Goal: Task Accomplishment & Management: Complete application form

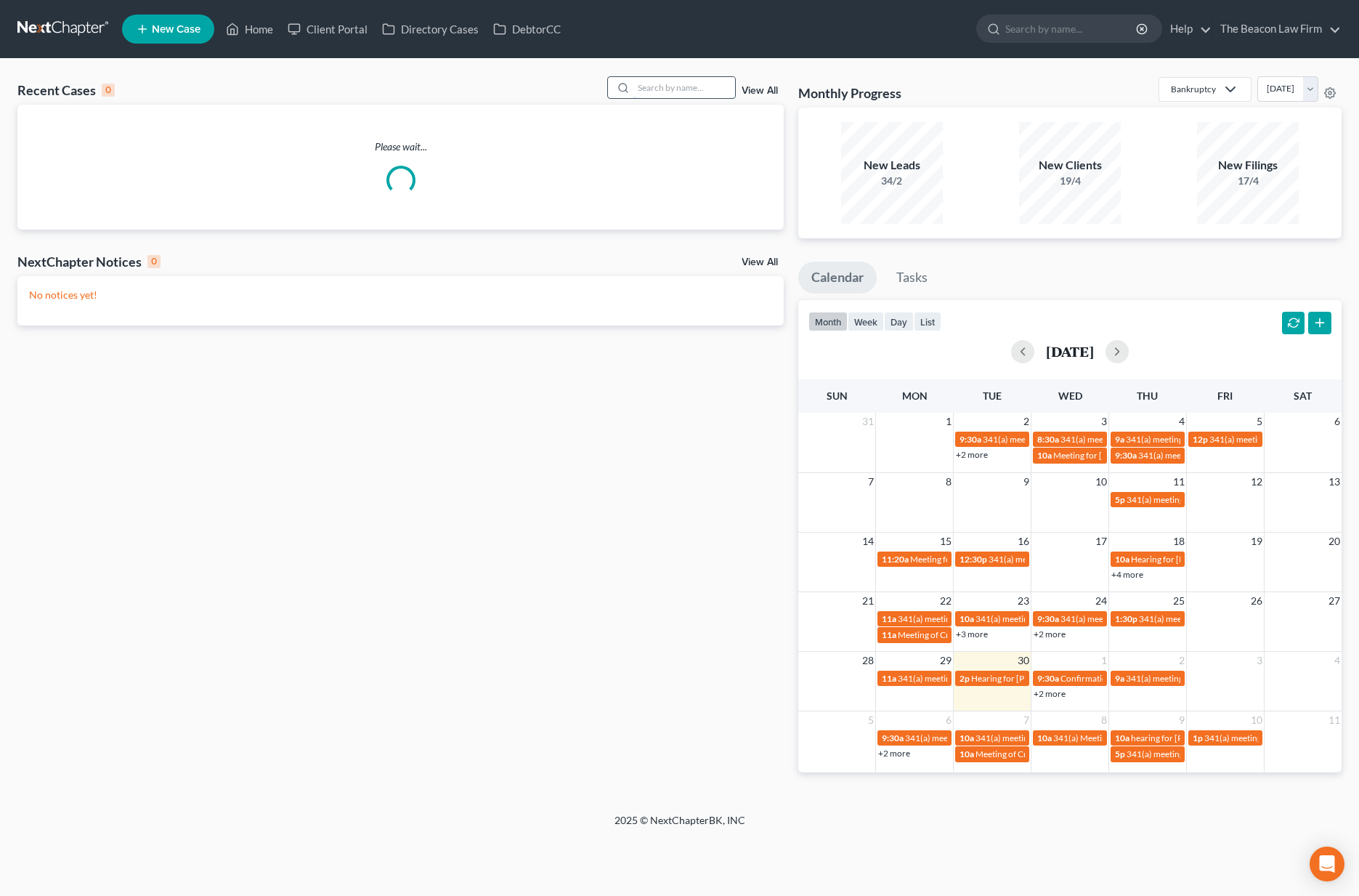
click at [690, 88] on input "search" at bounding box center [684, 87] width 102 height 21
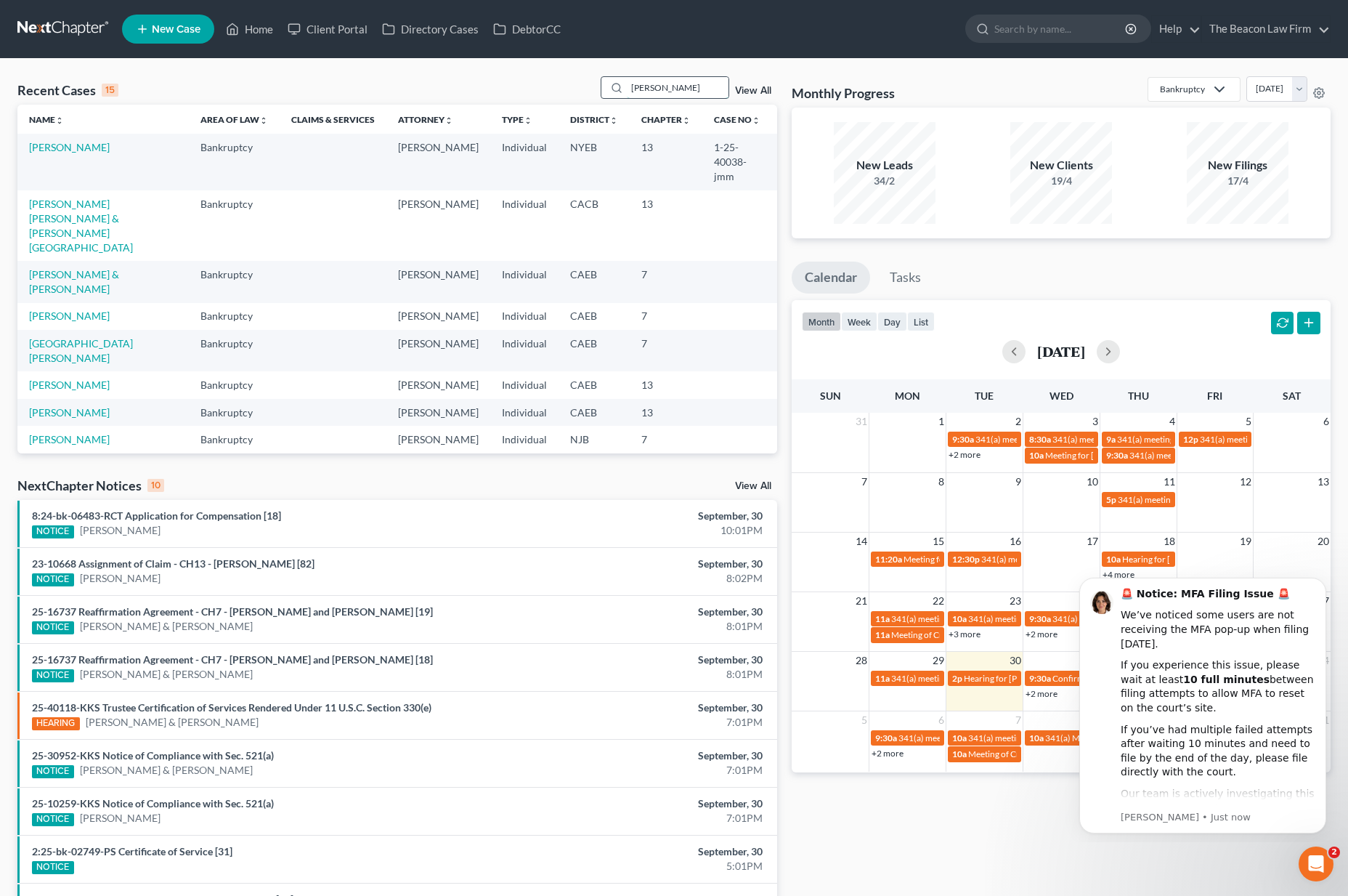
type input "tameka jones"
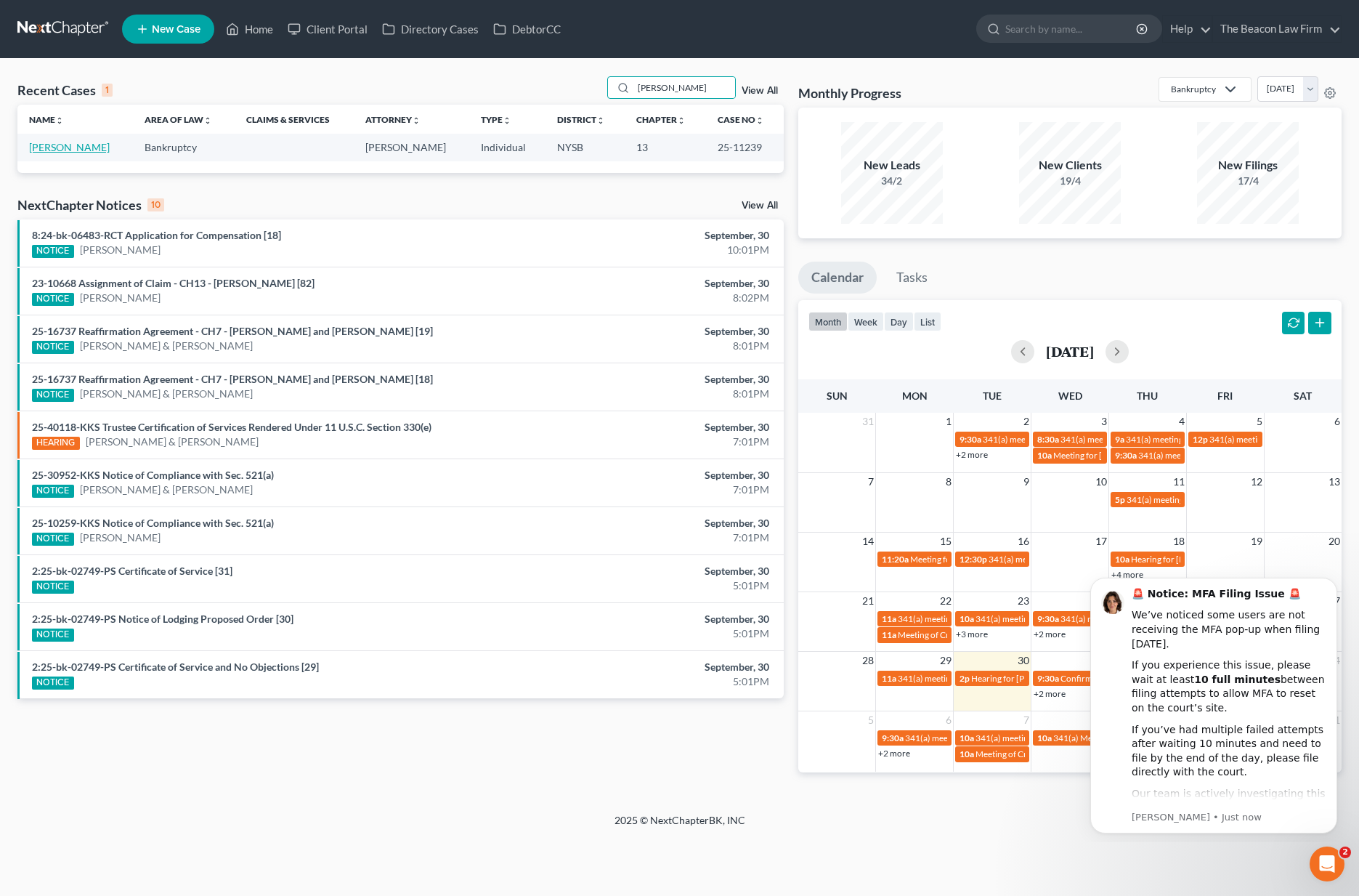
click at [76, 144] on link "[PERSON_NAME]" at bounding box center [70, 147] width 80 height 13
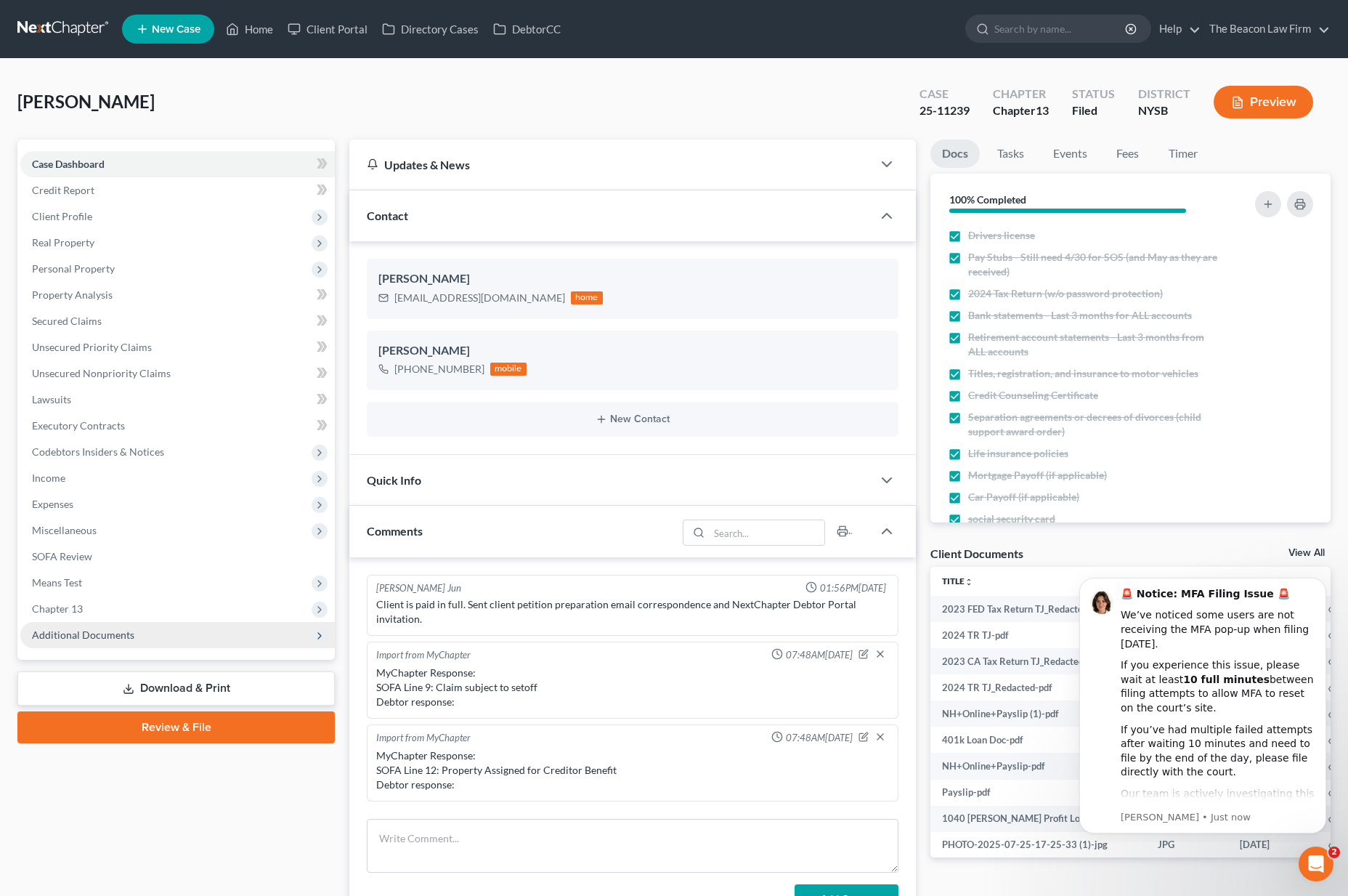
scroll to position [1917, 0]
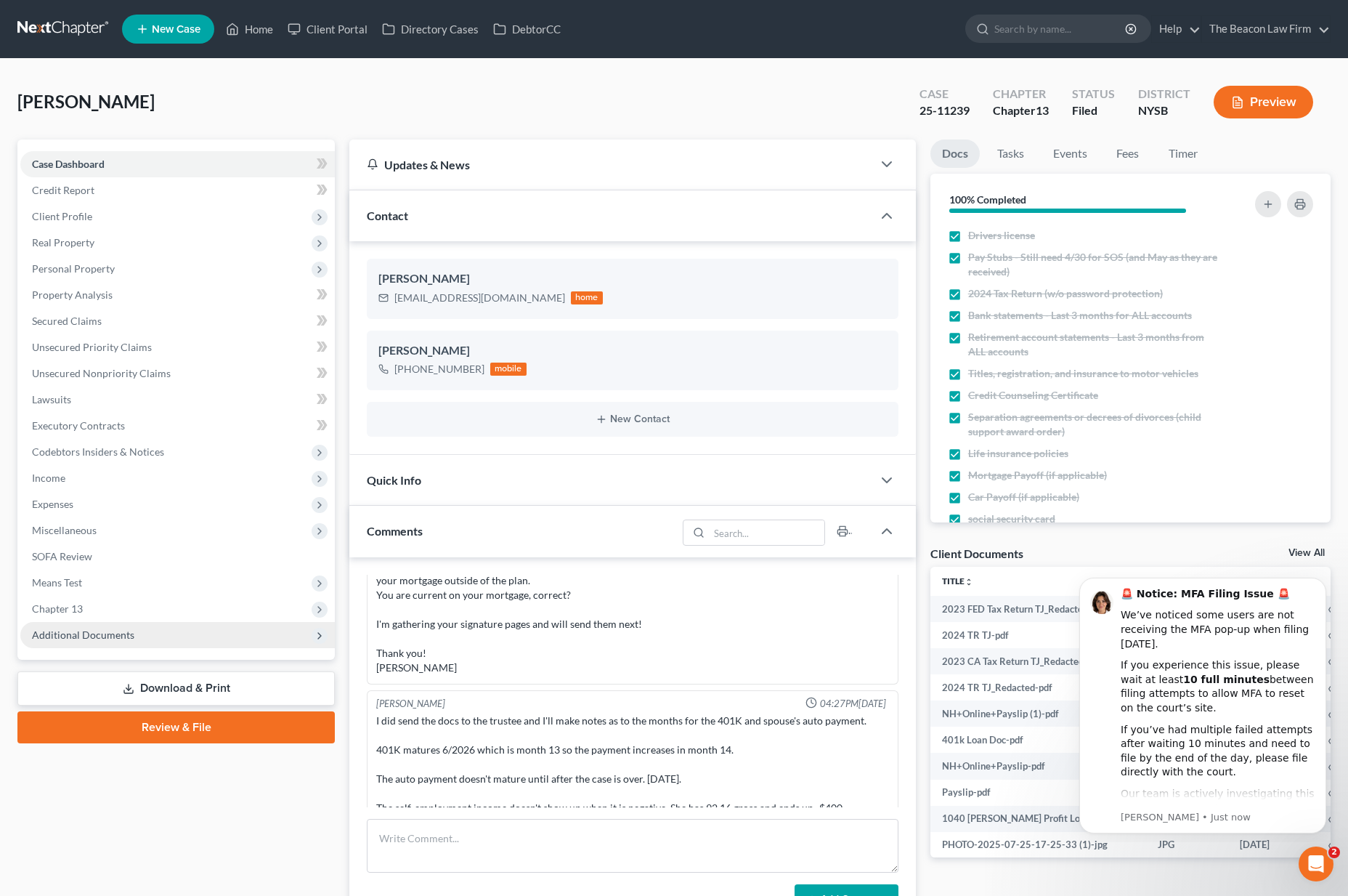
click at [111, 638] on span "Additional Documents" at bounding box center [83, 634] width 102 height 13
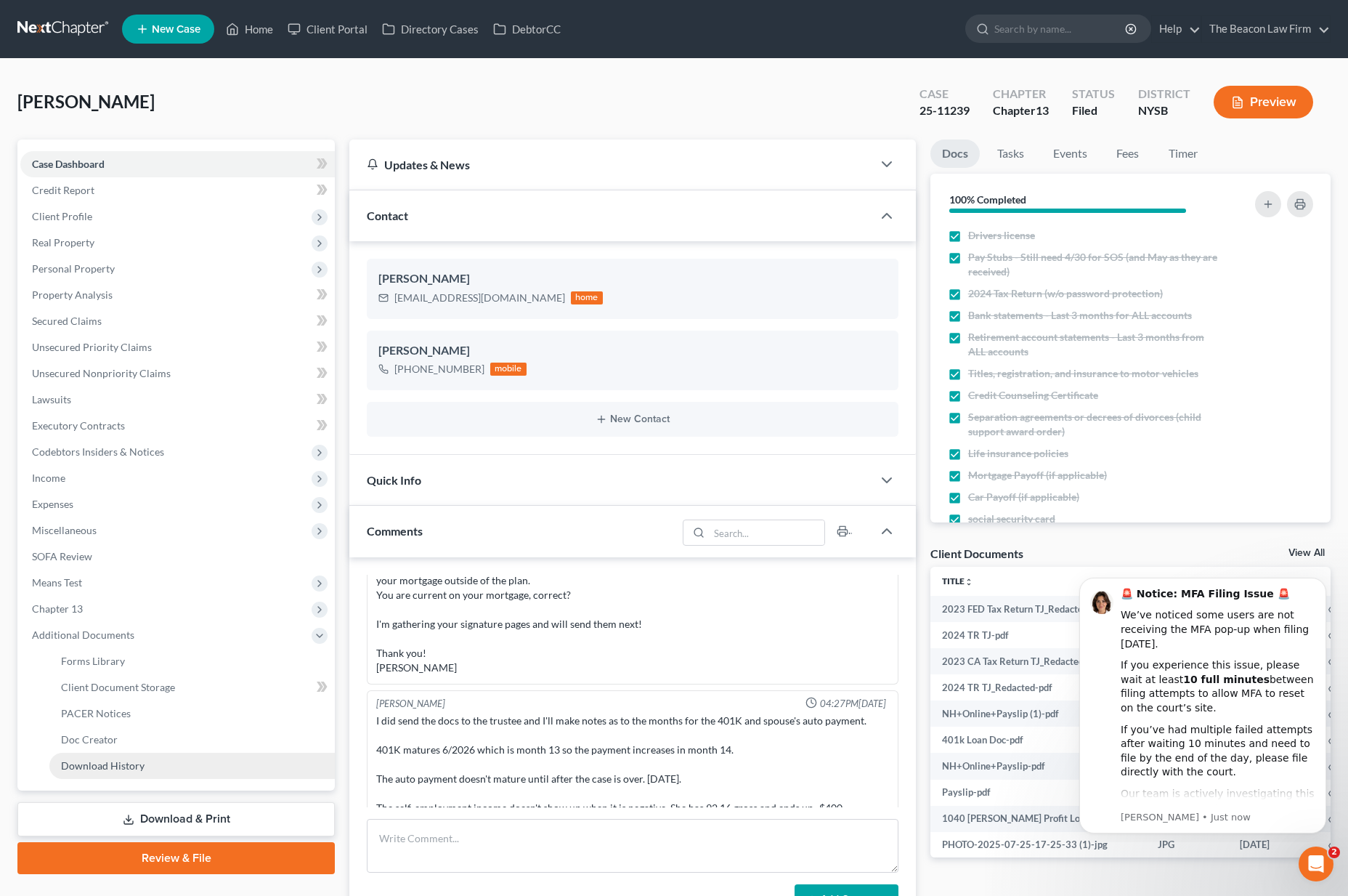
drag, startPoint x: 125, startPoint y: 740, endPoint x: 243, endPoint y: 755, distance: 118.9
click at [125, 739] on link "Doc Creator" at bounding box center [191, 739] width 285 height 26
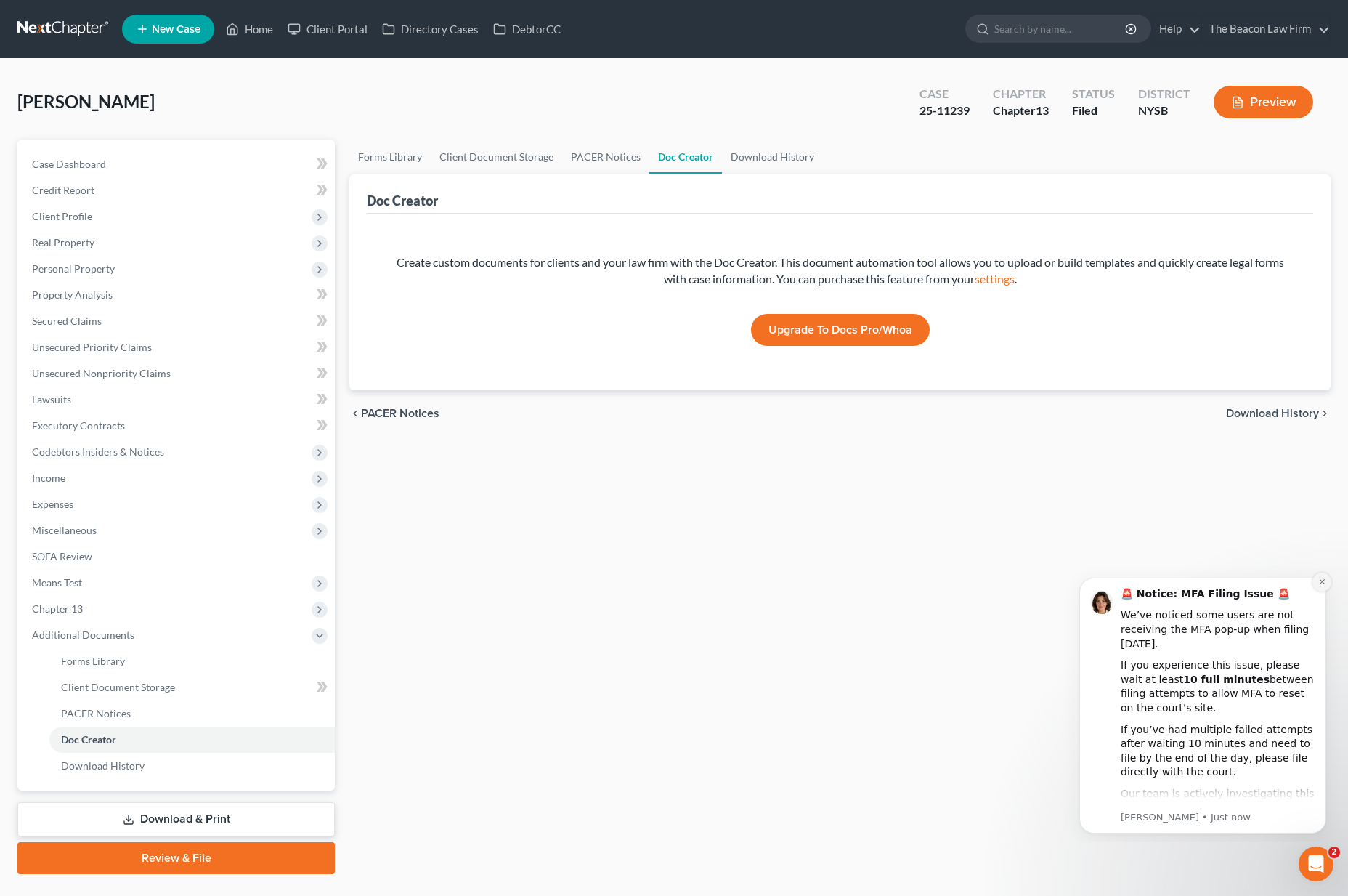
click at [1319, 581] on icon "Dismiss notification" at bounding box center [1323, 581] width 8 height 8
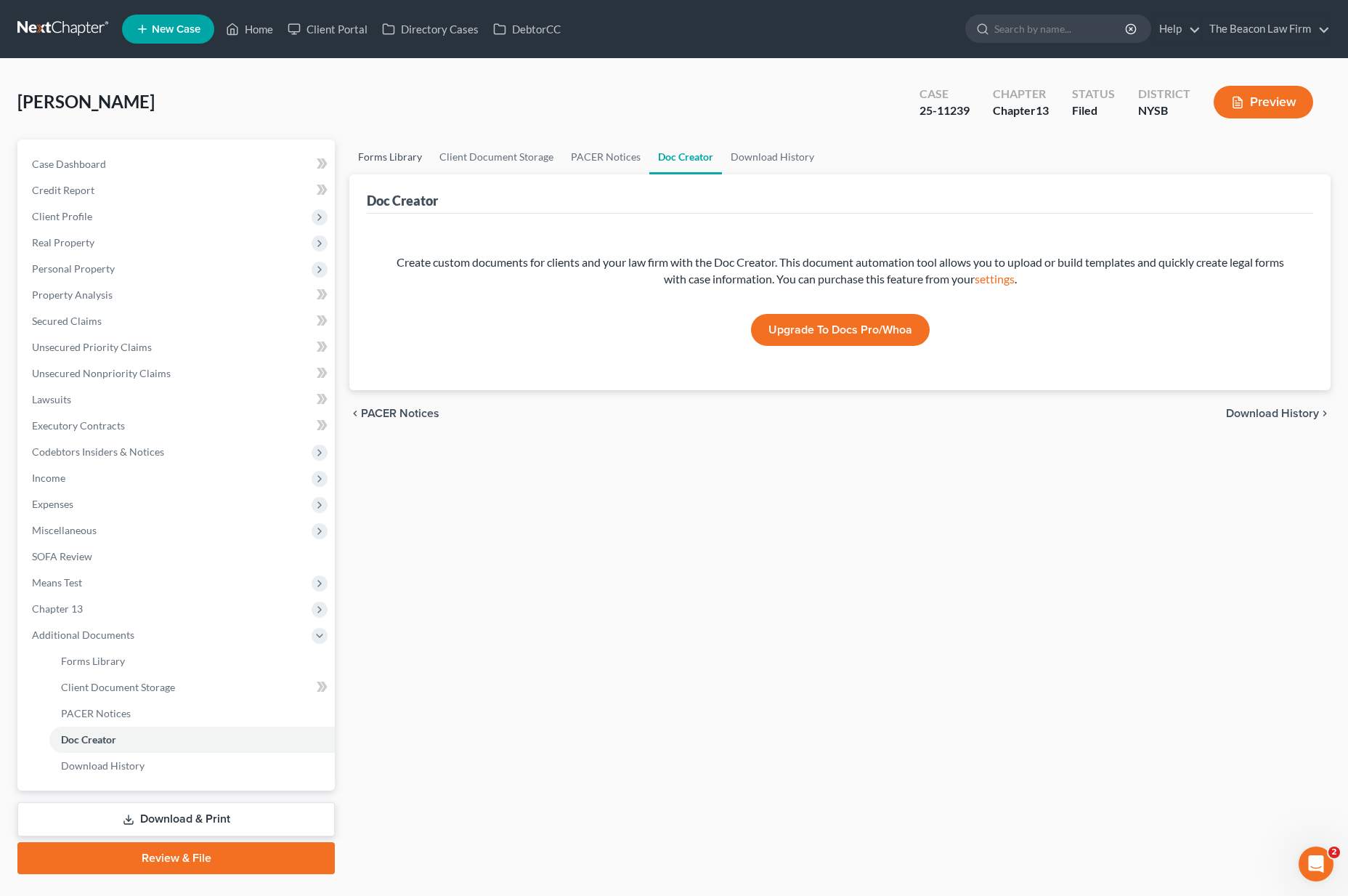
click at [405, 159] on link "Forms Library" at bounding box center [389, 157] width 81 height 35
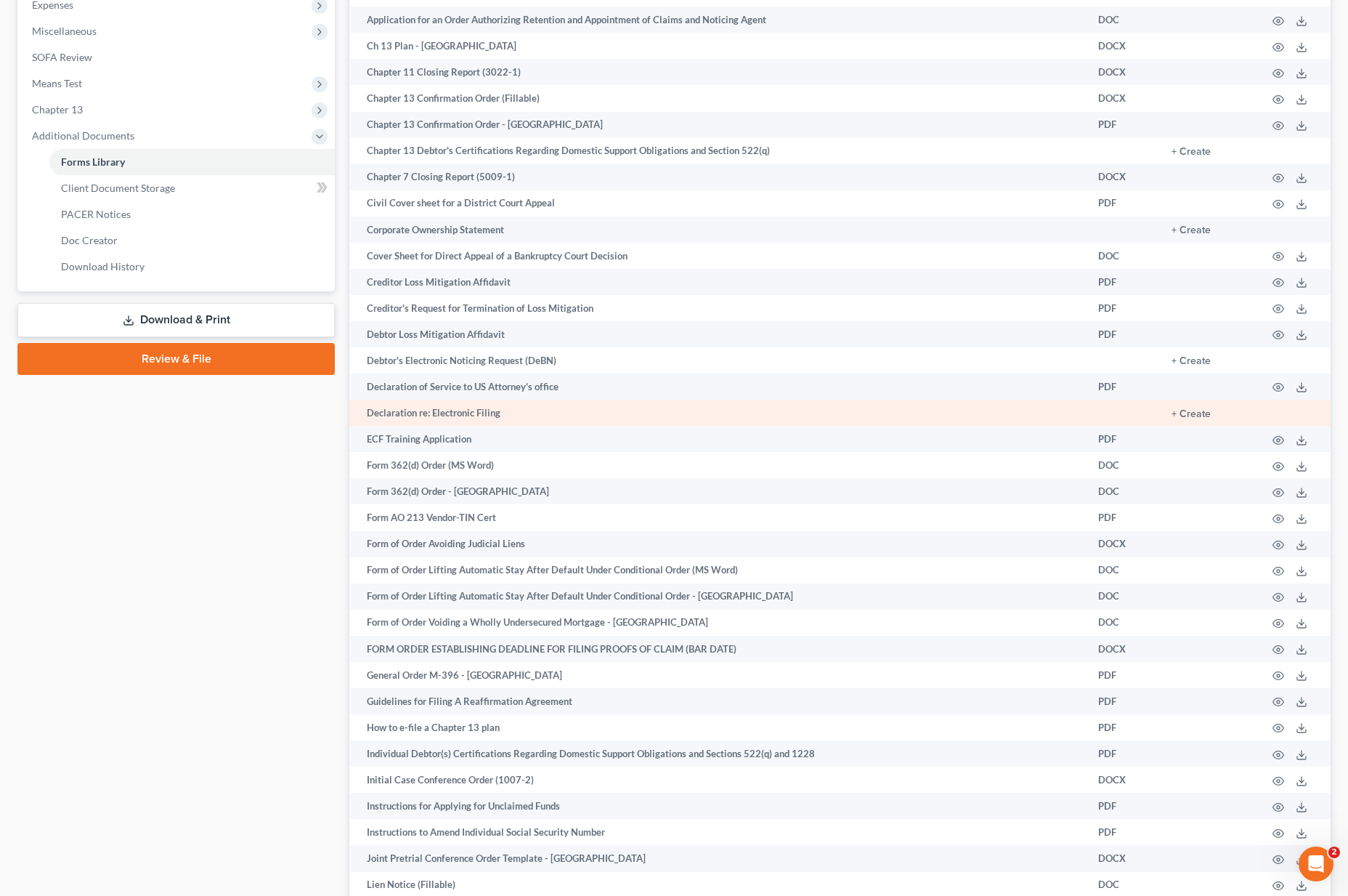
scroll to position [13, 0]
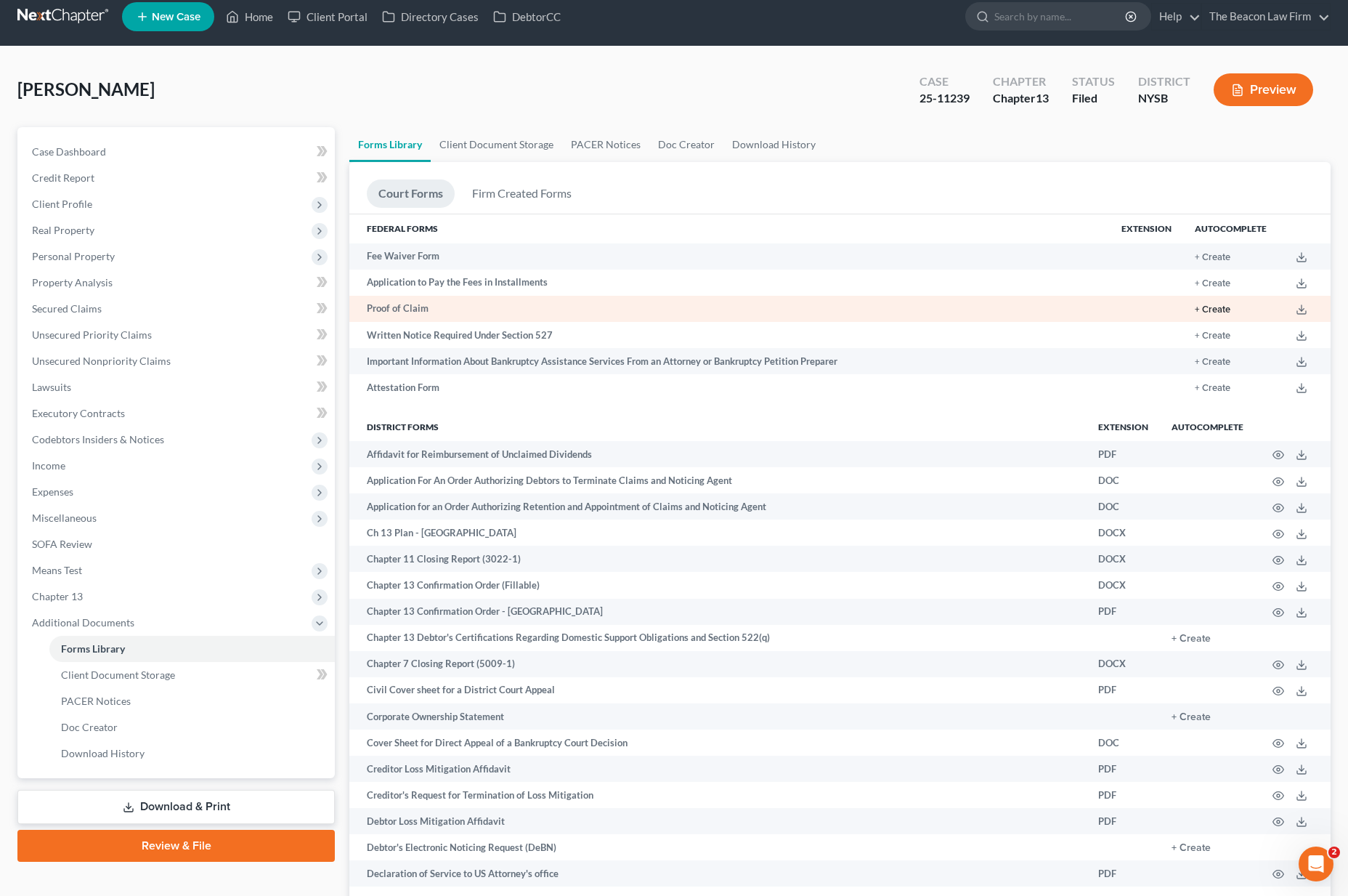
click at [1216, 307] on button "+ Create" at bounding box center [1213, 310] width 35 height 10
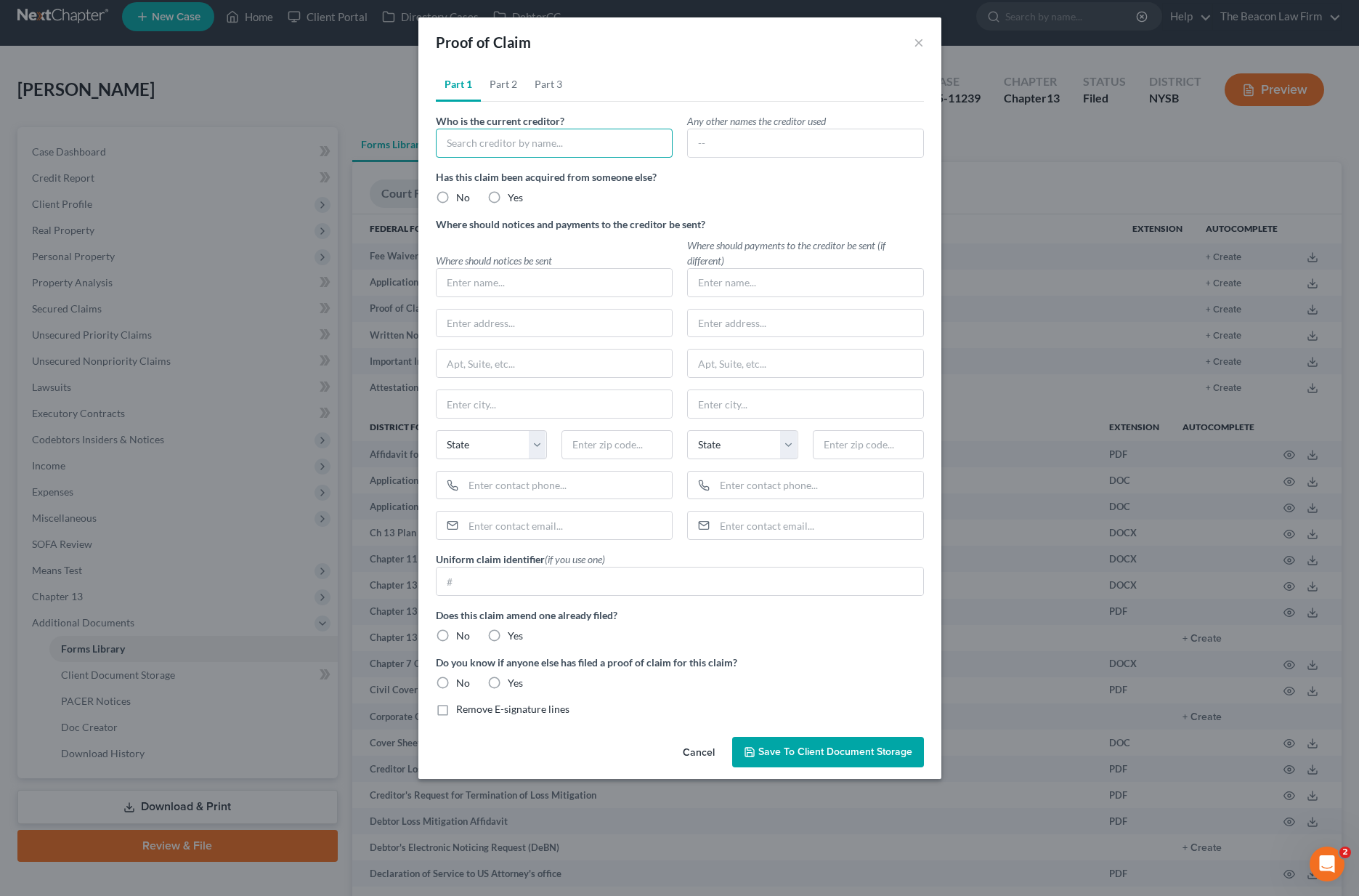
click at [578, 146] on input "text" at bounding box center [555, 143] width 237 height 29
type input "J"
type input "The Beacon Law Firm"
click at [467, 208] on div "Has this claim been acquired from someone else? No Yes" at bounding box center [680, 193] width 503 height 47
click at [460, 198] on span "No" at bounding box center [463, 197] width 14 height 13
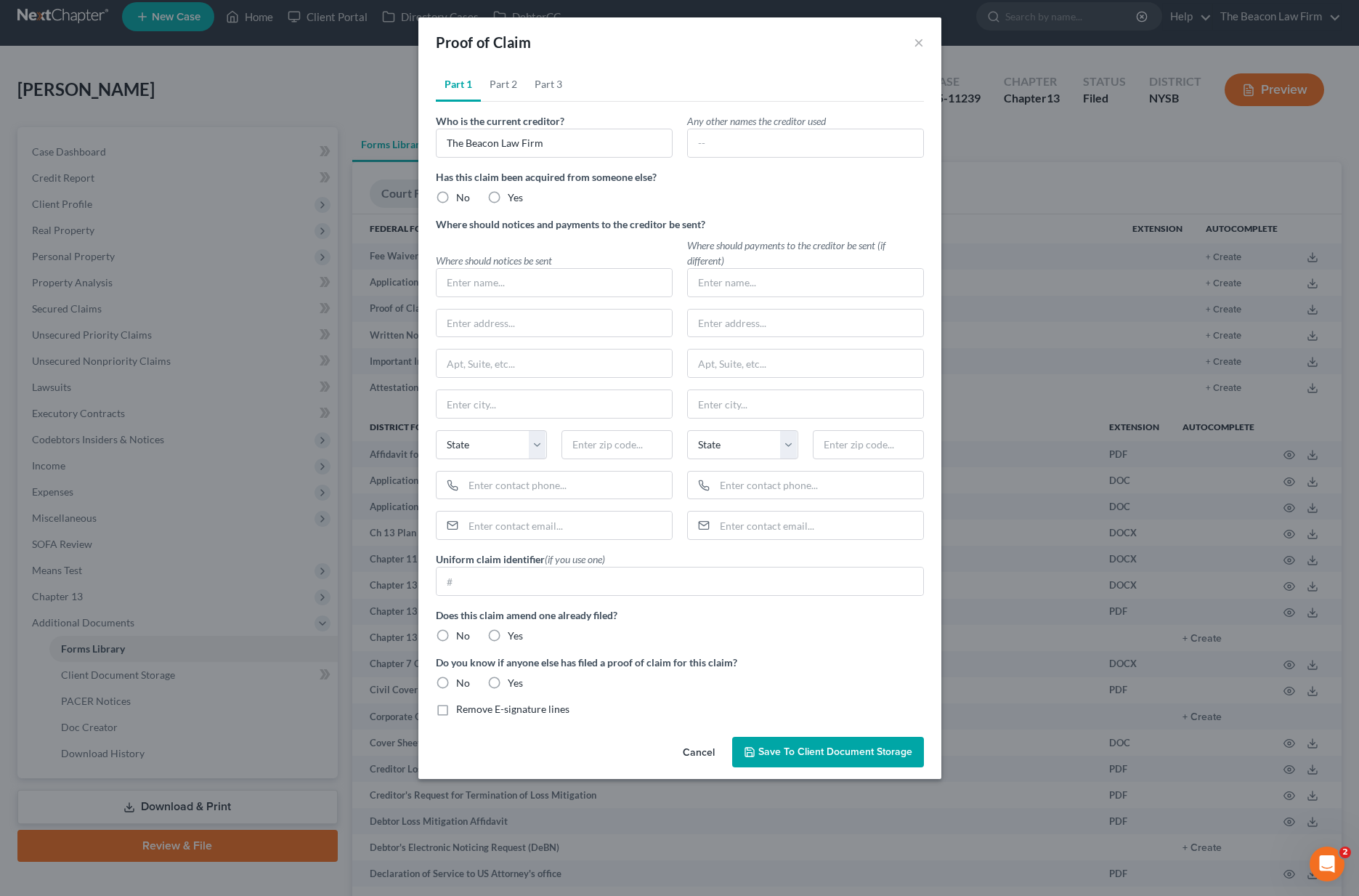
click at [462, 198] on input "No" at bounding box center [467, 195] width 10 height 10
radio input "true"
click at [470, 283] on input "text" at bounding box center [554, 282] width 235 height 27
type input "T"
type input "The Beacon Law Firm"
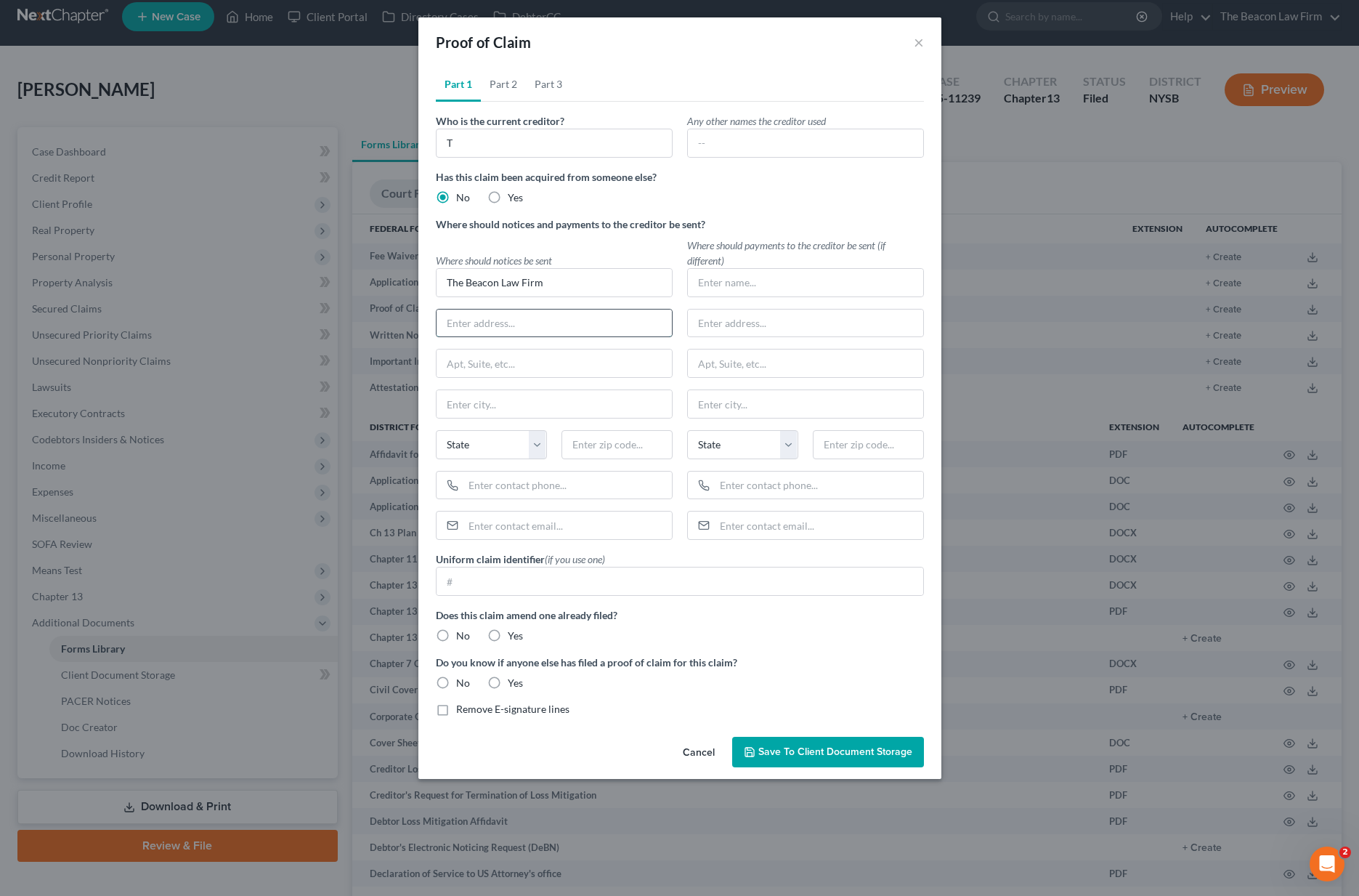
paste input "2582 Maguire Rd., Suite 124"
click at [532, 319] on input "2582 Maguire Rd., Suite 124" at bounding box center [554, 324] width 235 height 27
type input "2582 Maguire Rd."
paste input "Suite 124"
type input "Suite 124"
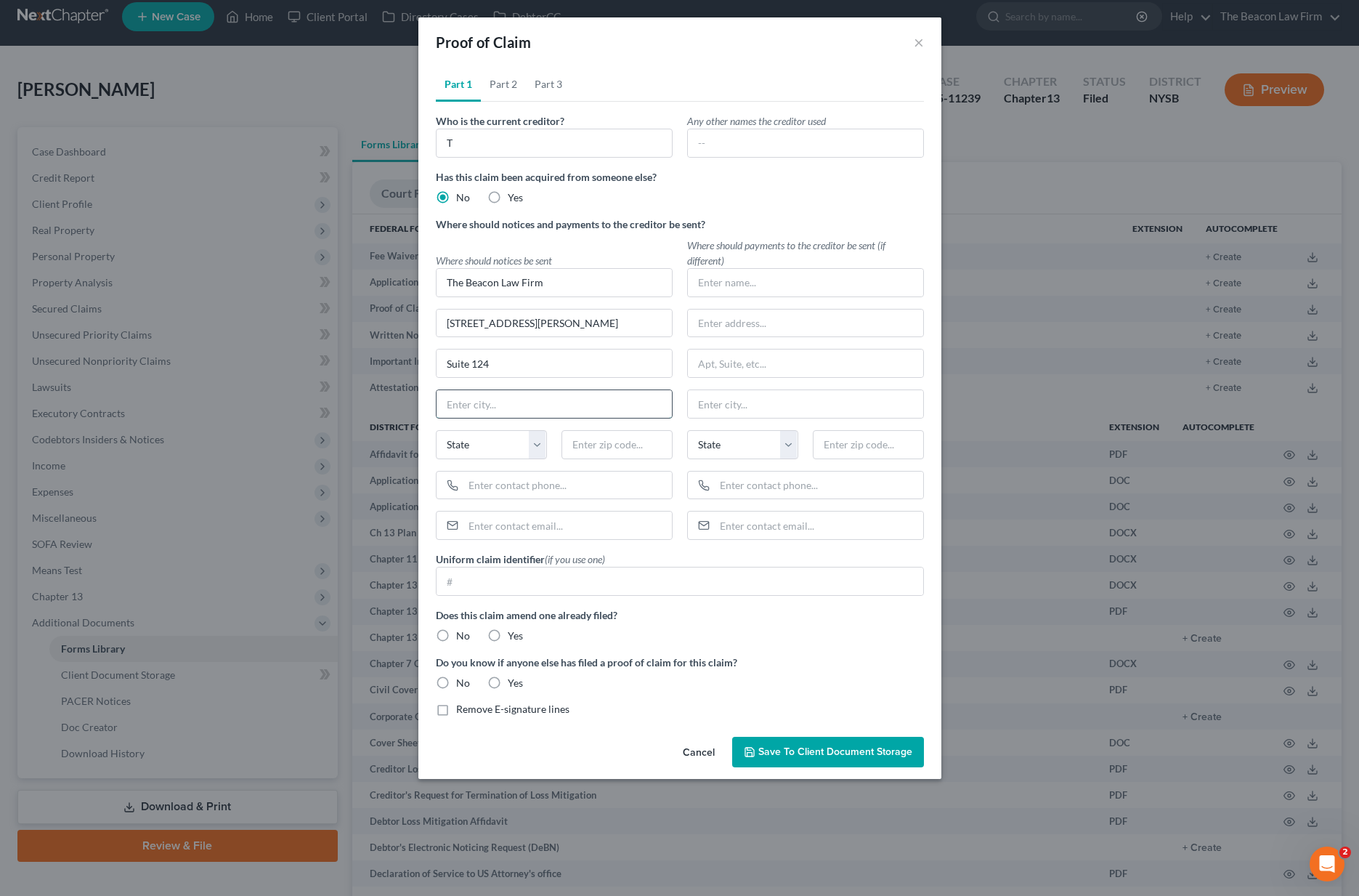
click at [574, 392] on input "text" at bounding box center [554, 404] width 235 height 27
type input "Ocoee"
select select "9"
type input "34761"
click at [587, 486] on input "text" at bounding box center [568, 485] width 209 height 27
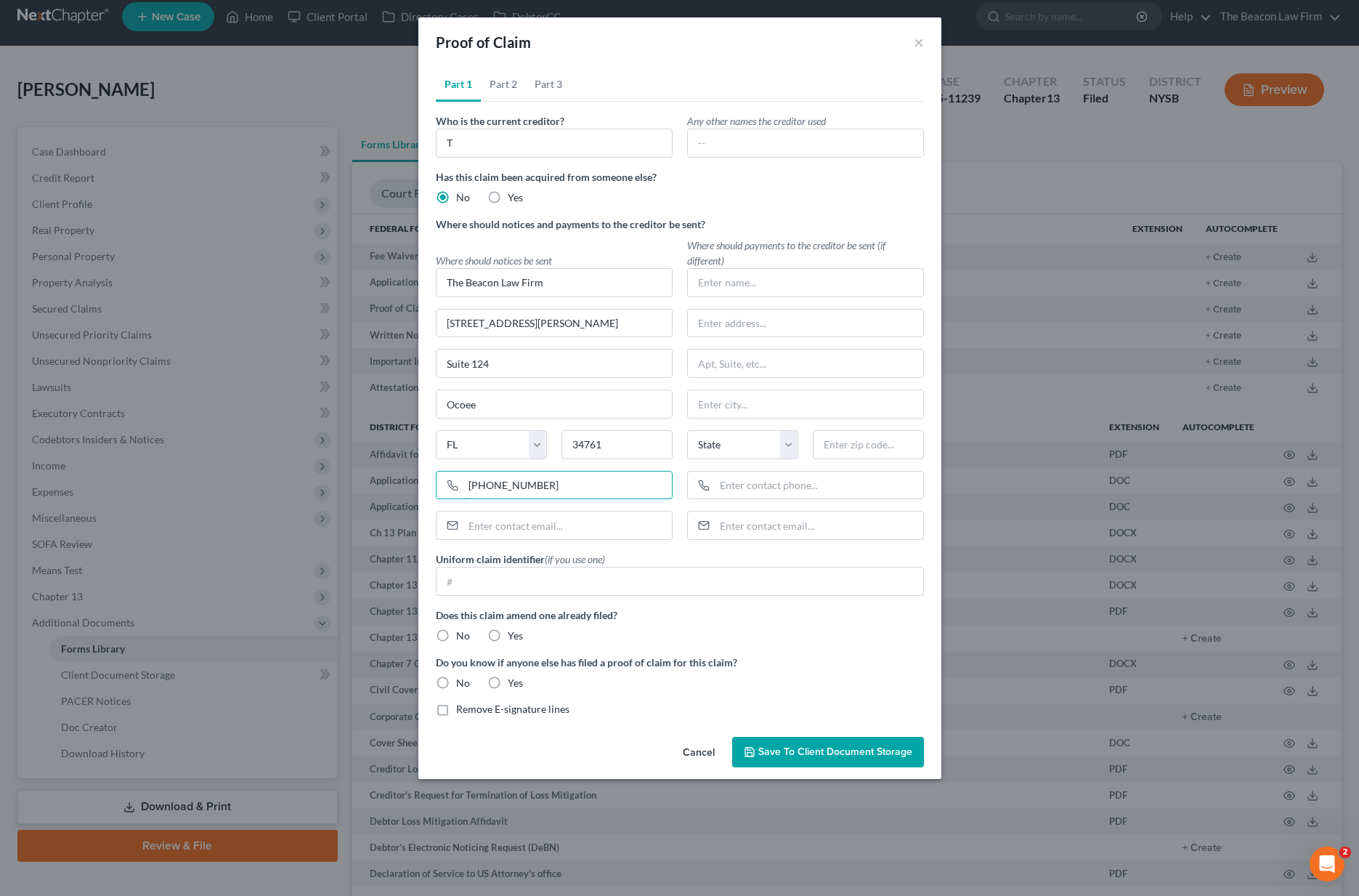
type input "877-782-5290"
click at [456, 635] on label "No" at bounding box center [463, 635] width 14 height 15
click at [462, 635] on input "No" at bounding box center [467, 633] width 10 height 10
radio input "true"
click at [456, 683] on label "No" at bounding box center [463, 682] width 14 height 15
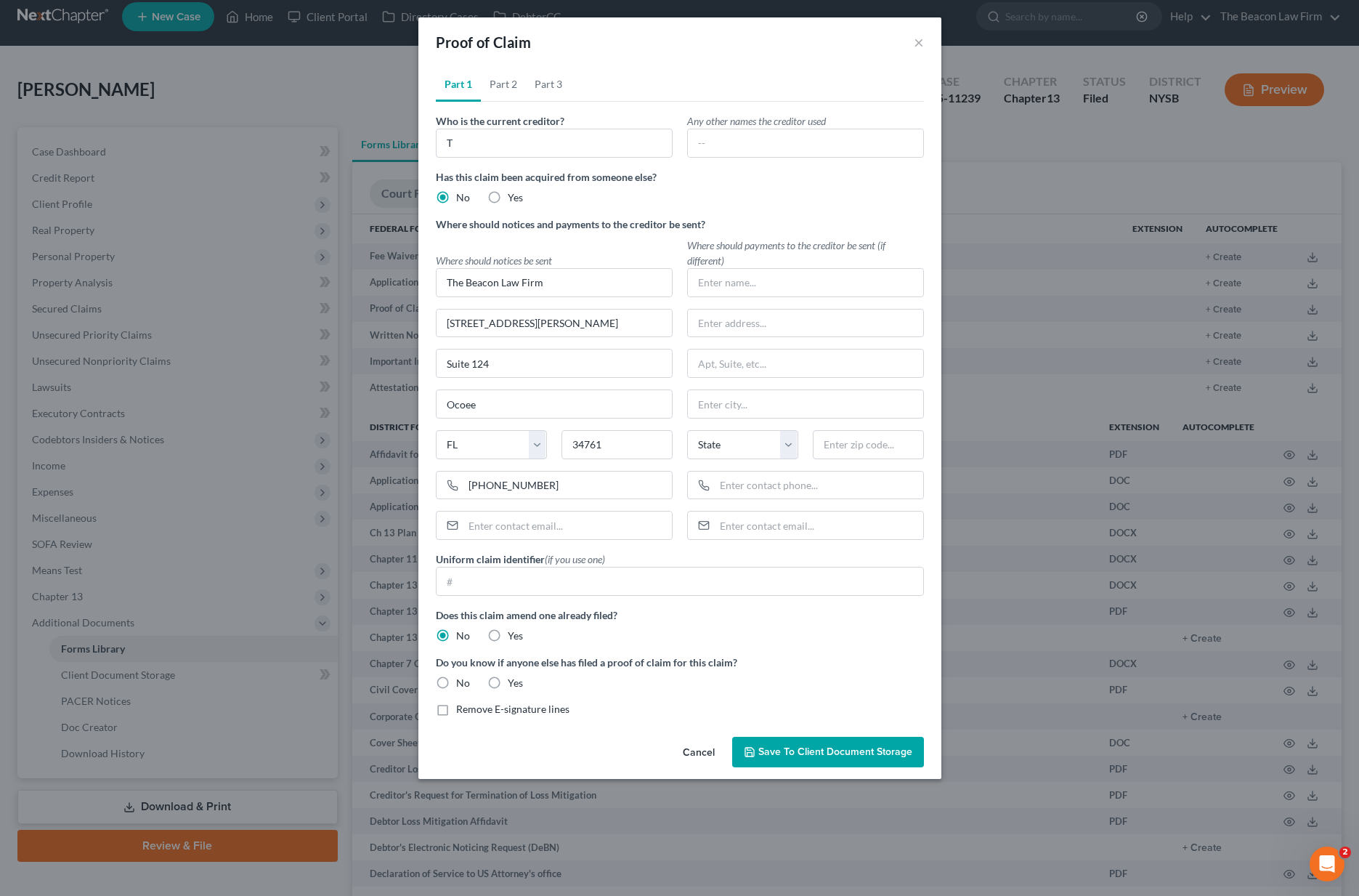
click at [462, 683] on input "No" at bounding box center [467, 680] width 10 height 10
radio input "true"
click at [504, 141] on input "T" at bounding box center [555, 143] width 237 height 29
type input "The Beacon Law Firm"
click at [495, 84] on link "Part 2" at bounding box center [503, 84] width 45 height 35
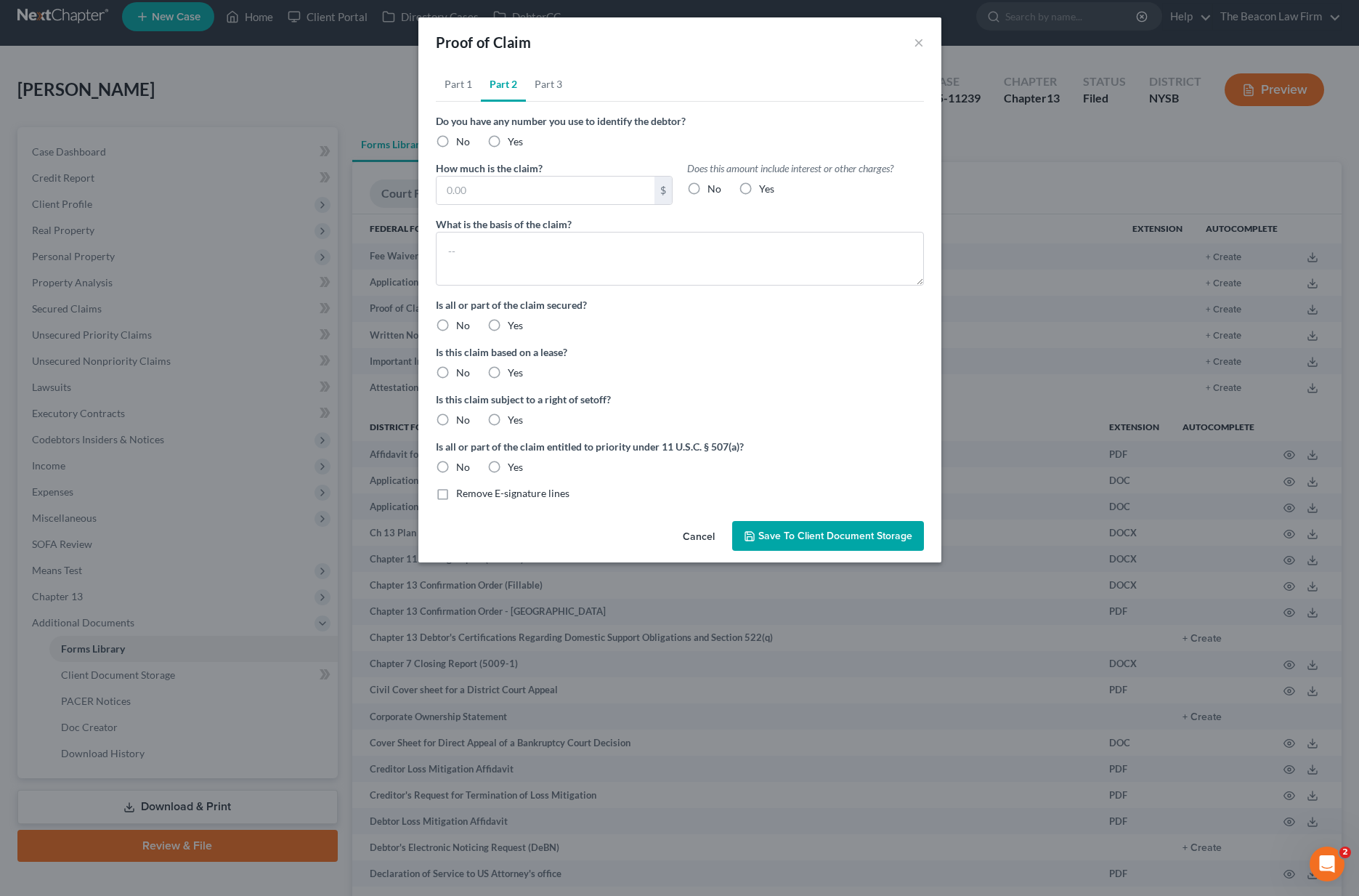
click at [456, 142] on label "No" at bounding box center [463, 141] width 14 height 15
click at [462, 142] on input "No" at bounding box center [467, 139] width 10 height 10
radio input "true"
click at [473, 196] on input "text" at bounding box center [545, 190] width 218 height 27
type input "2,500"
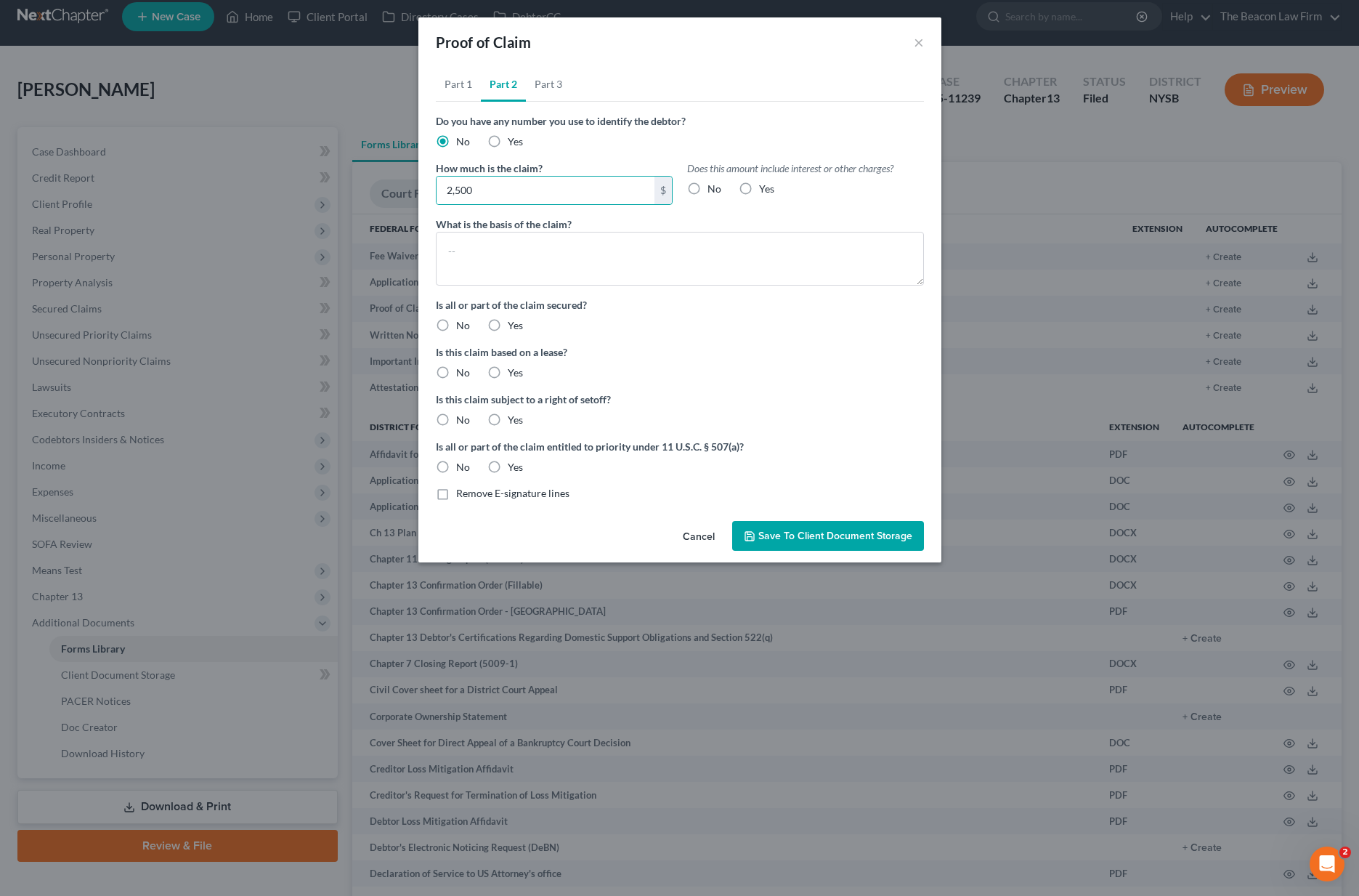
click at [708, 186] on label "No" at bounding box center [715, 188] width 14 height 15
click at [714, 186] on input "No" at bounding box center [719, 186] width 10 height 10
radio input "true"
click at [596, 259] on textarea at bounding box center [680, 258] width 488 height 54
type textarea "L"
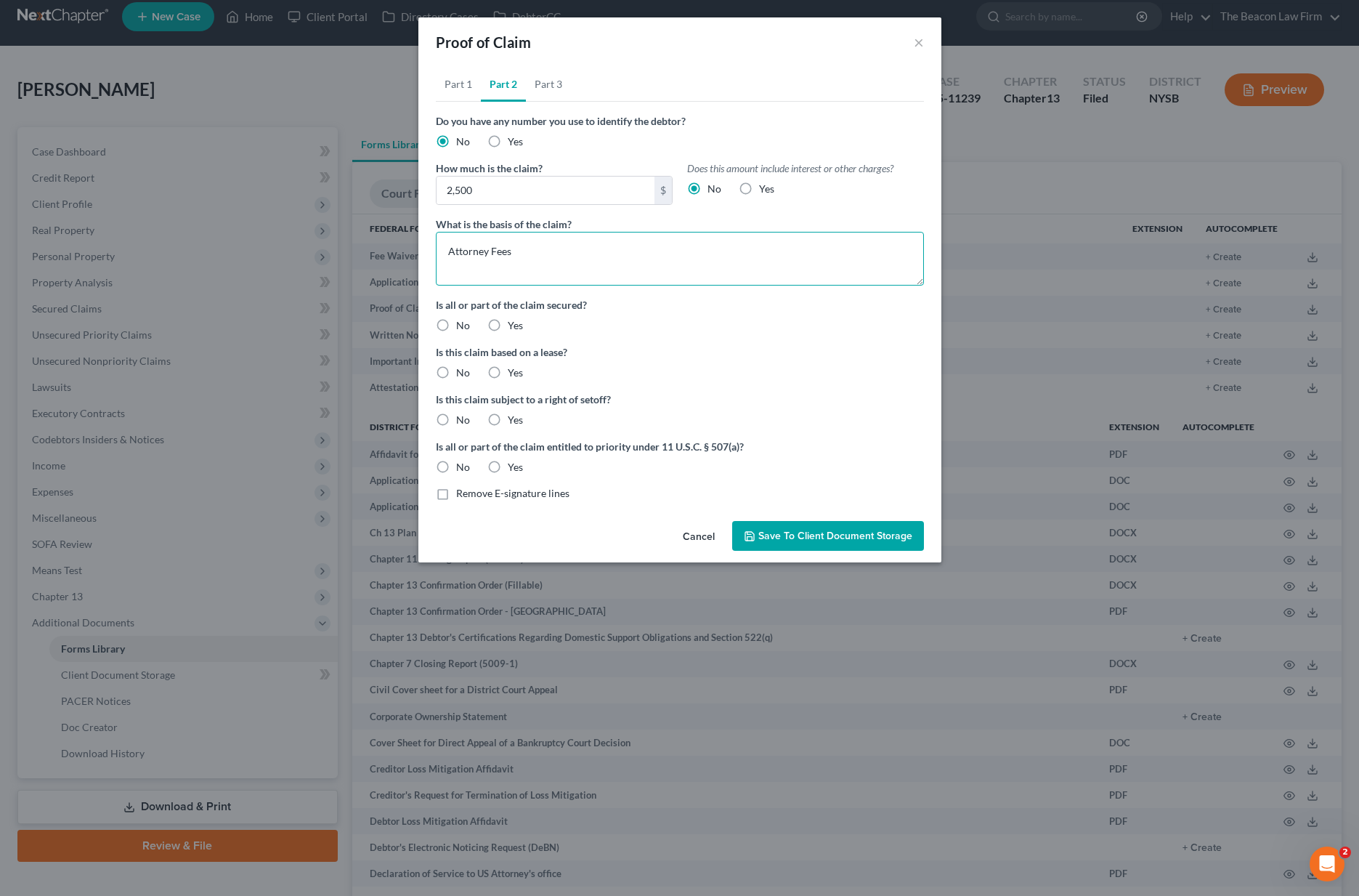
type textarea "Attorney Fees"
click at [456, 325] on label "No" at bounding box center [463, 325] width 14 height 15
click at [462, 325] on input "No" at bounding box center [467, 324] width 10 height 10
radio input "true"
click at [456, 372] on label "No" at bounding box center [463, 373] width 14 height 15
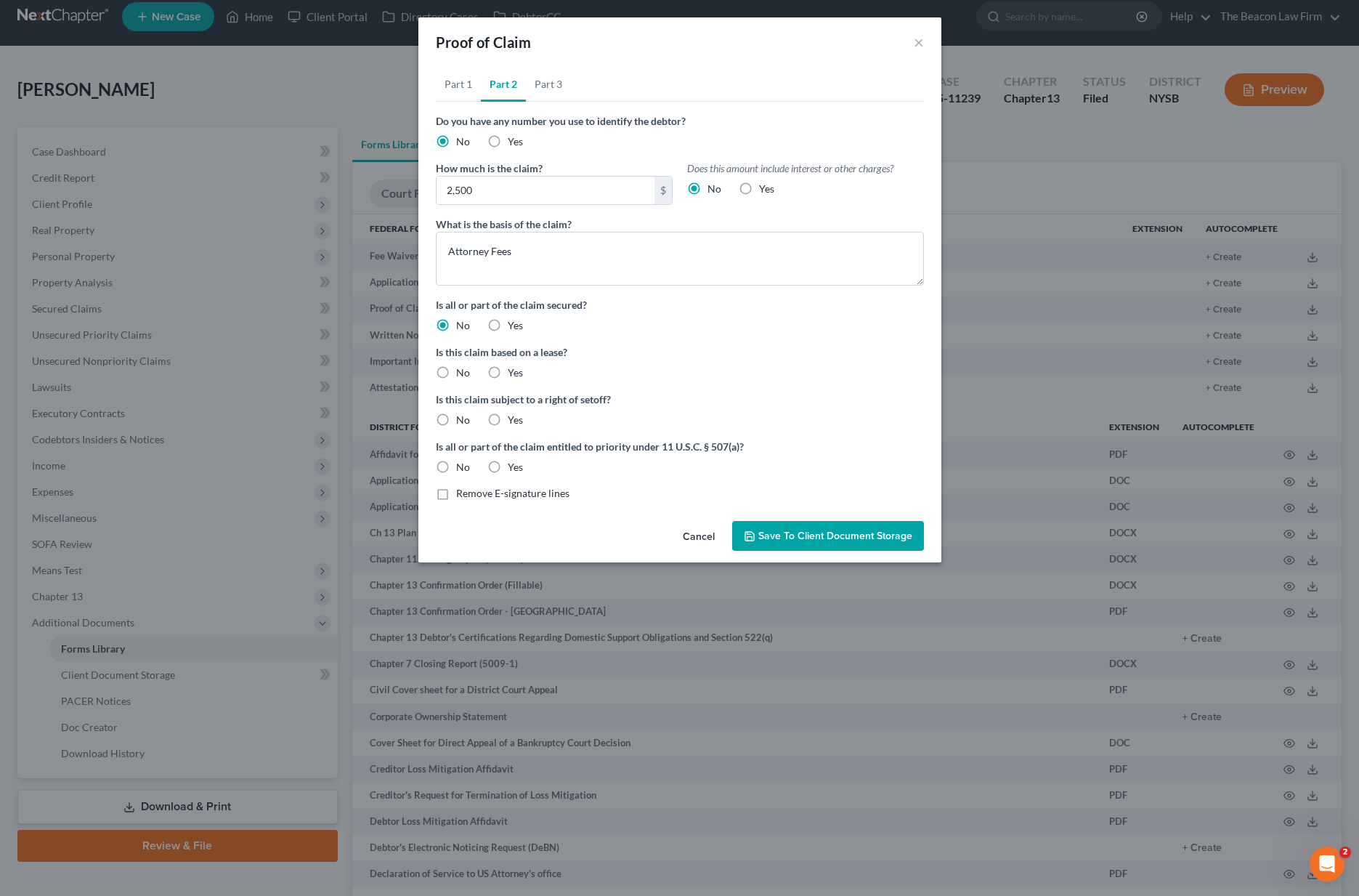
click at [462, 372] on input "No" at bounding box center [467, 371] width 10 height 10
radio input "true"
click at [456, 416] on label "No" at bounding box center [463, 420] width 14 height 15
click at [462, 416] on input "No" at bounding box center [467, 418] width 10 height 10
radio input "true"
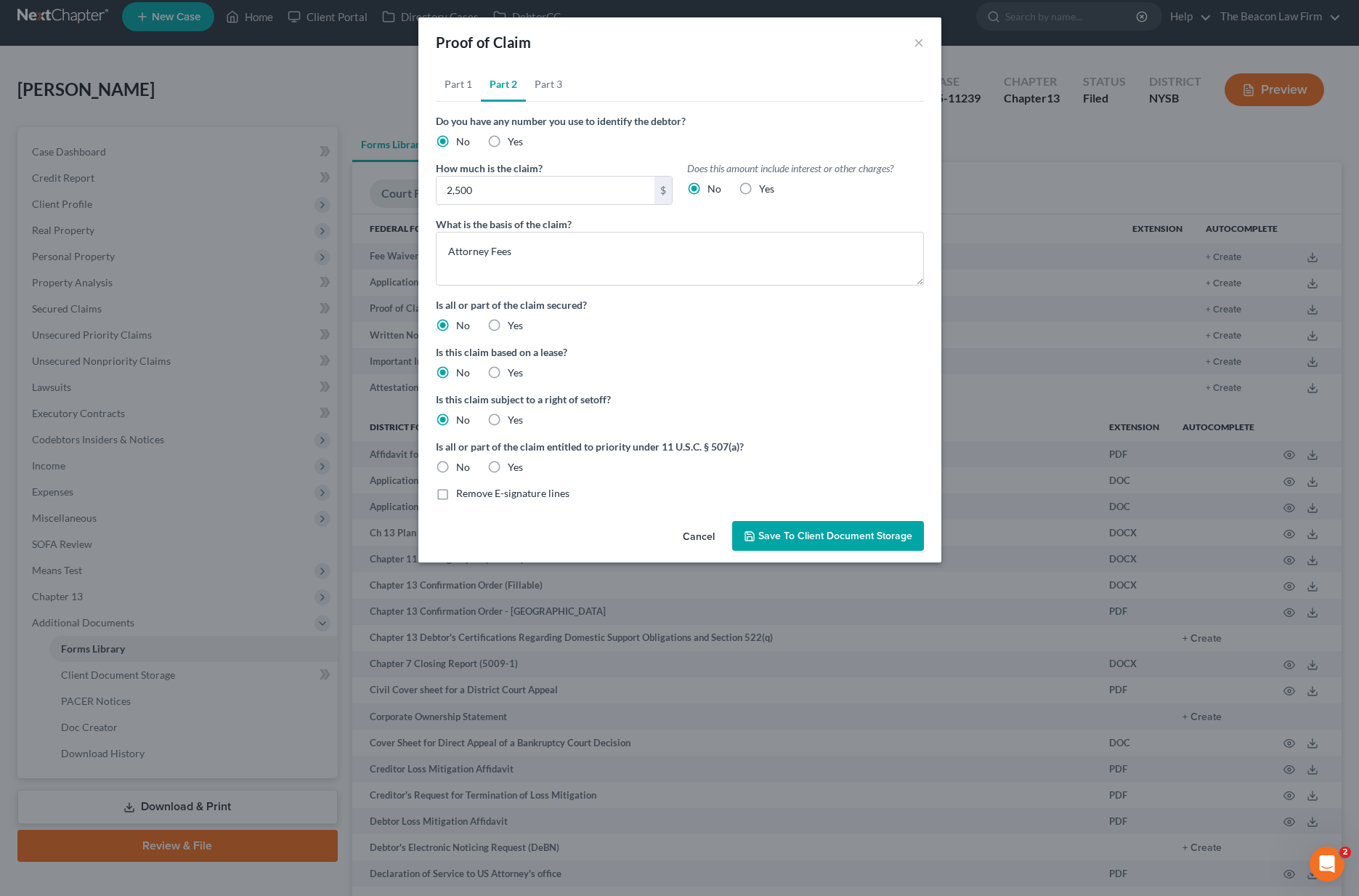
click at [456, 468] on label "No" at bounding box center [463, 467] width 14 height 15
click at [462, 468] on input "No" at bounding box center [467, 465] width 10 height 10
radio input "true"
click at [542, 88] on link "Part 3" at bounding box center [548, 84] width 45 height 35
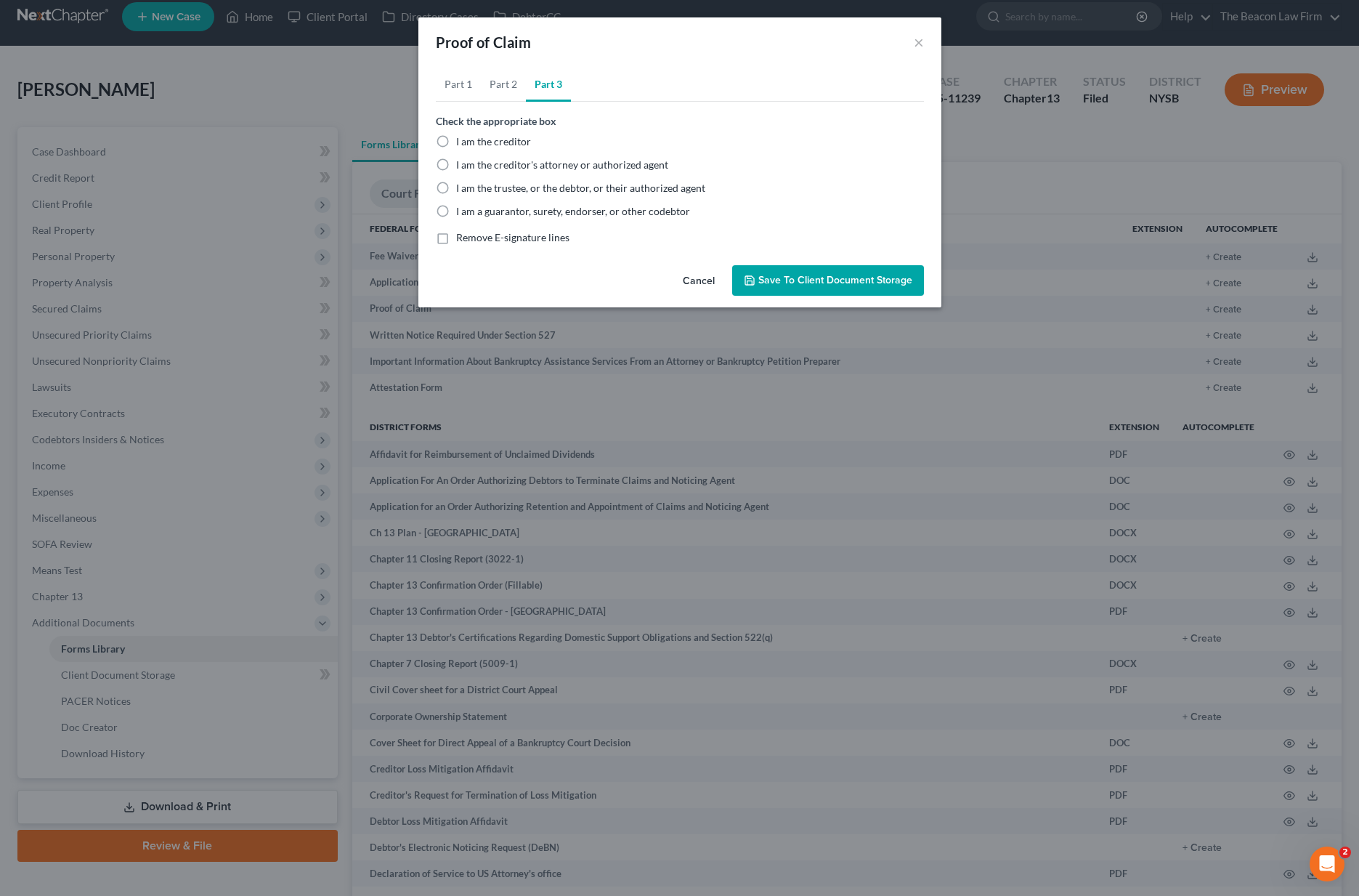
click at [509, 143] on span "I am the creditor" at bounding box center [493, 141] width 75 height 13
click at [472, 143] on input "I am the creditor" at bounding box center [467, 139] width 10 height 10
radio input "true"
click at [509, 168] on span "I am the creditor's attorney or authorized agent" at bounding box center [562, 165] width 212 height 13
click at [472, 167] on input "I am the creditor's attorney or authorized agent" at bounding box center [467, 163] width 10 height 10
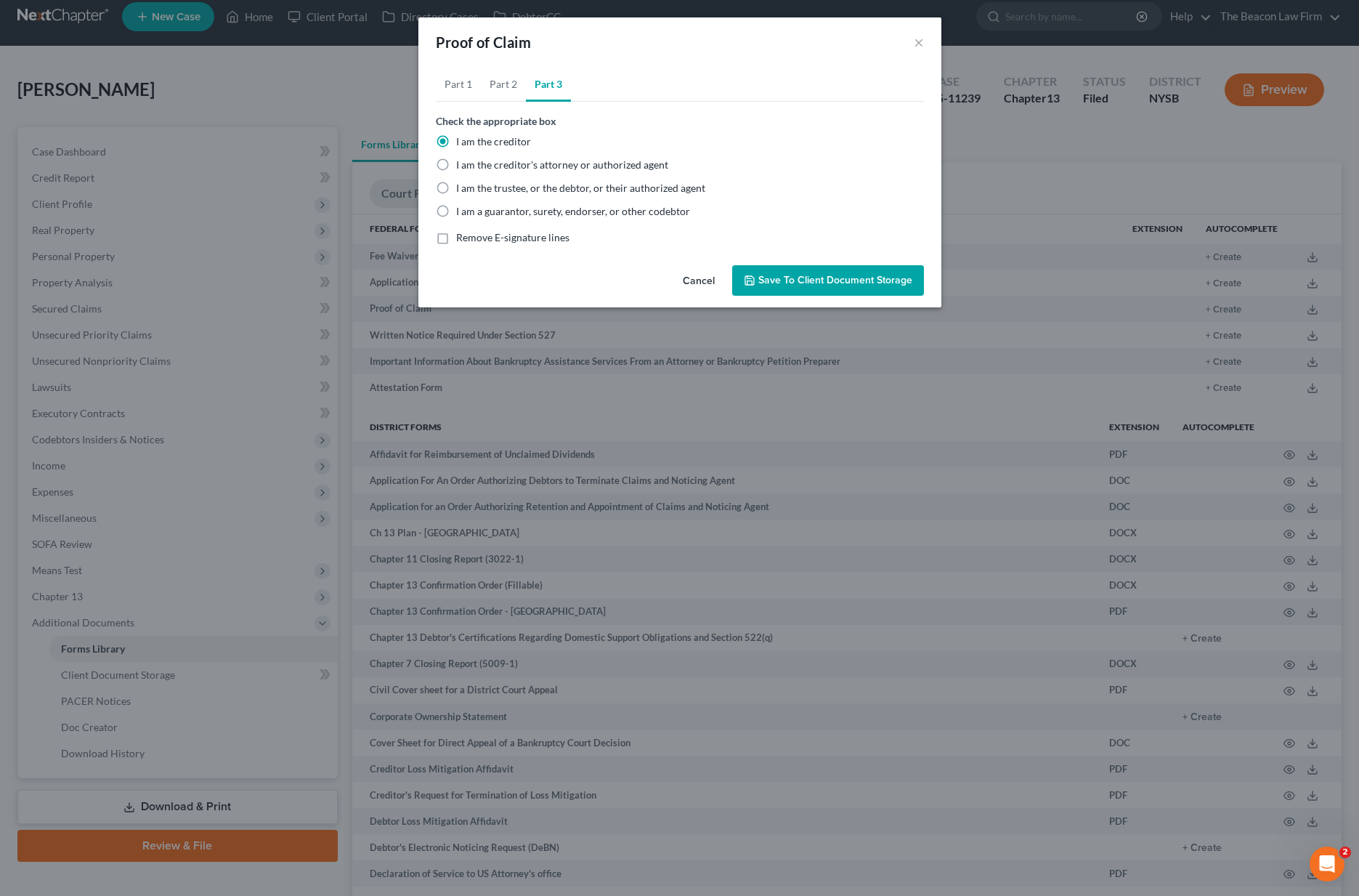
radio input "true"
click at [508, 147] on span "I am the creditor" at bounding box center [493, 141] width 75 height 13
click at [472, 144] on input "I am the creditor" at bounding box center [467, 139] width 10 height 10
radio input "true"
click at [509, 84] on link "Part 2" at bounding box center [503, 84] width 45 height 35
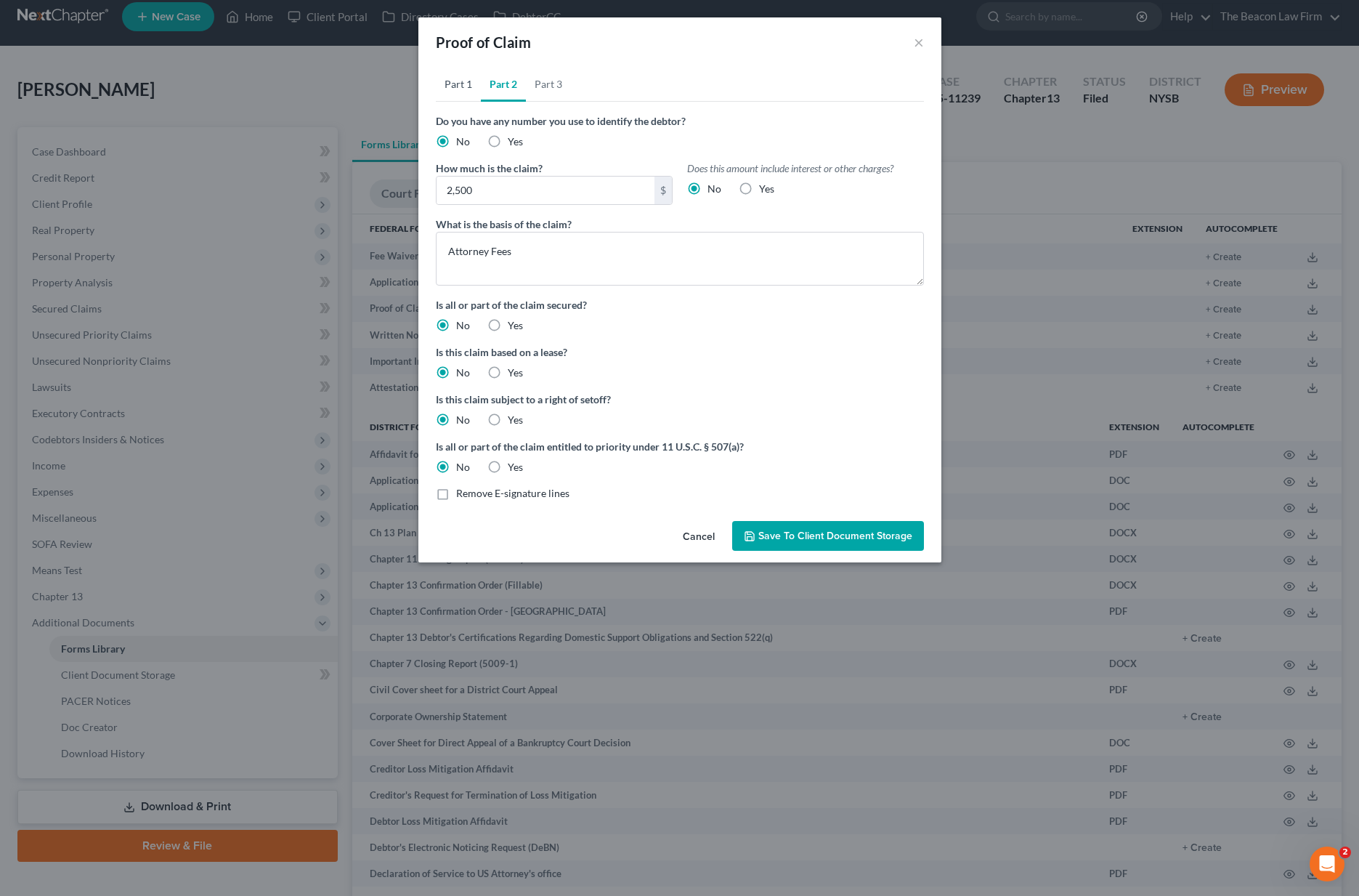
click at [456, 84] on link "Part 1" at bounding box center [459, 84] width 45 height 35
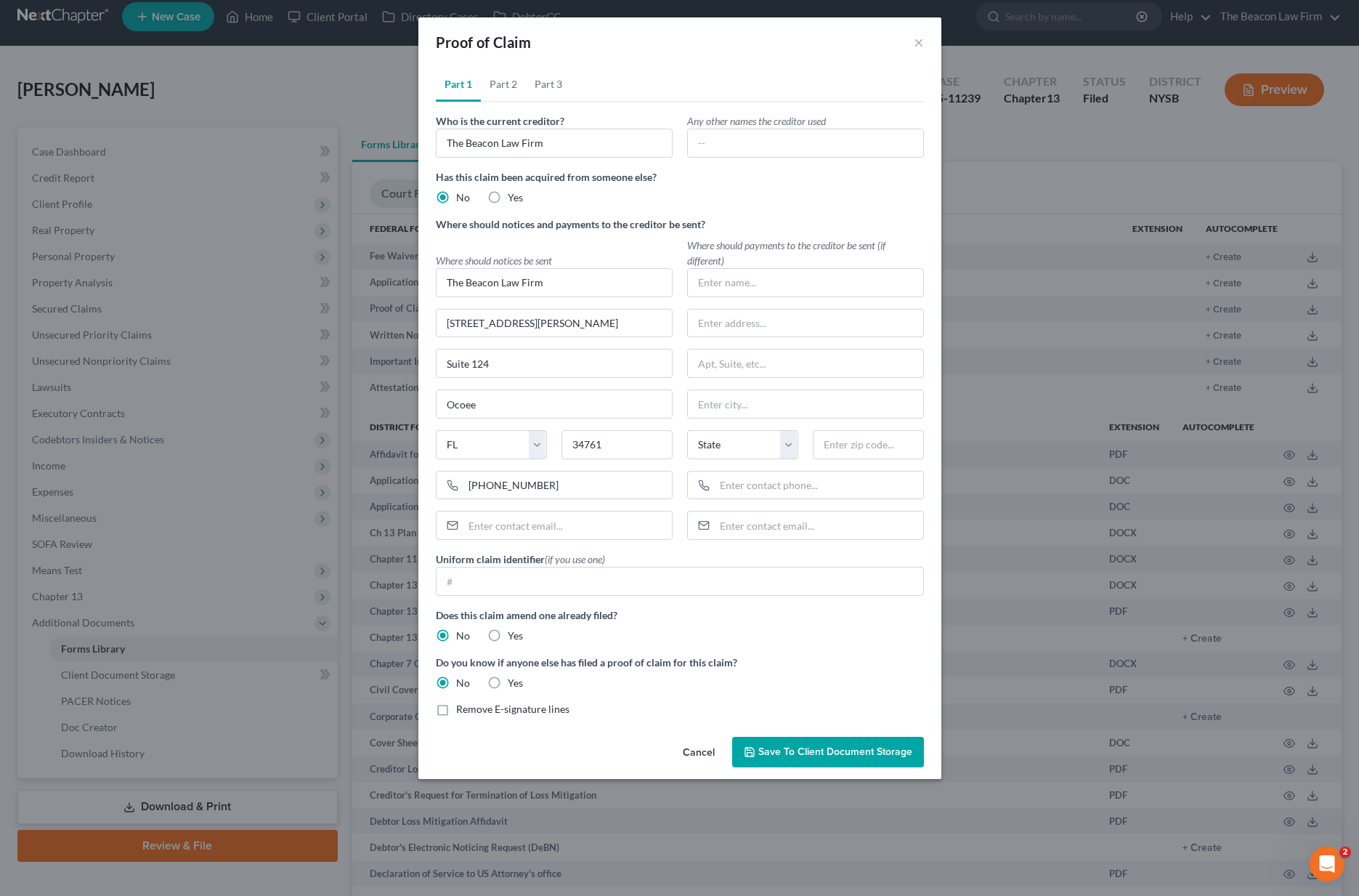
click at [843, 748] on span "Save to Client Document Storage" at bounding box center [835, 751] width 154 height 13
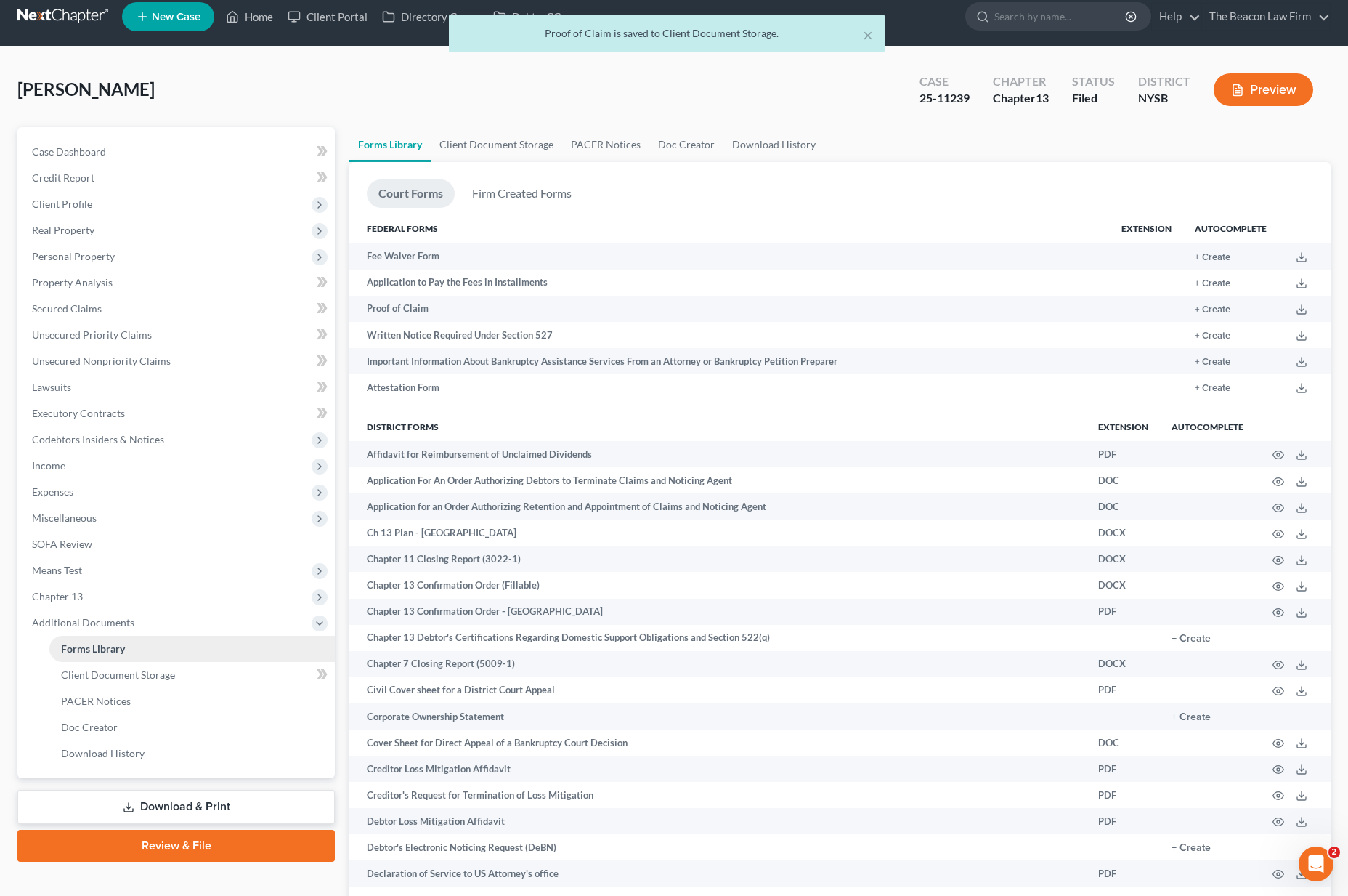
click at [120, 660] on link "Forms Library" at bounding box center [191, 648] width 285 height 26
click at [125, 682] on link "Client Document Storage" at bounding box center [191, 674] width 285 height 26
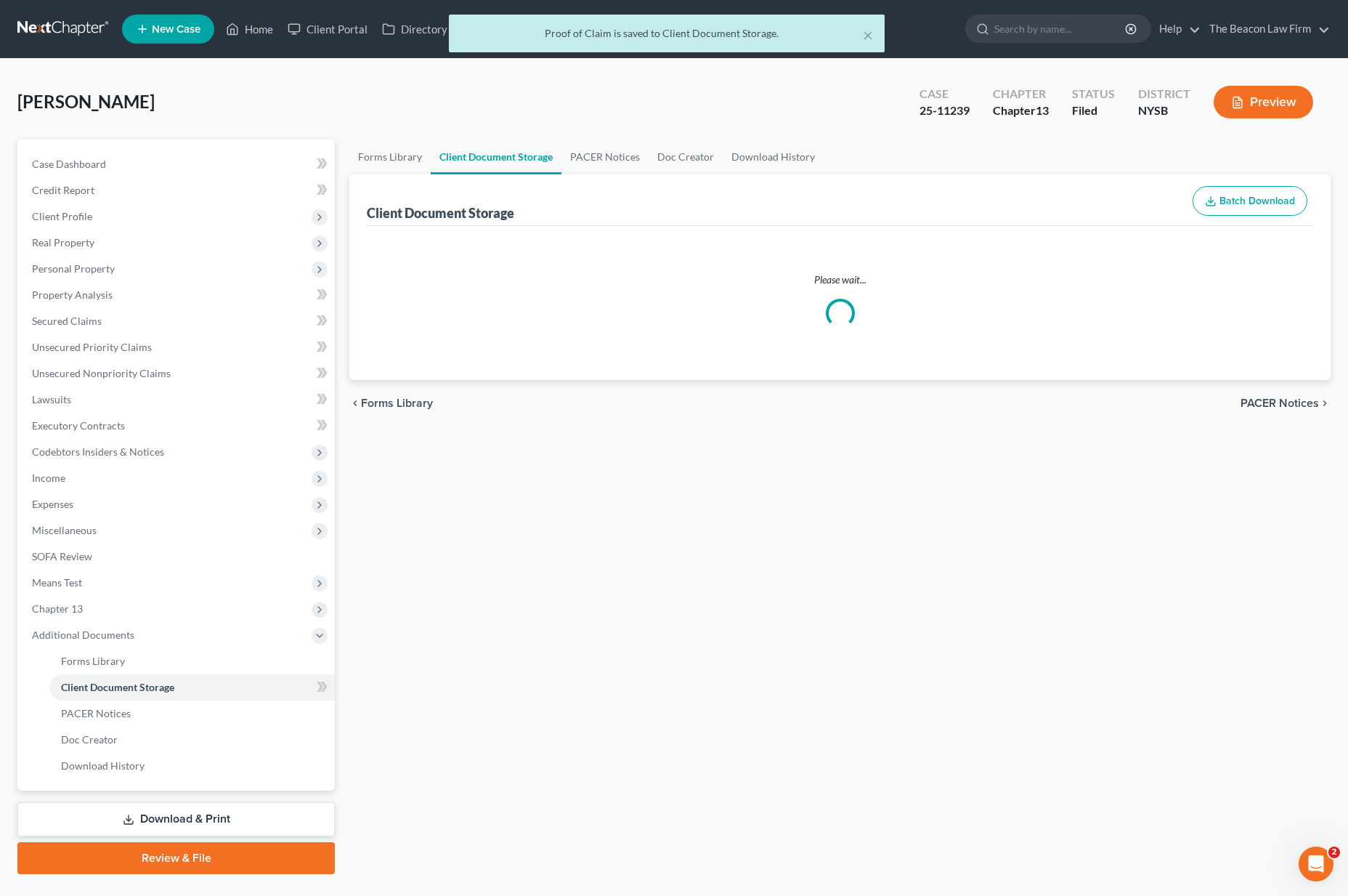
select select "0"
select select "1"
select select "2"
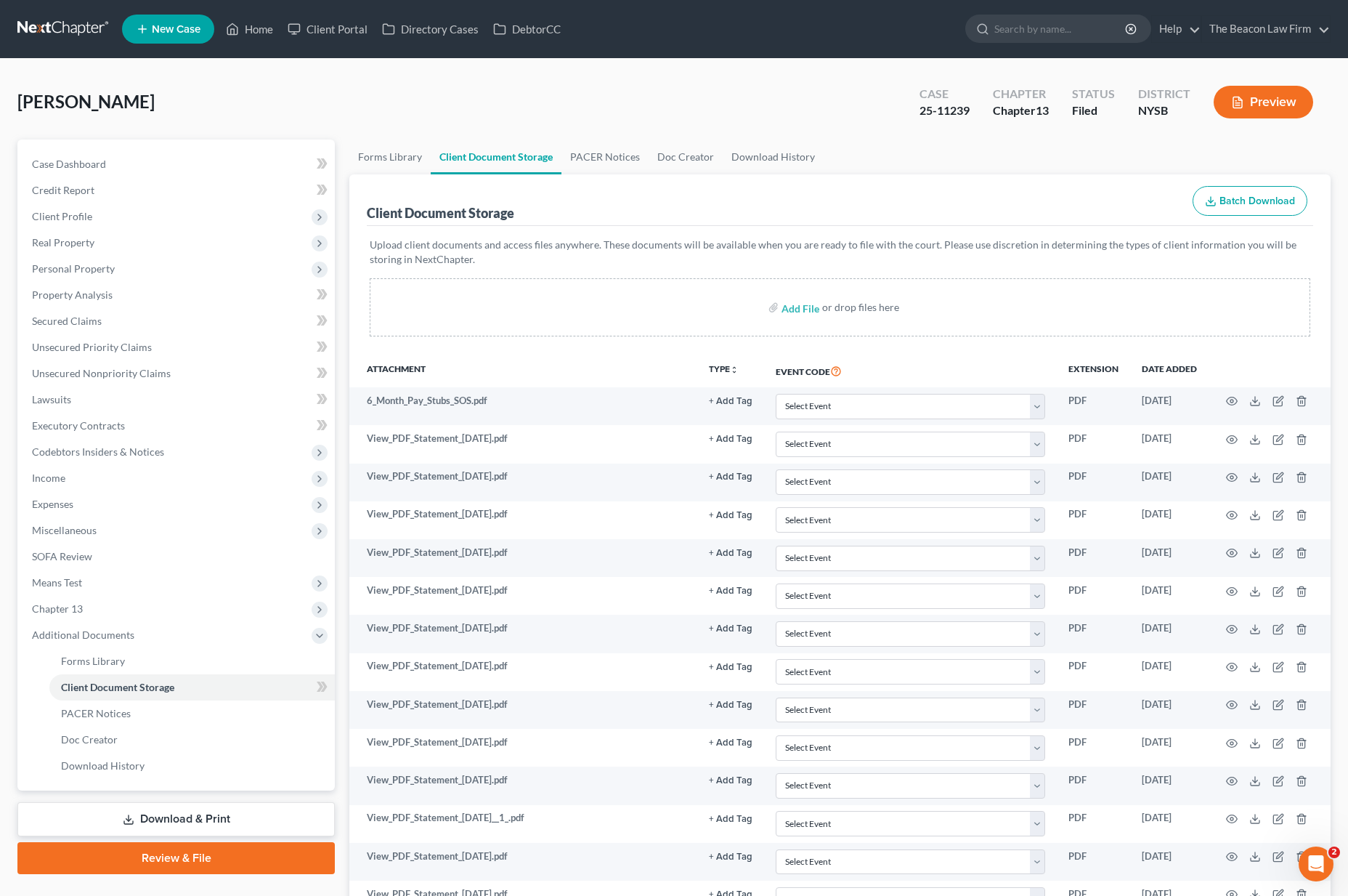
click at [397, 370] on th "Attachment" at bounding box center [523, 371] width 348 height 33
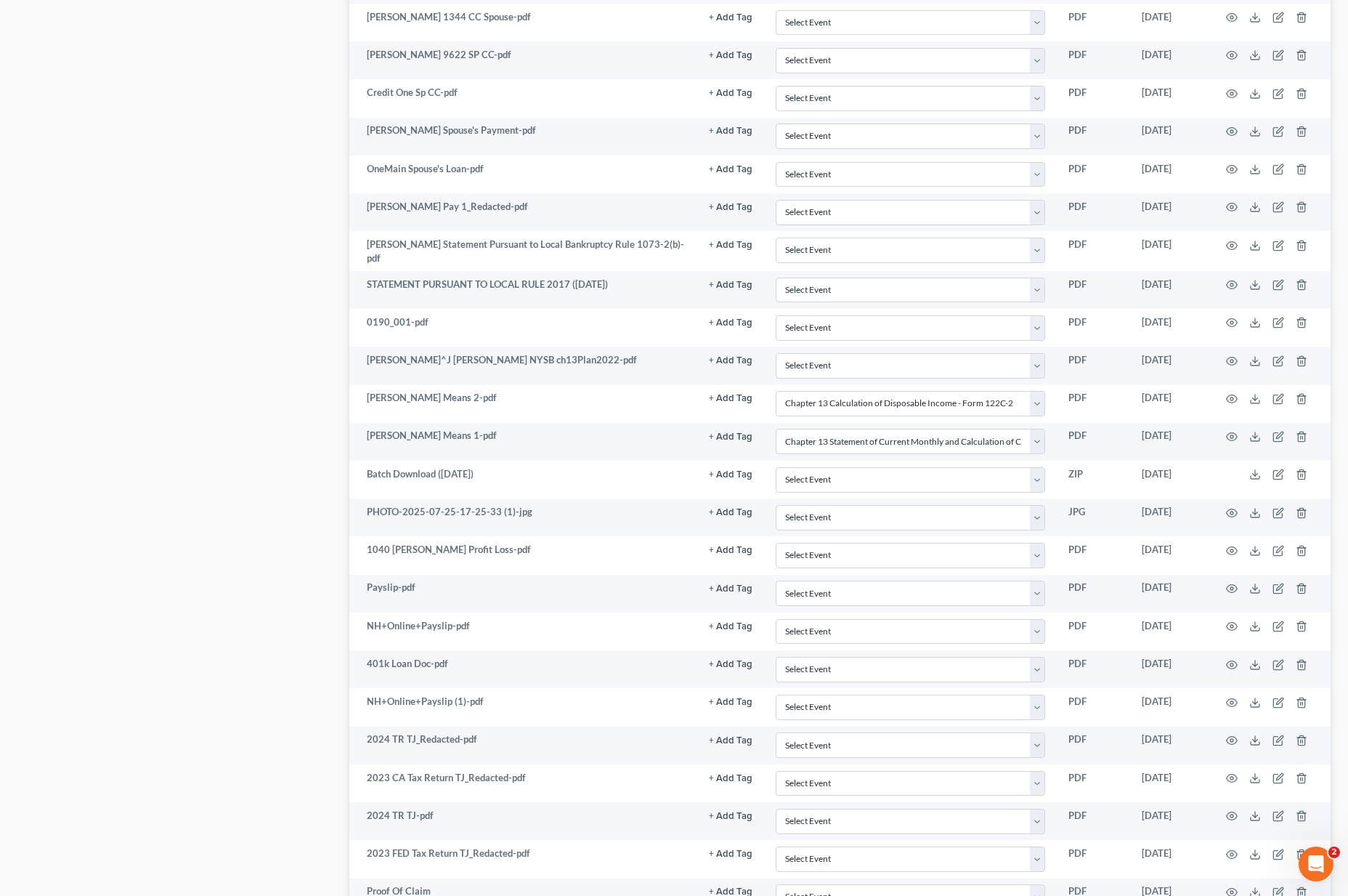
scroll to position [3511, 0]
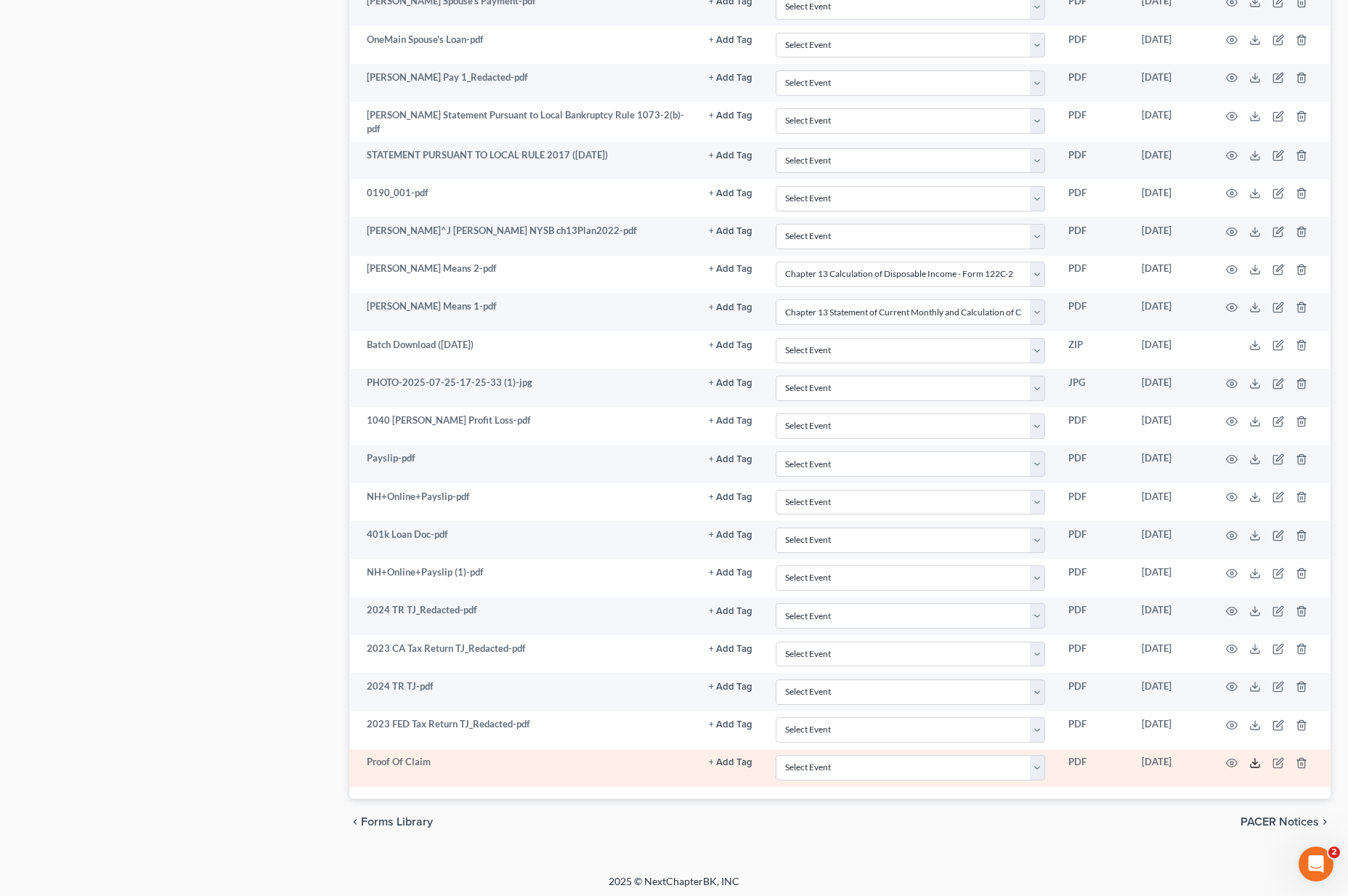
click at [1255, 761] on icon at bounding box center [1255, 763] width 12 height 12
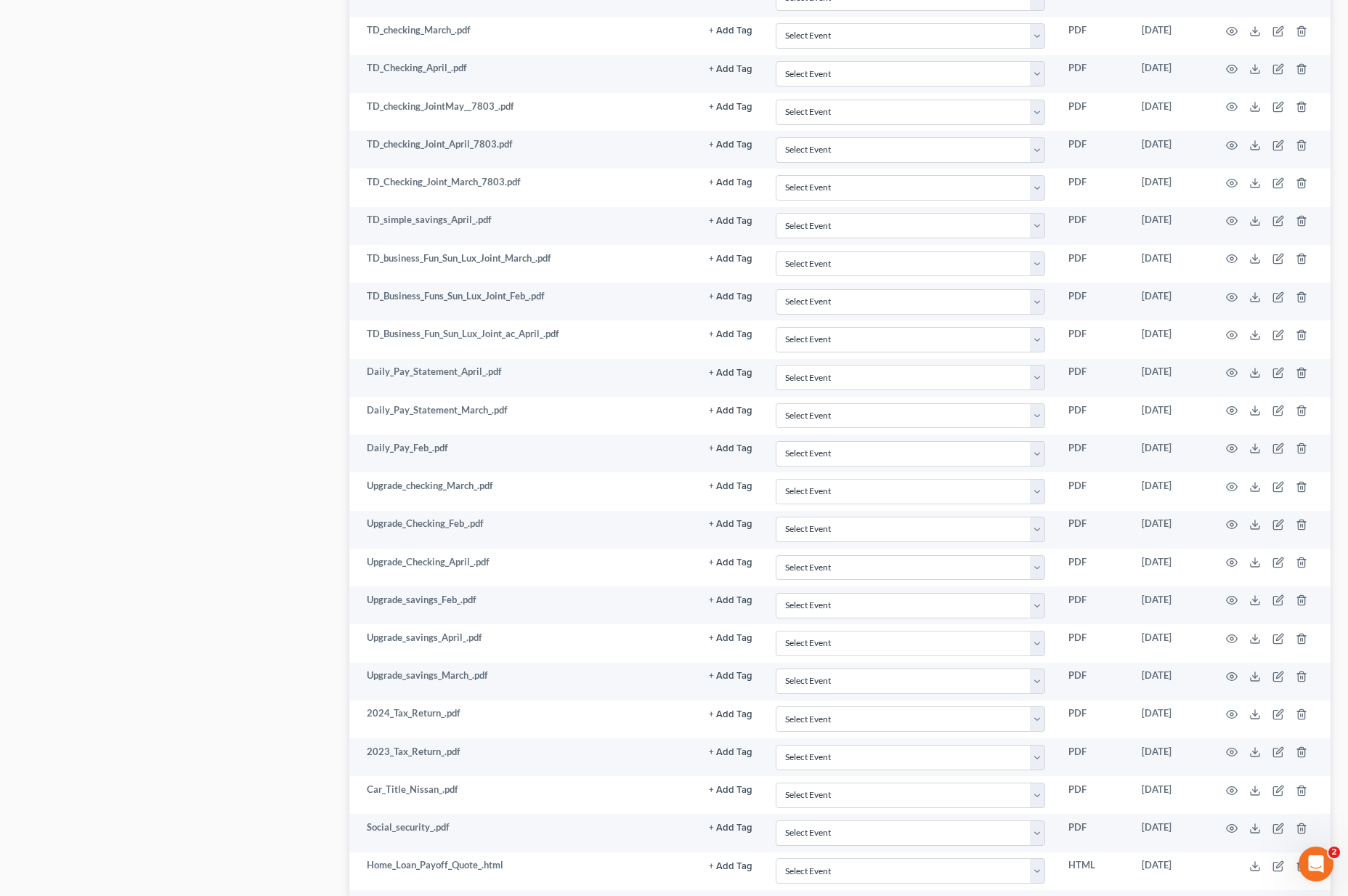
scroll to position [0, 0]
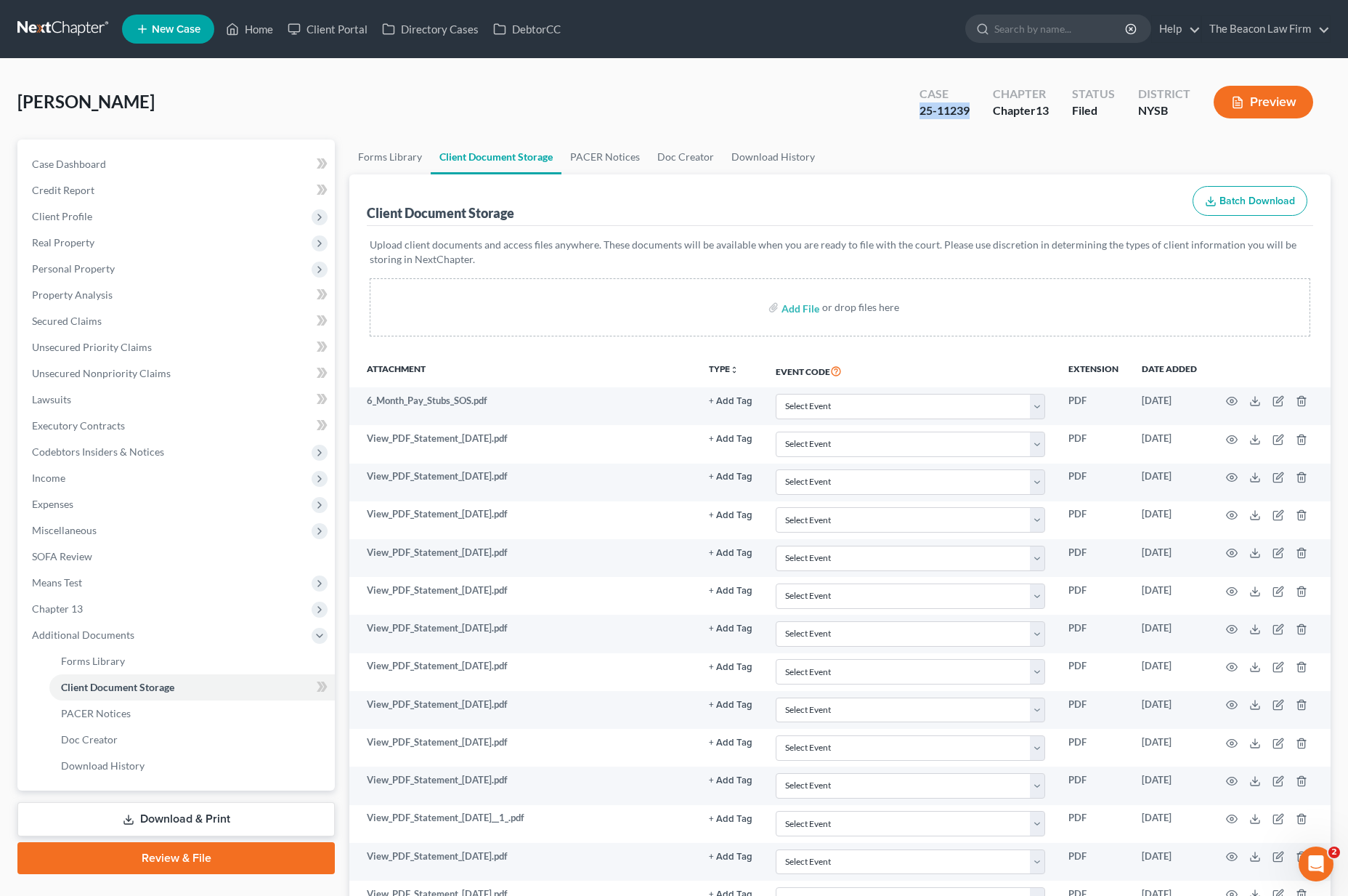
drag, startPoint x: 972, startPoint y: 111, endPoint x: 913, endPoint y: 112, distance: 59.0
click at [913, 112] on div "Case 25-11239" at bounding box center [944, 104] width 74 height 43
copy div "25-11239"
click at [1072, 25] on input "search" at bounding box center [1061, 28] width 133 height 26
click at [60, 29] on link at bounding box center [64, 28] width 93 height 26
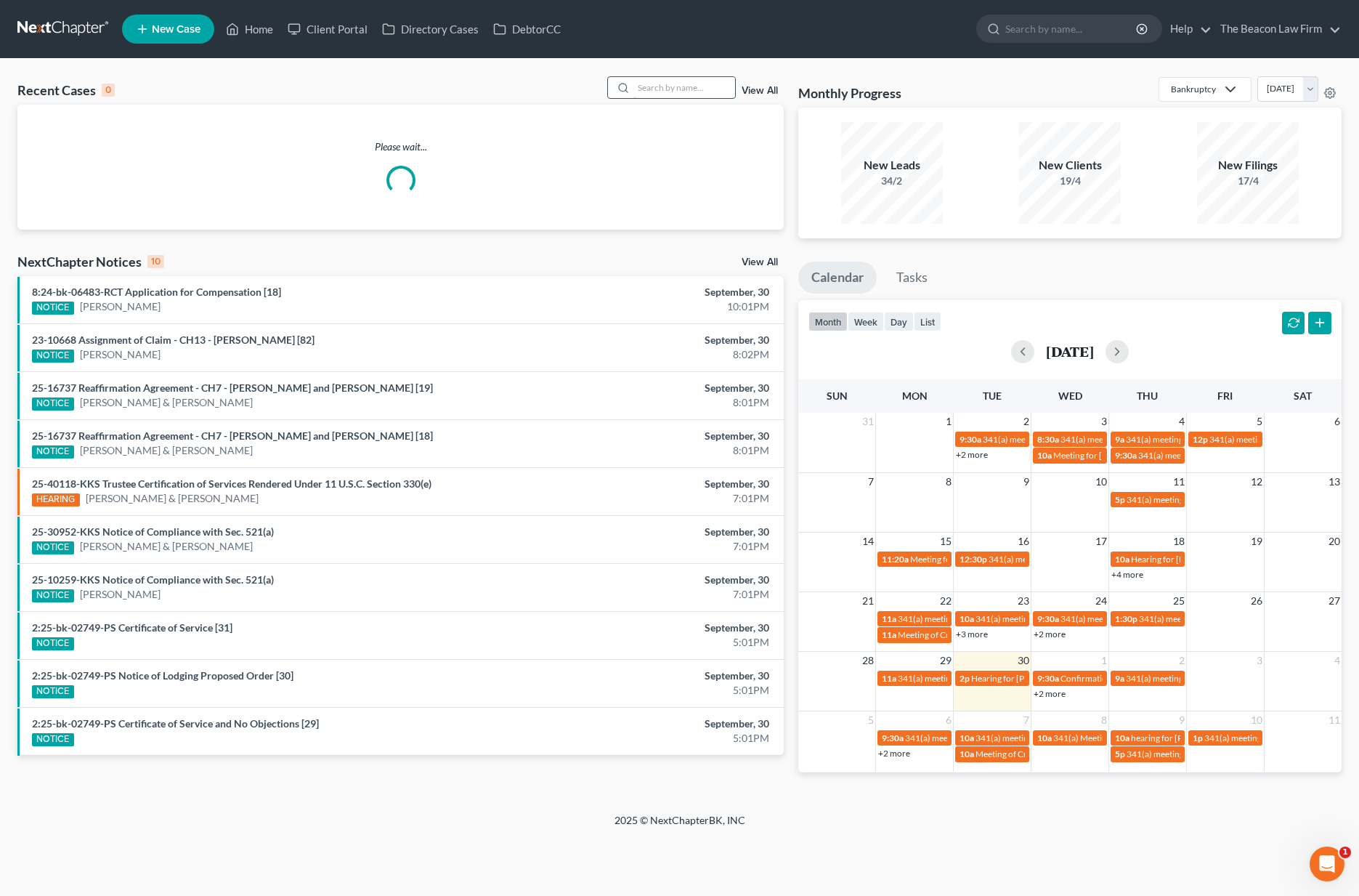
click at [664, 84] on input "search" at bounding box center [684, 87] width 102 height 21
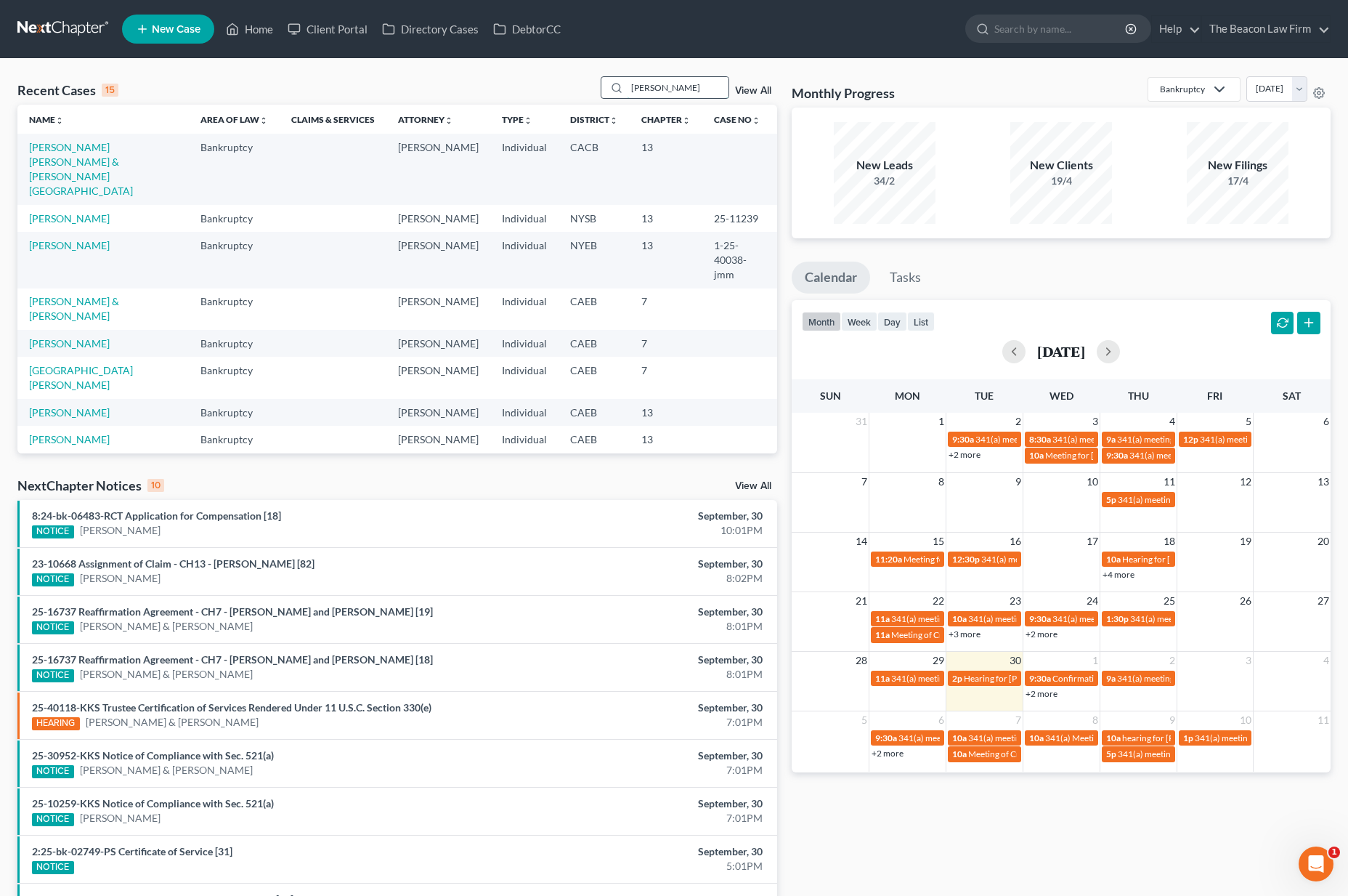
type input "Dement"
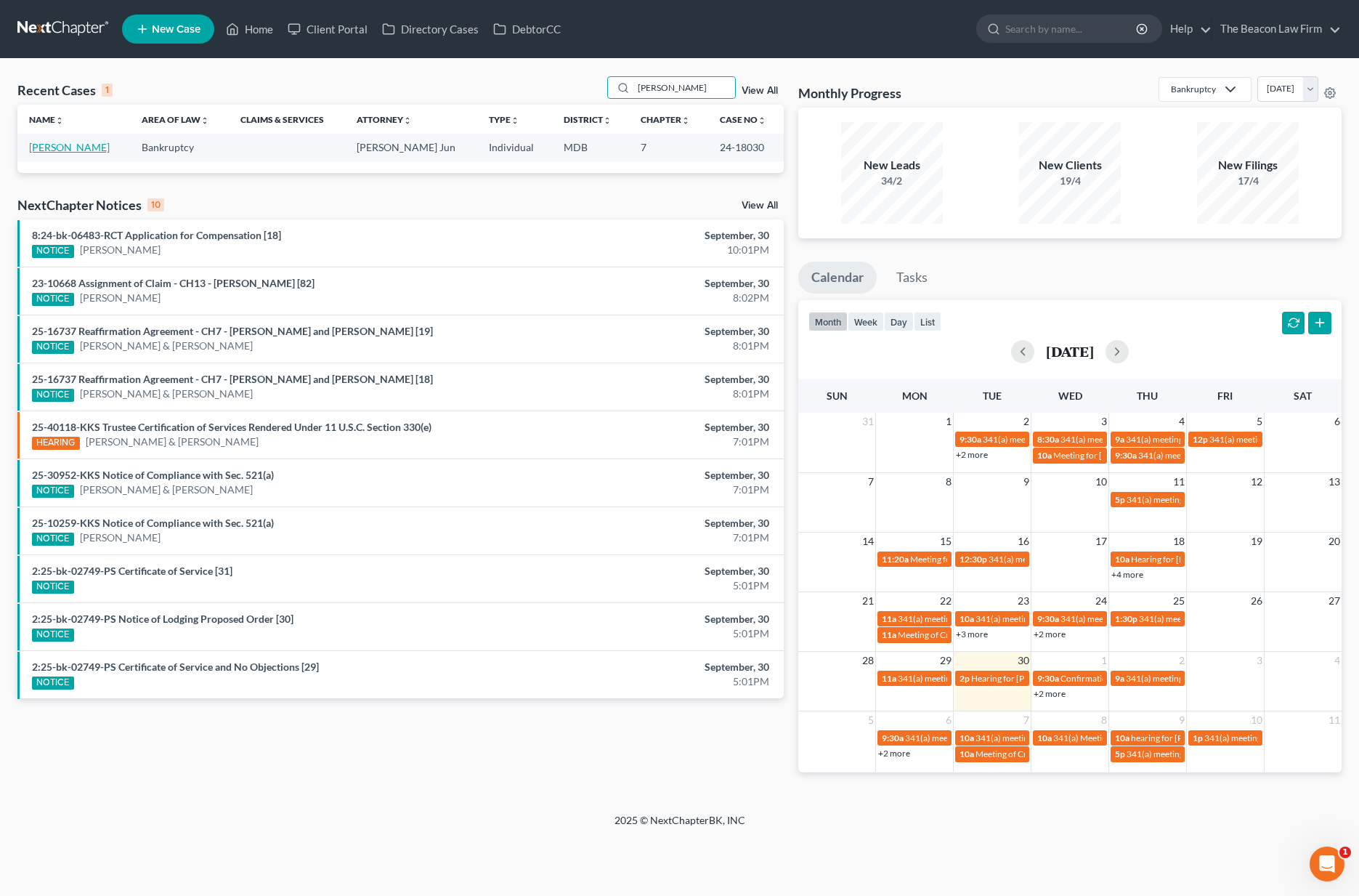
click at [86, 153] on link "[PERSON_NAME]" at bounding box center [70, 147] width 80 height 13
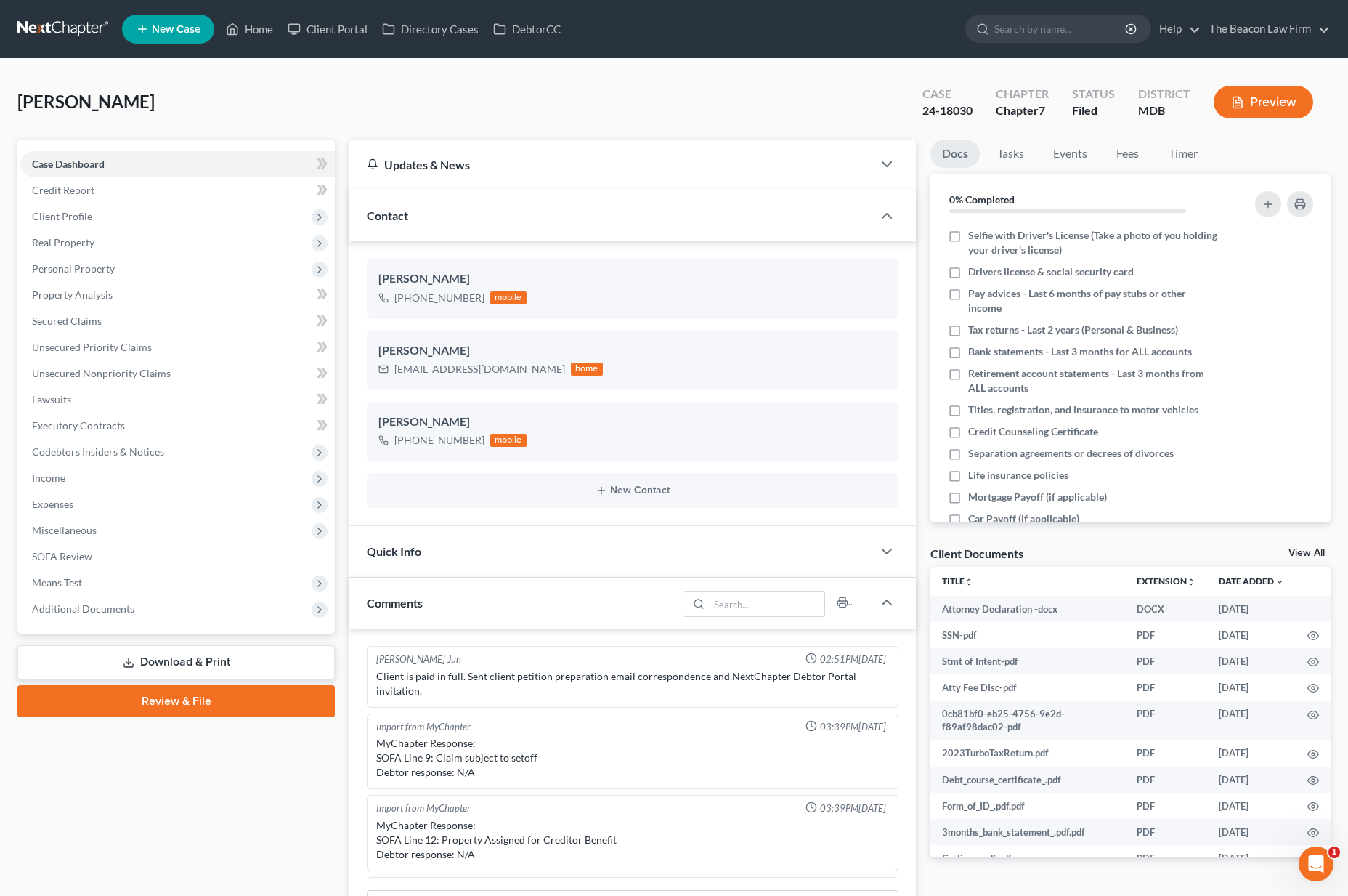
scroll to position [317, 0]
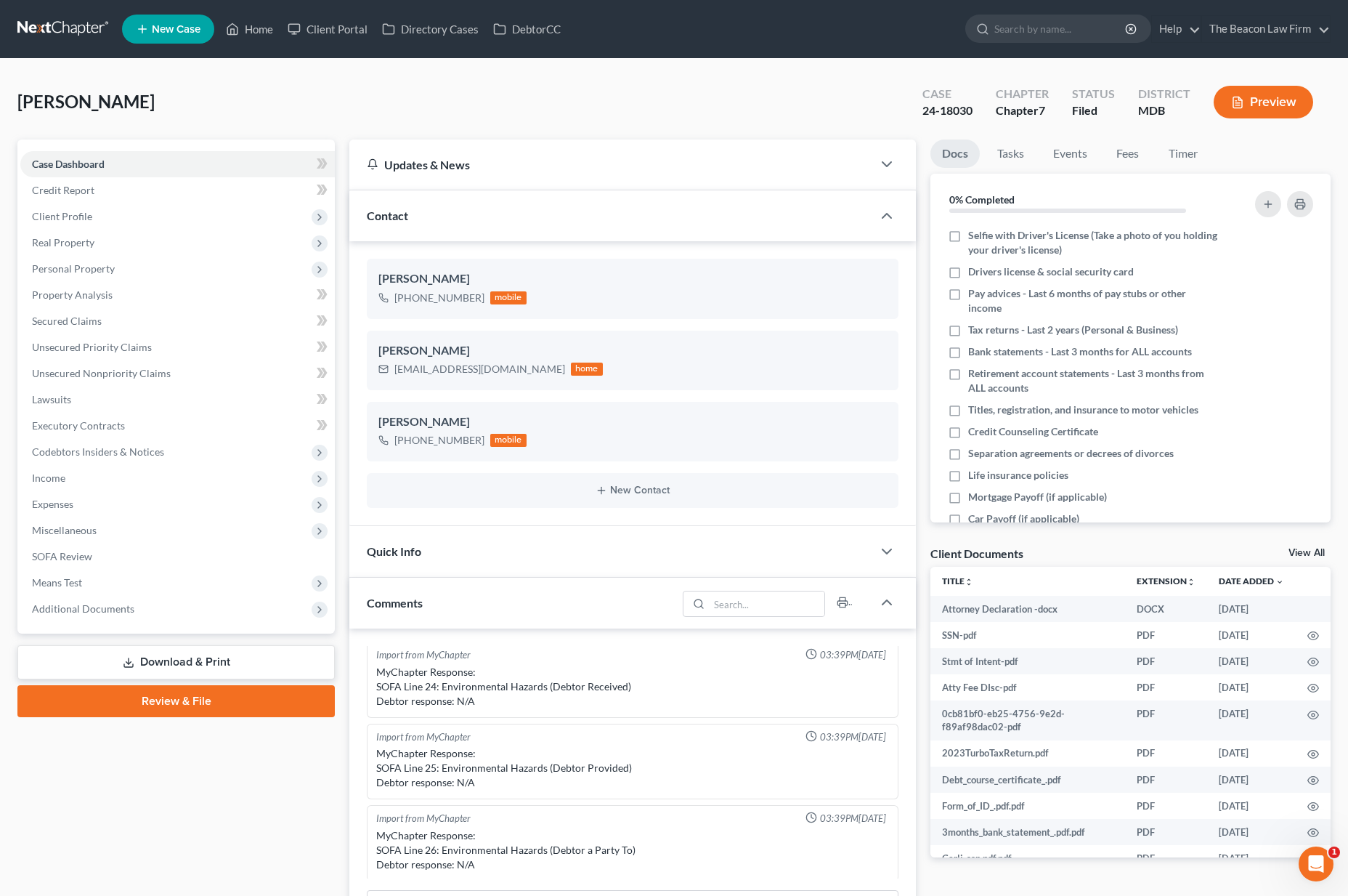
drag, startPoint x: 111, startPoint y: 613, endPoint x: 117, endPoint y: 632, distance: 19.9
click at [111, 613] on span "Additional Documents" at bounding box center [83, 608] width 102 height 13
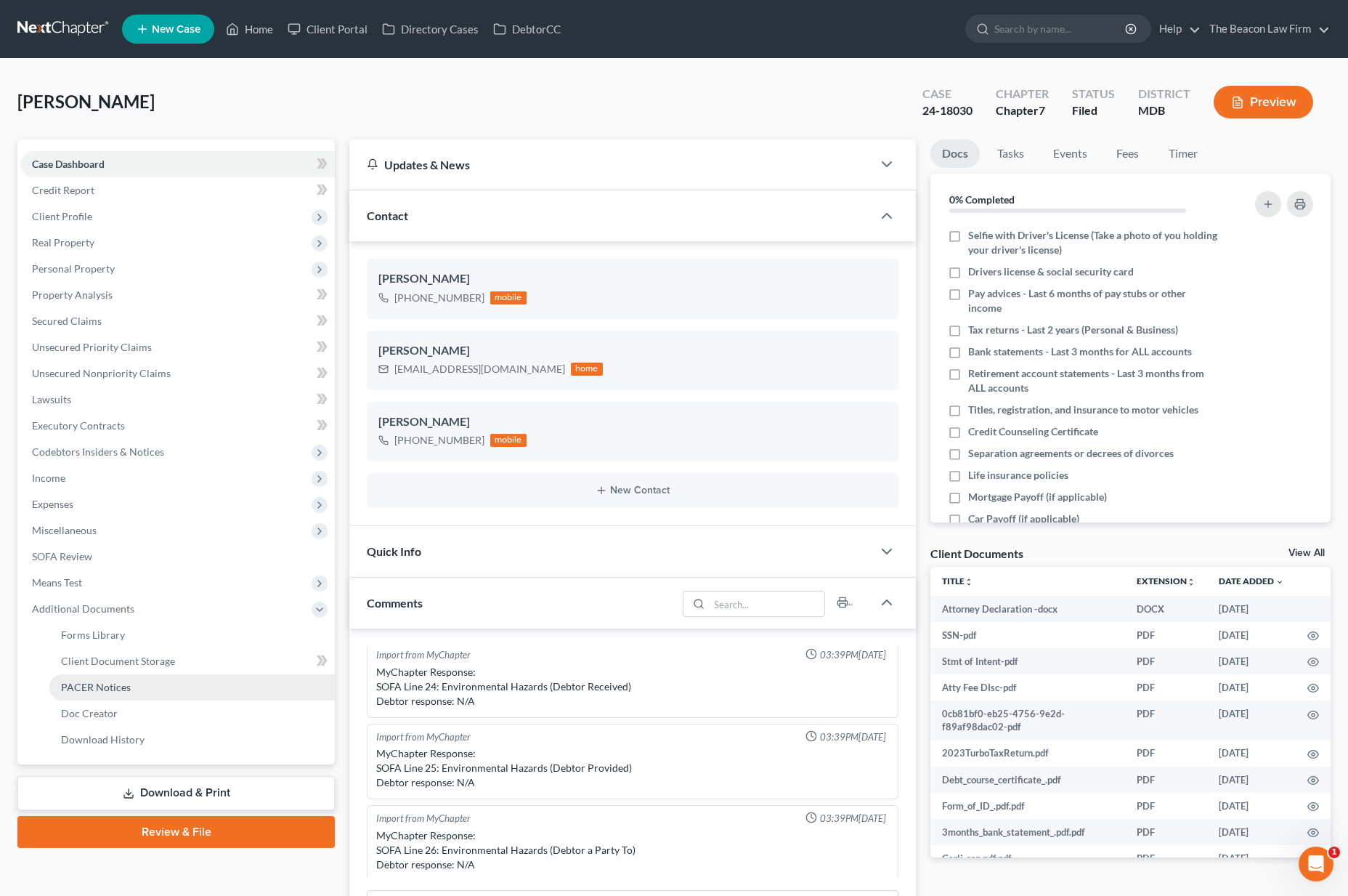
click at [124, 685] on span "PACER Notices" at bounding box center [95, 686] width 70 height 13
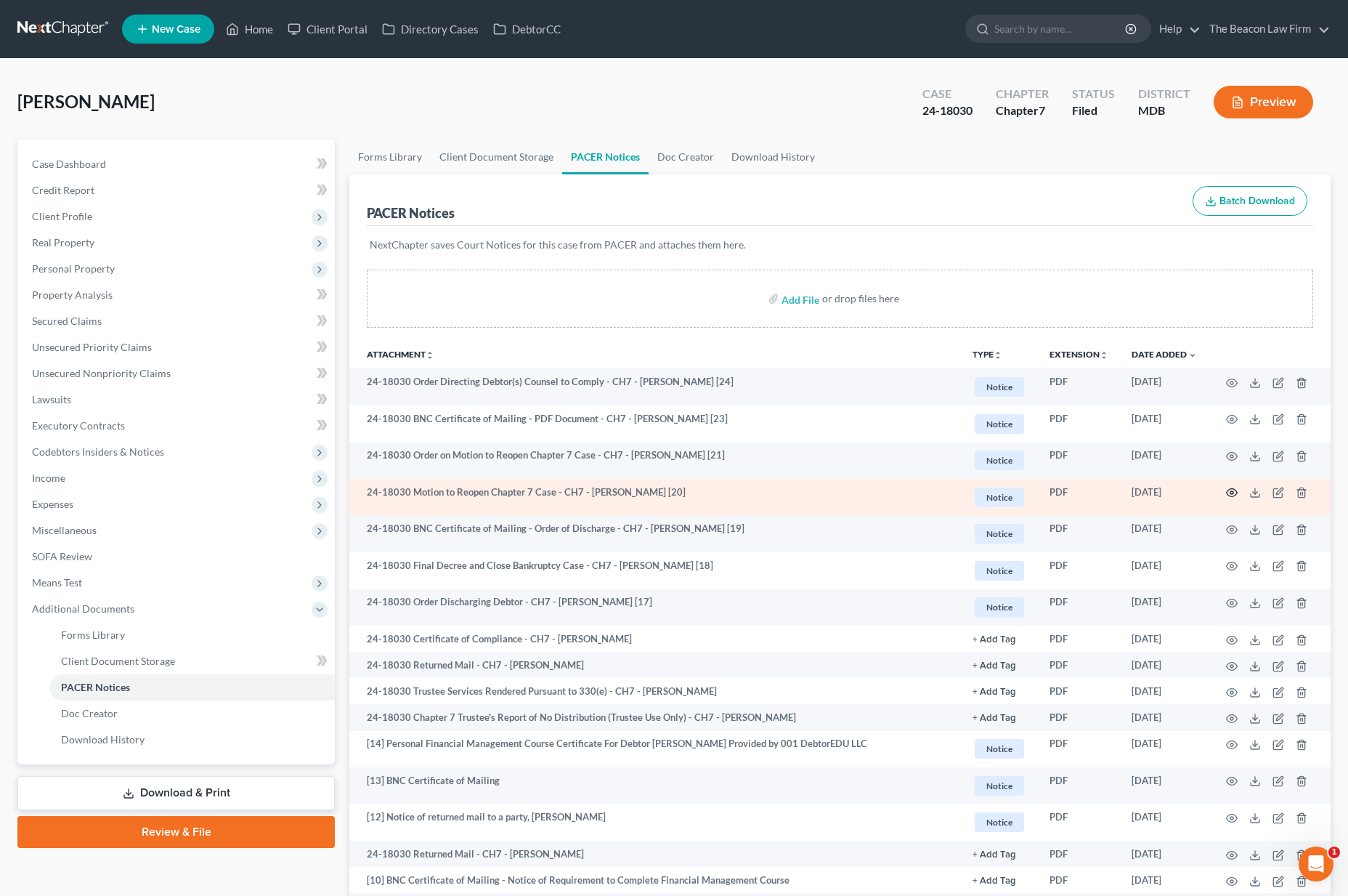
click at [1232, 492] on icon "button" at bounding box center [1232, 492] width 12 height 12
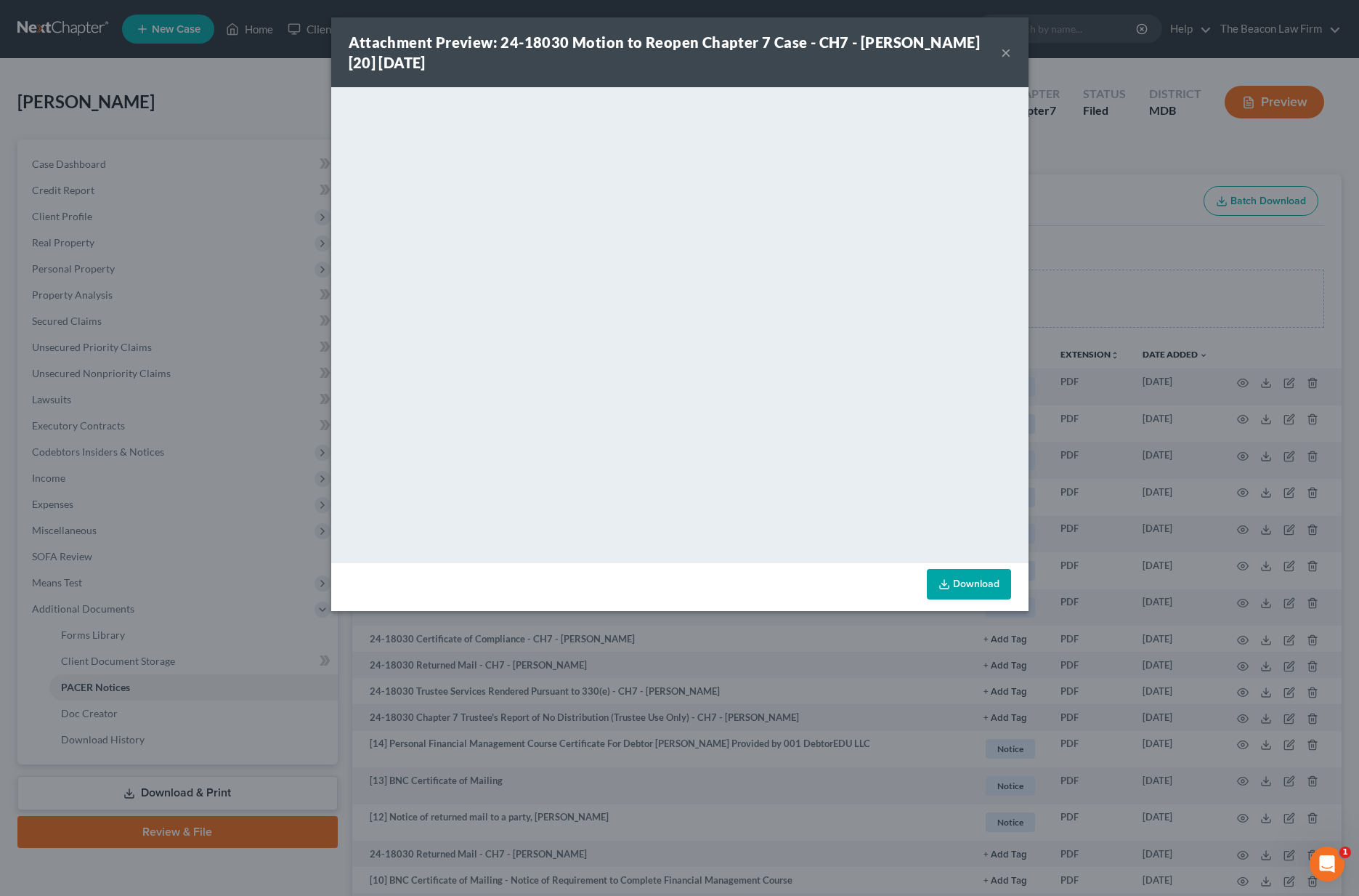
click at [1005, 56] on button "×" at bounding box center [1006, 52] width 10 height 18
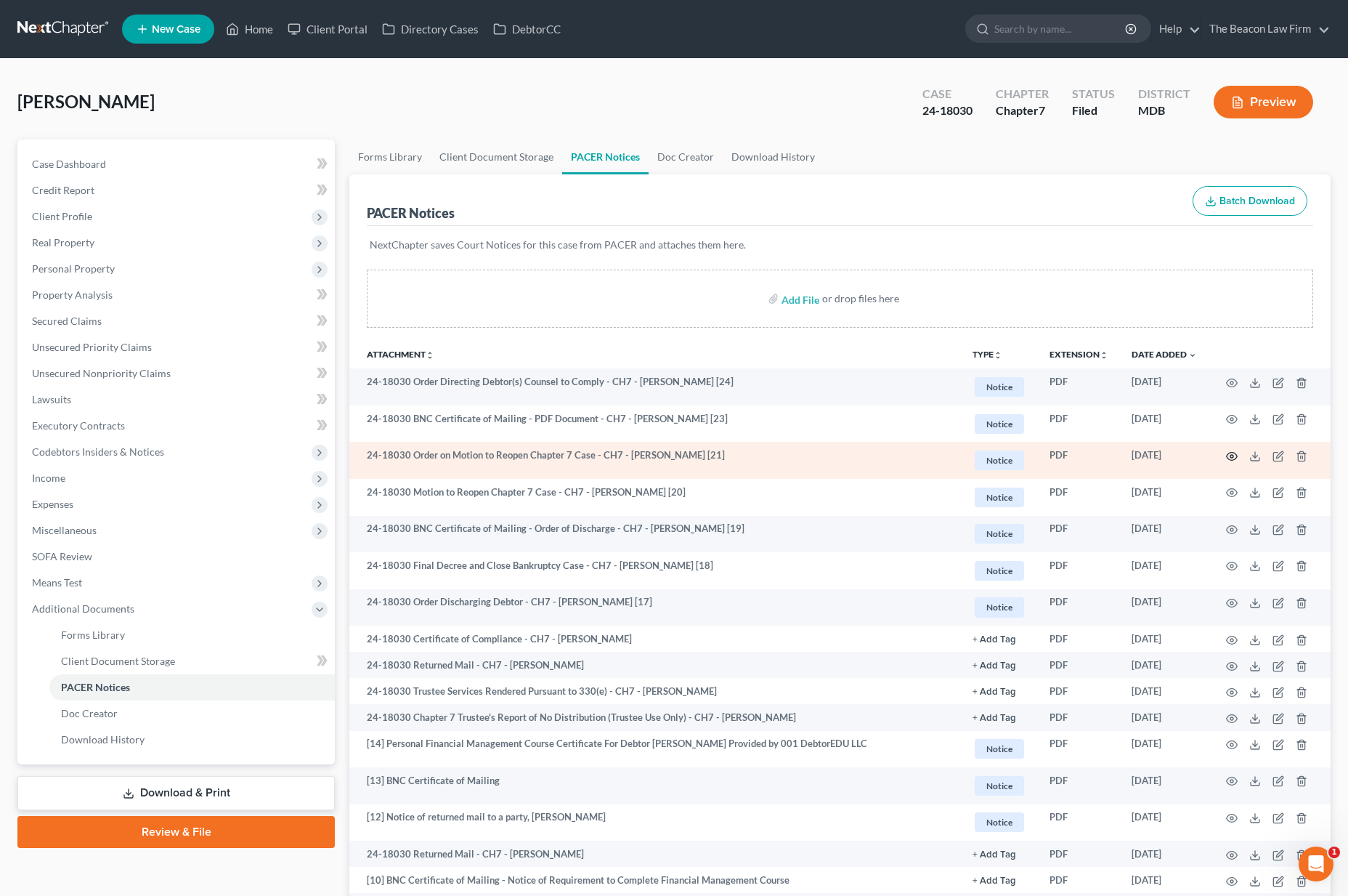
click at [1231, 453] on icon "button" at bounding box center [1232, 456] width 12 height 12
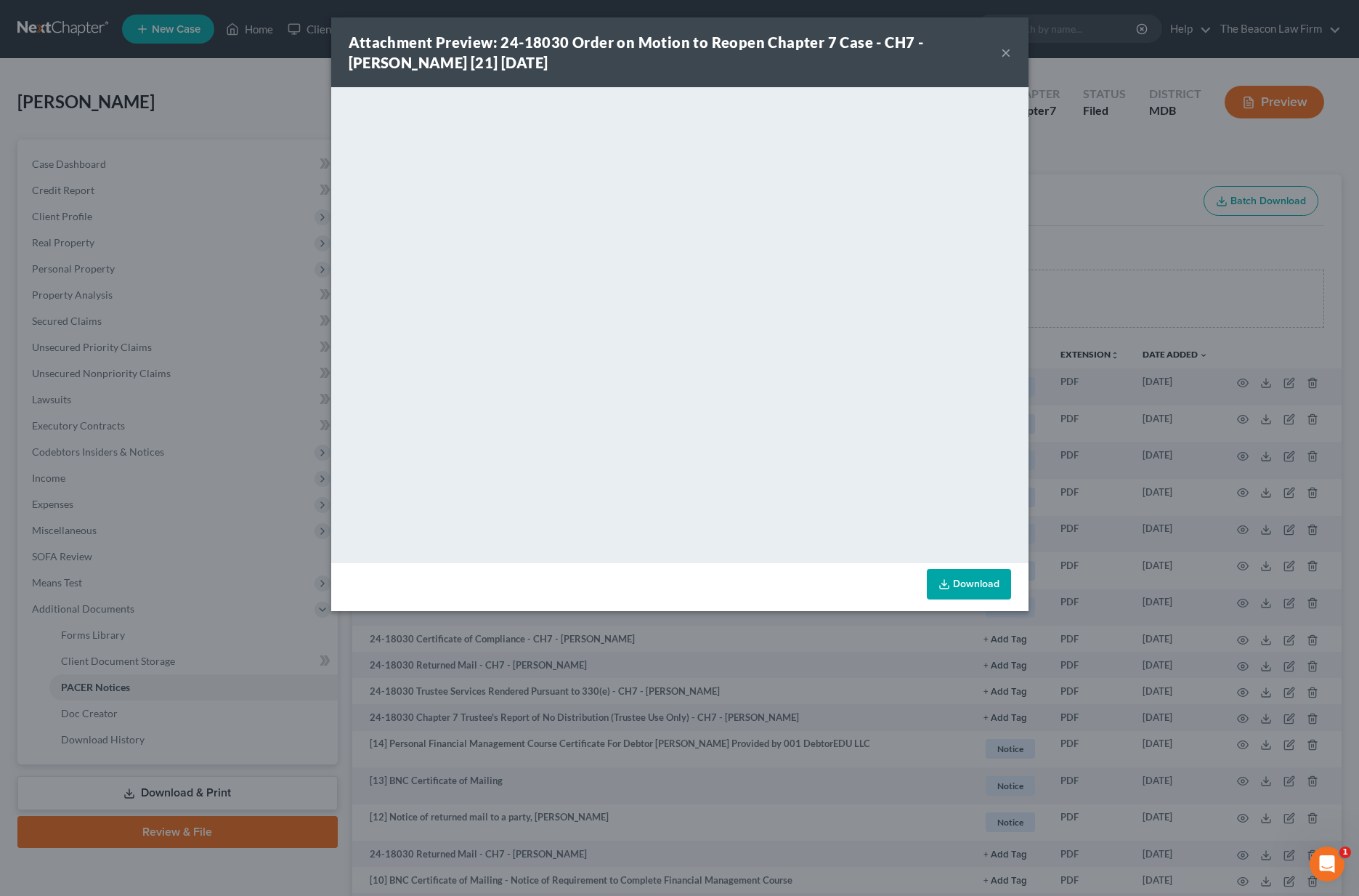
click at [1006, 54] on button "×" at bounding box center [1006, 52] width 10 height 18
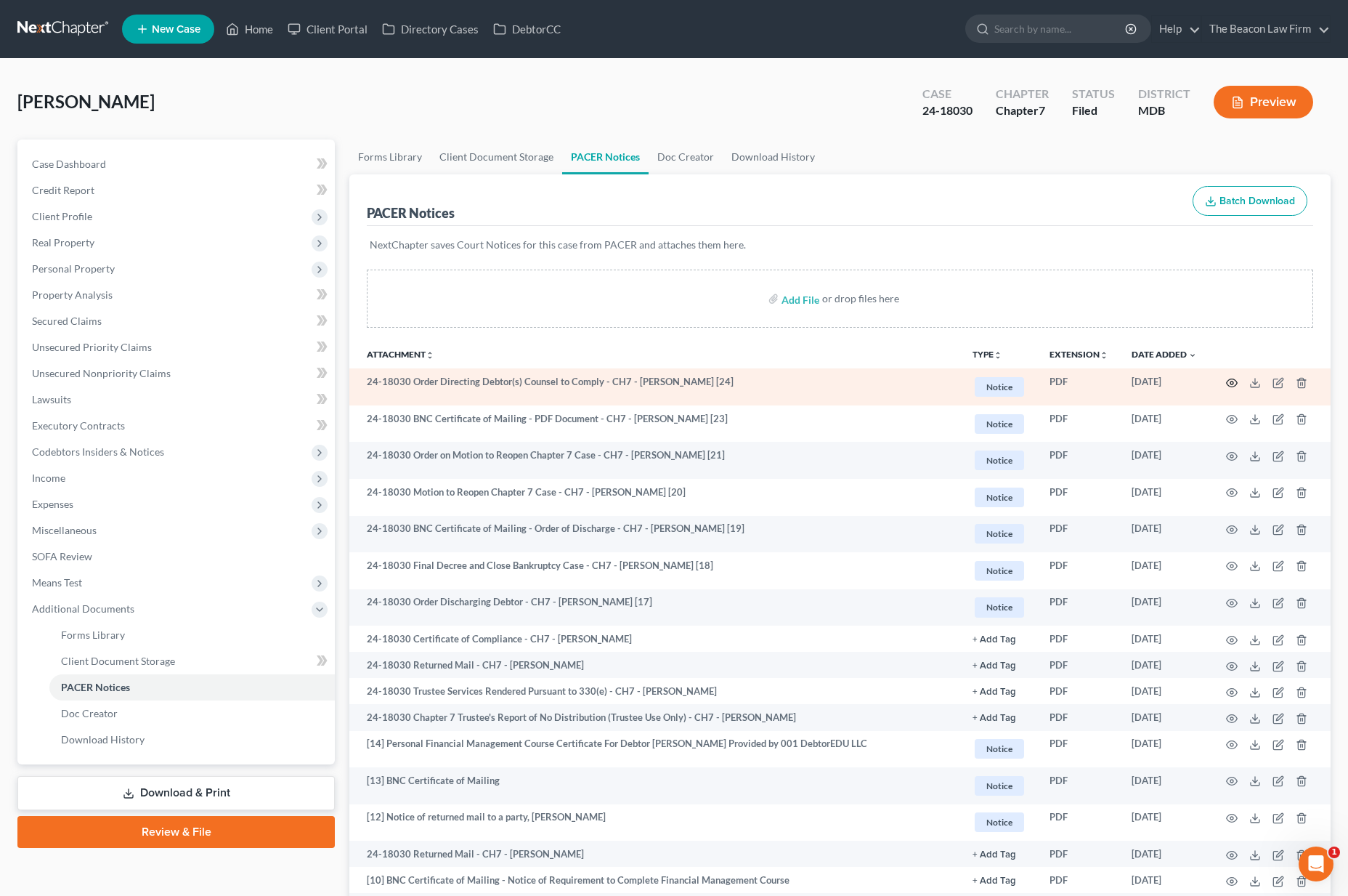
click at [1232, 379] on icon "button" at bounding box center [1232, 383] width 12 height 12
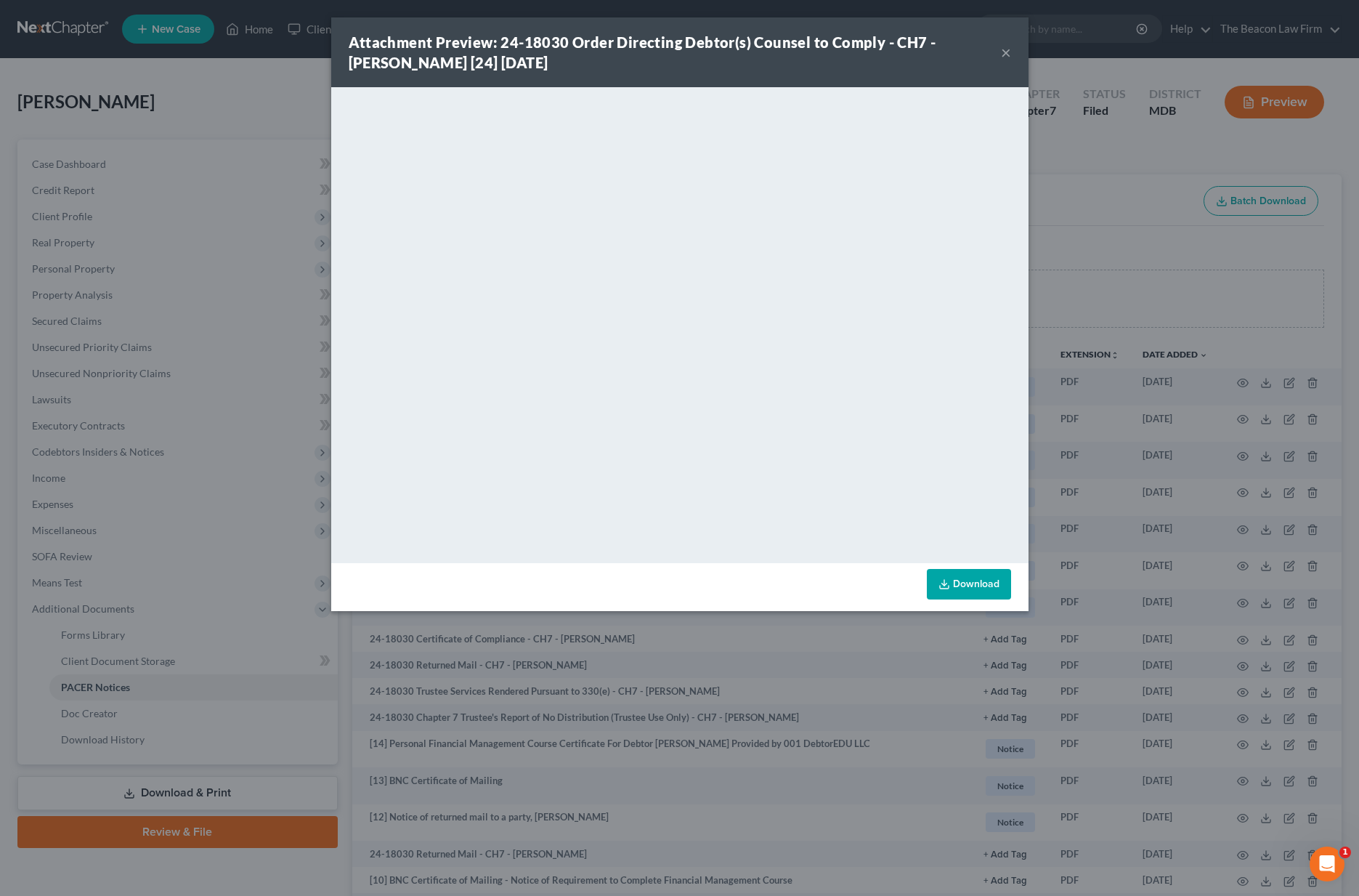
click at [1005, 53] on button "×" at bounding box center [1006, 52] width 10 height 18
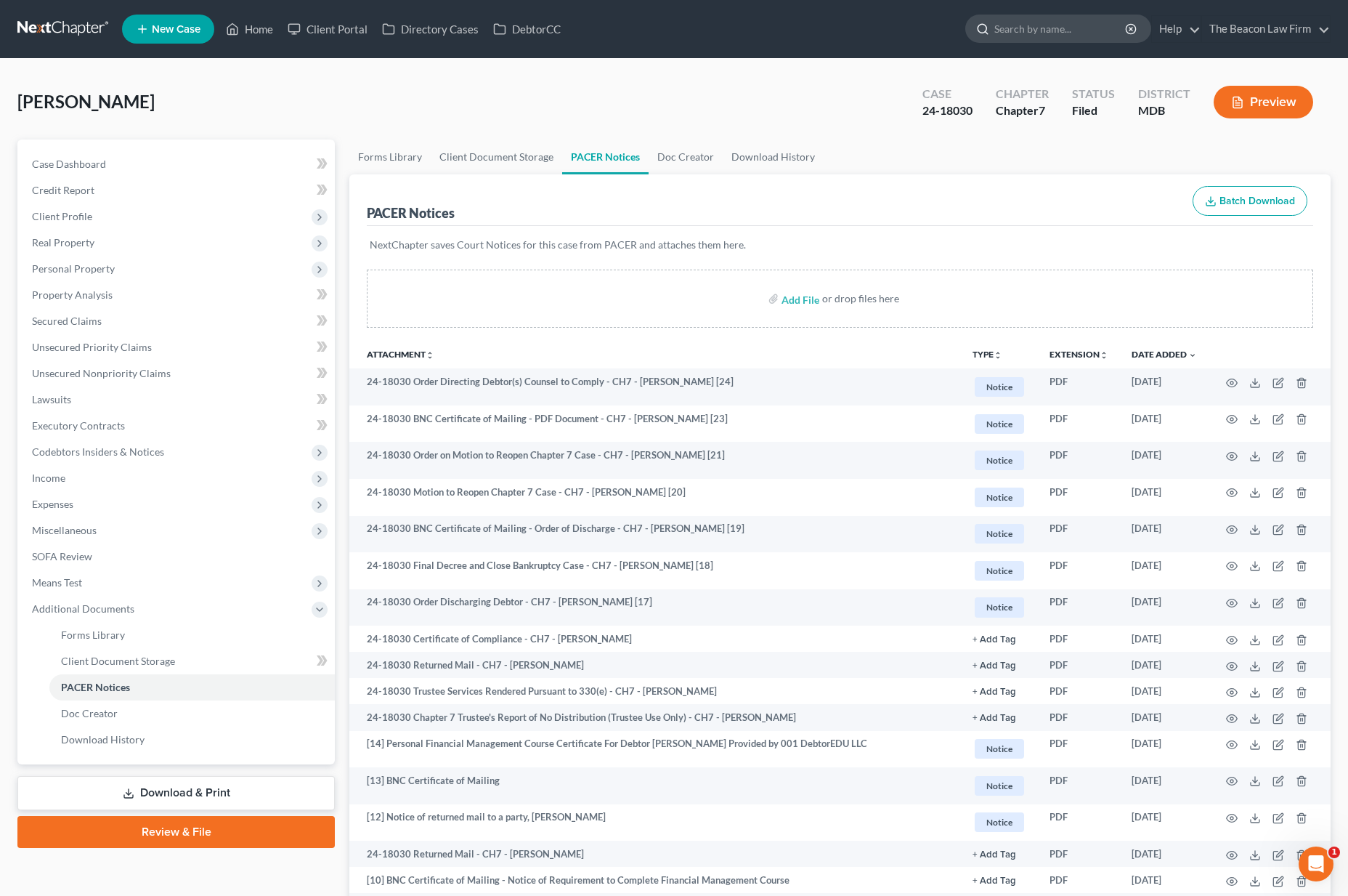
click at [1041, 32] on input "search" at bounding box center [1061, 28] width 133 height 26
click at [75, 26] on link at bounding box center [64, 28] width 93 height 26
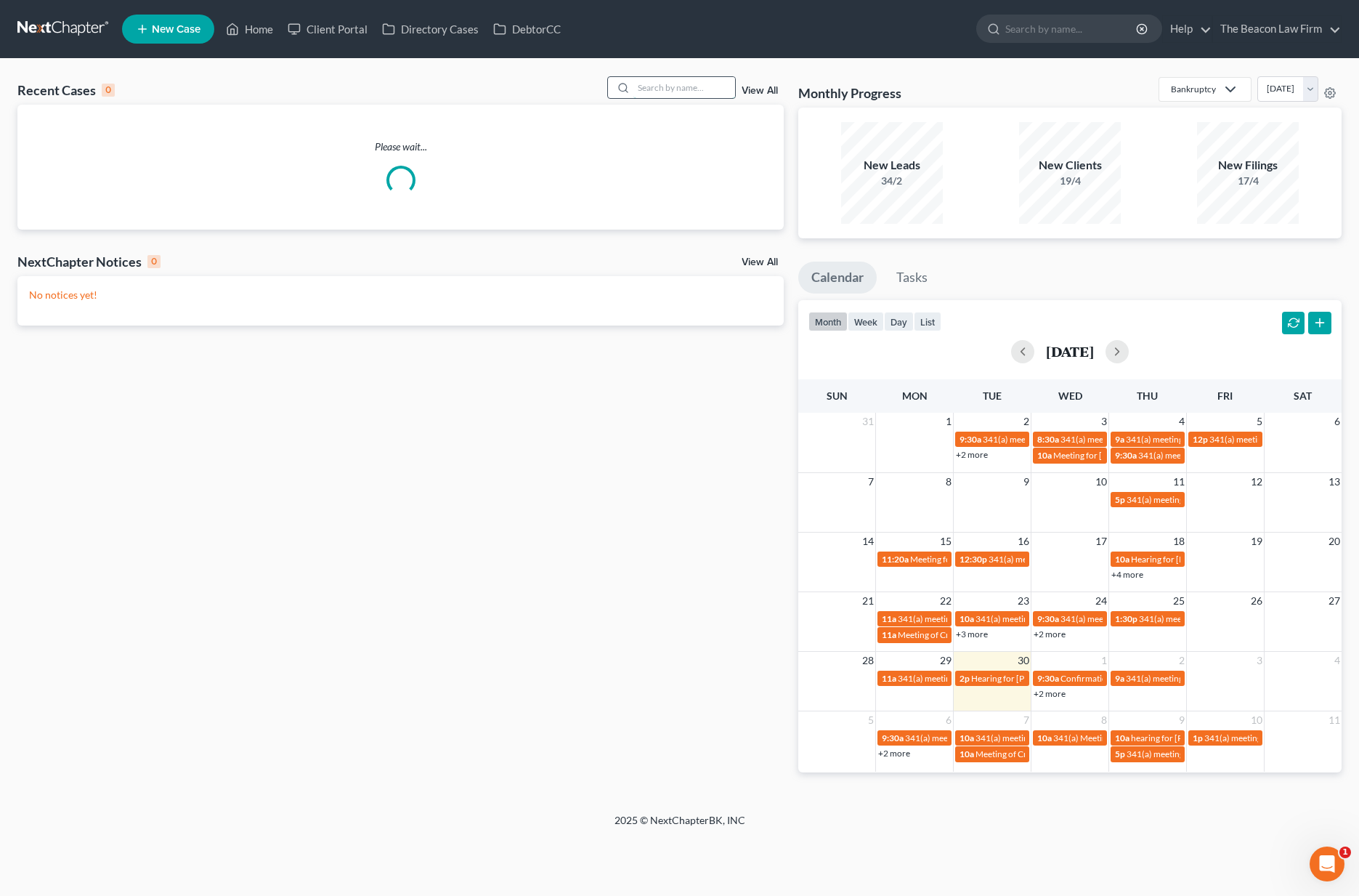
click at [672, 90] on input "search" at bounding box center [684, 87] width 102 height 21
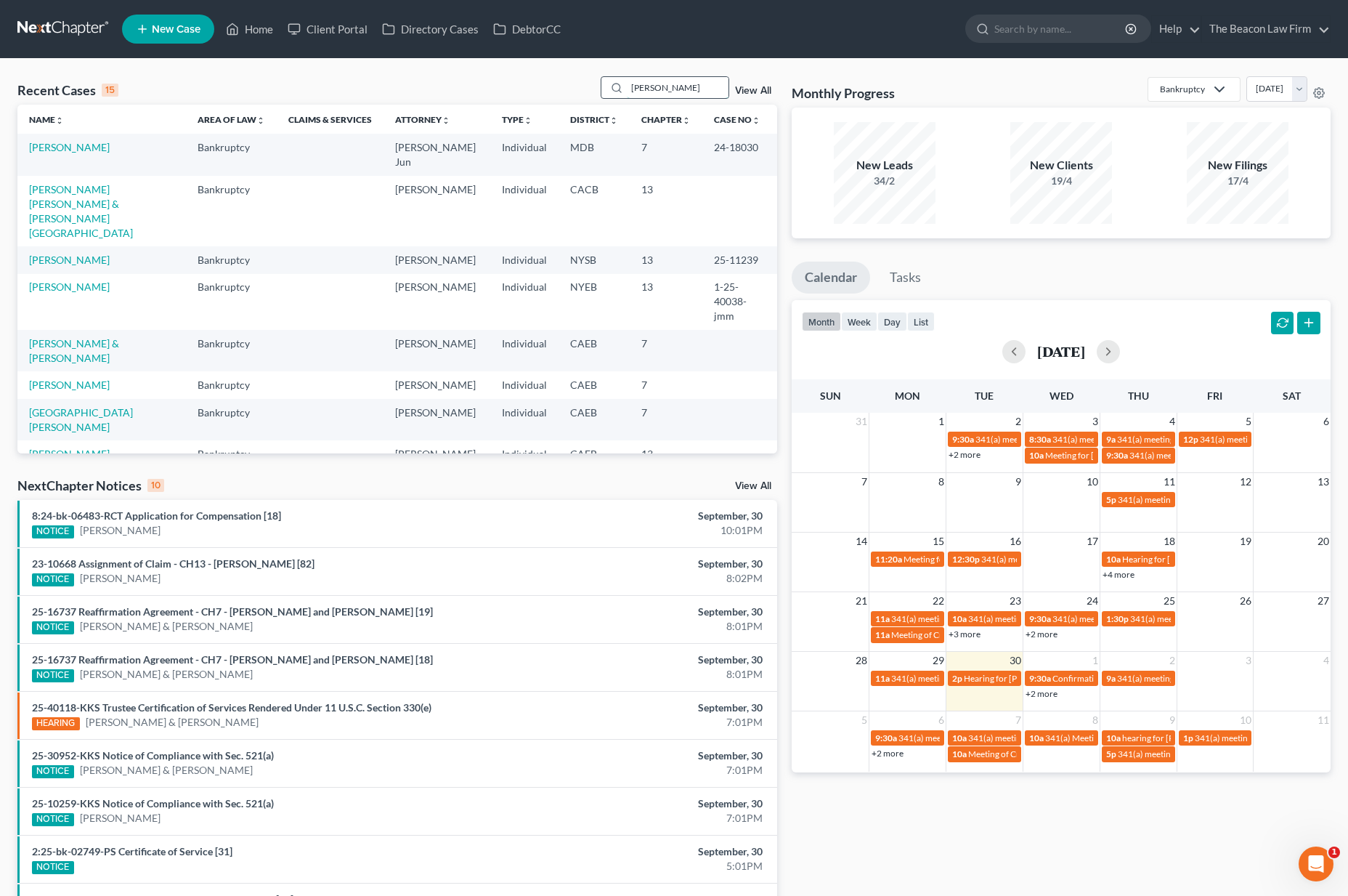
type input "westberg"
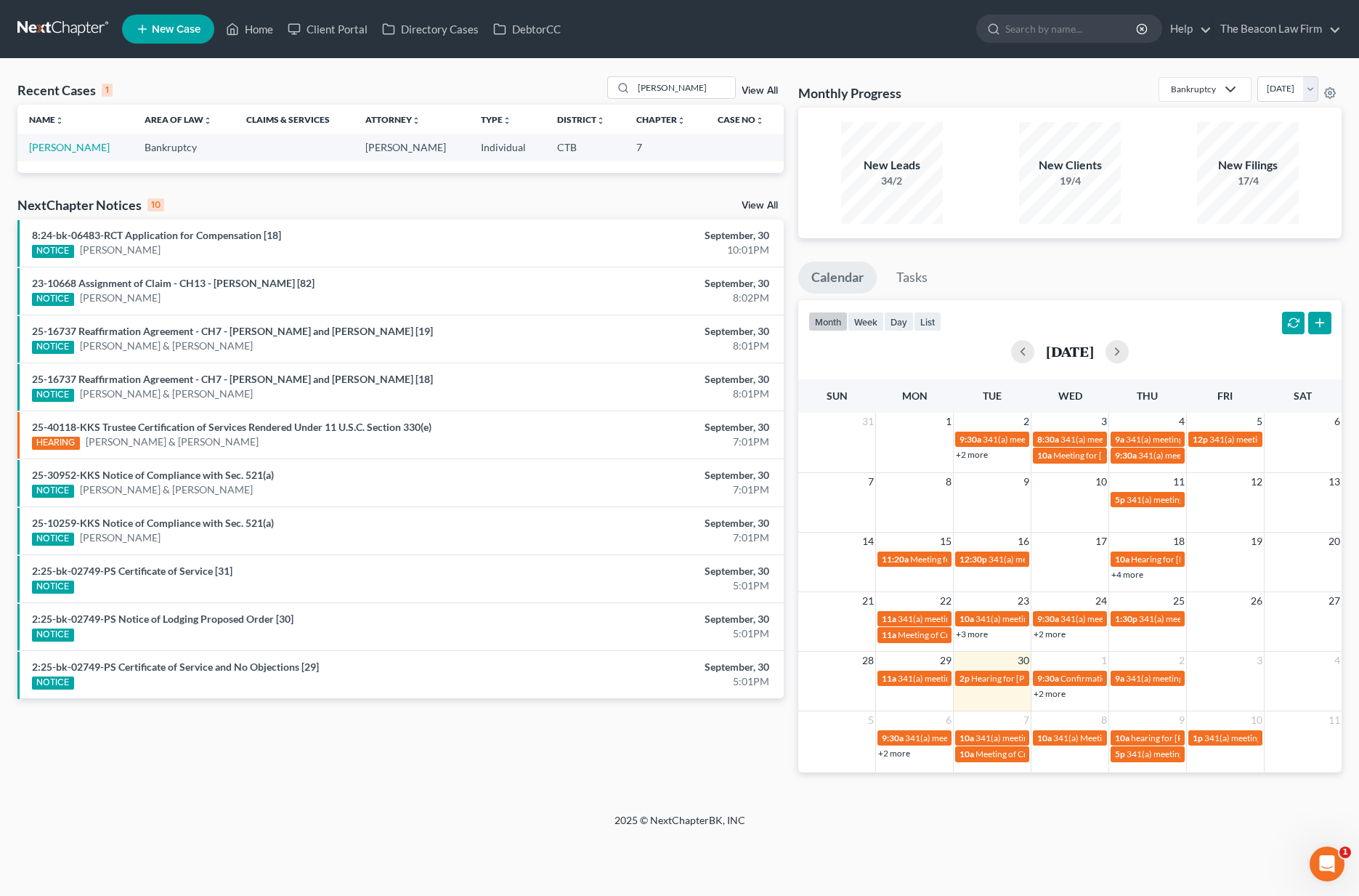
click at [72, 31] on link at bounding box center [64, 28] width 93 height 26
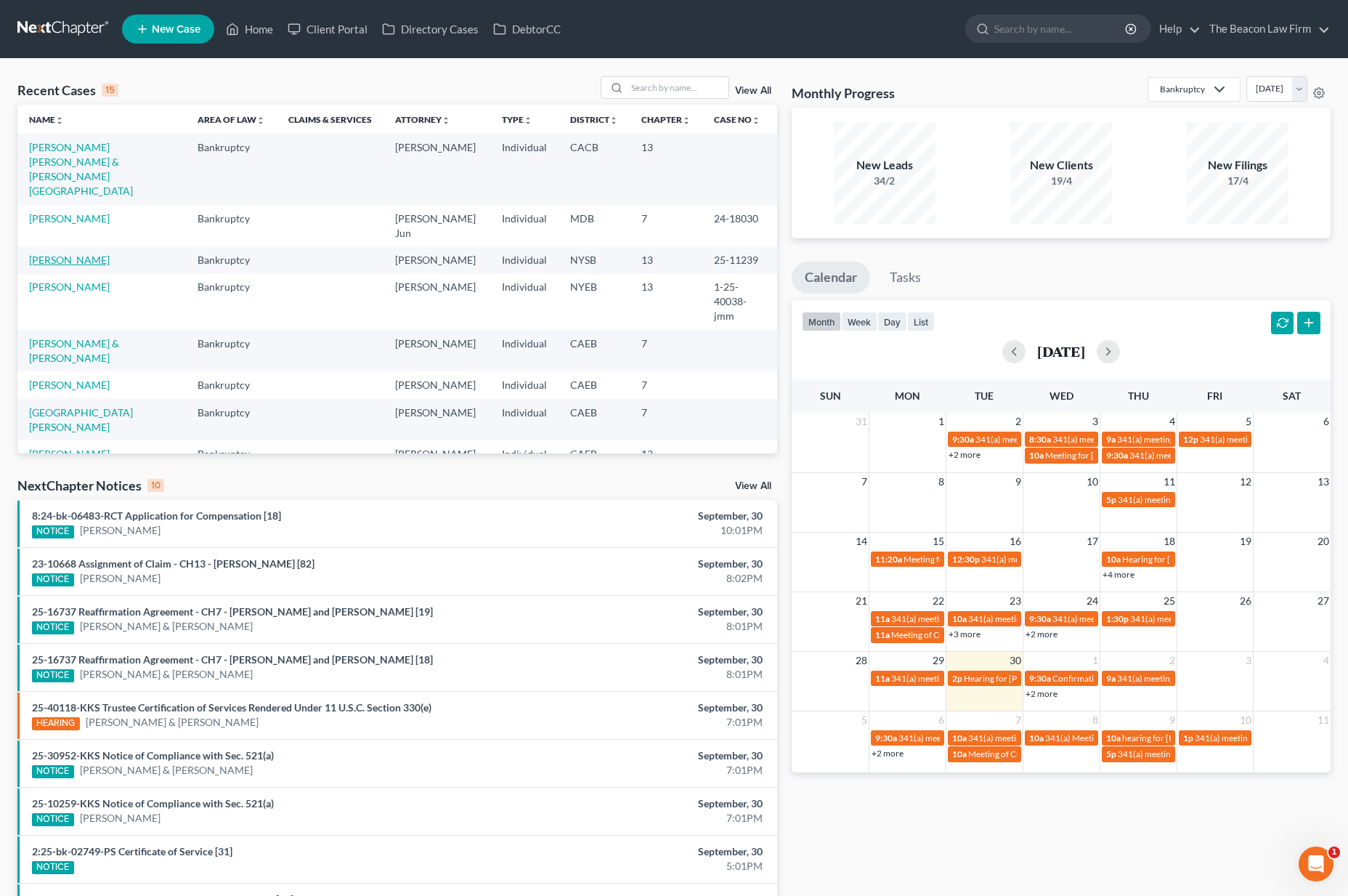
click at [70, 254] on link "[PERSON_NAME]" at bounding box center [70, 260] width 80 height 13
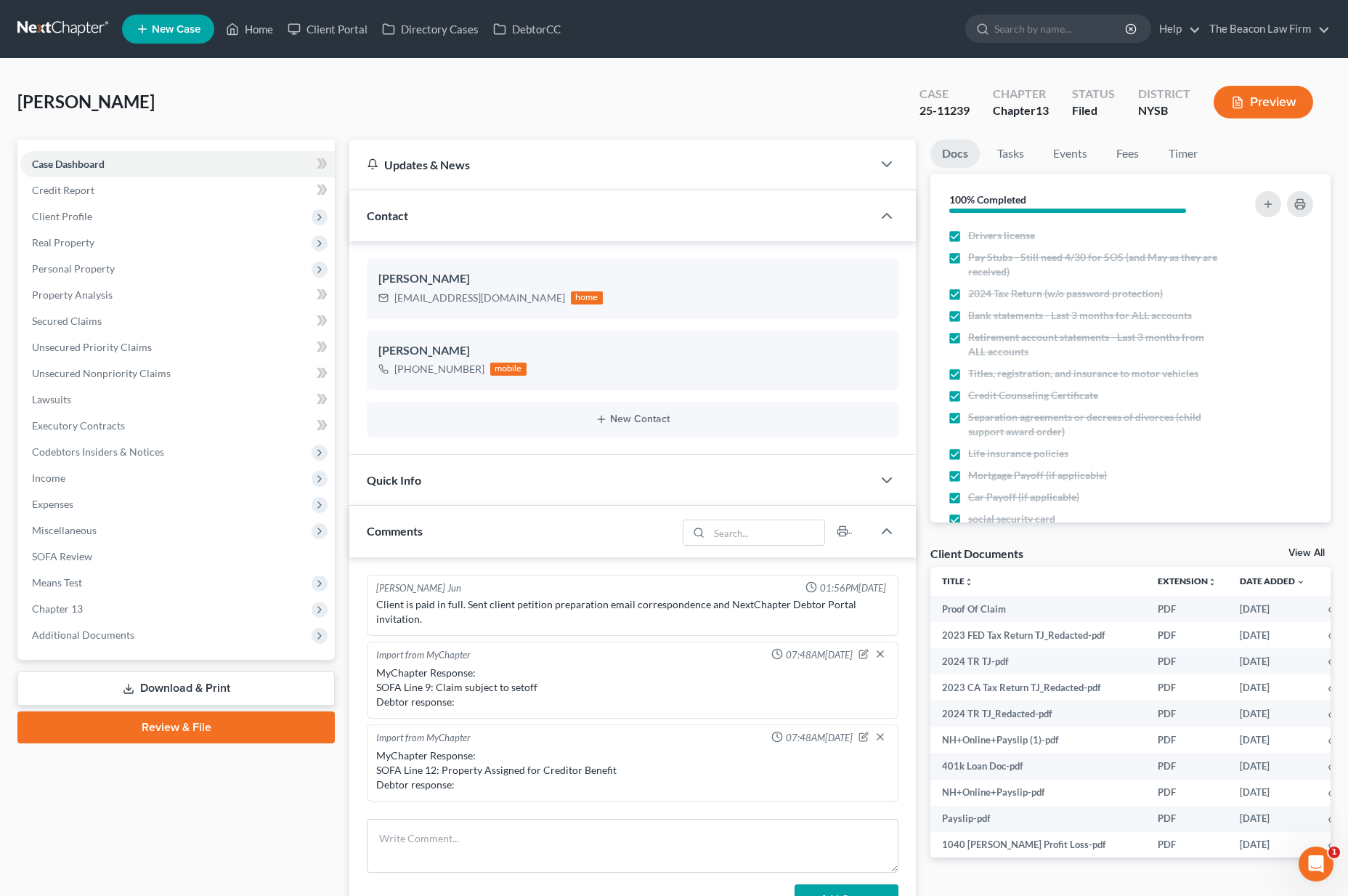
scroll to position [1917, 0]
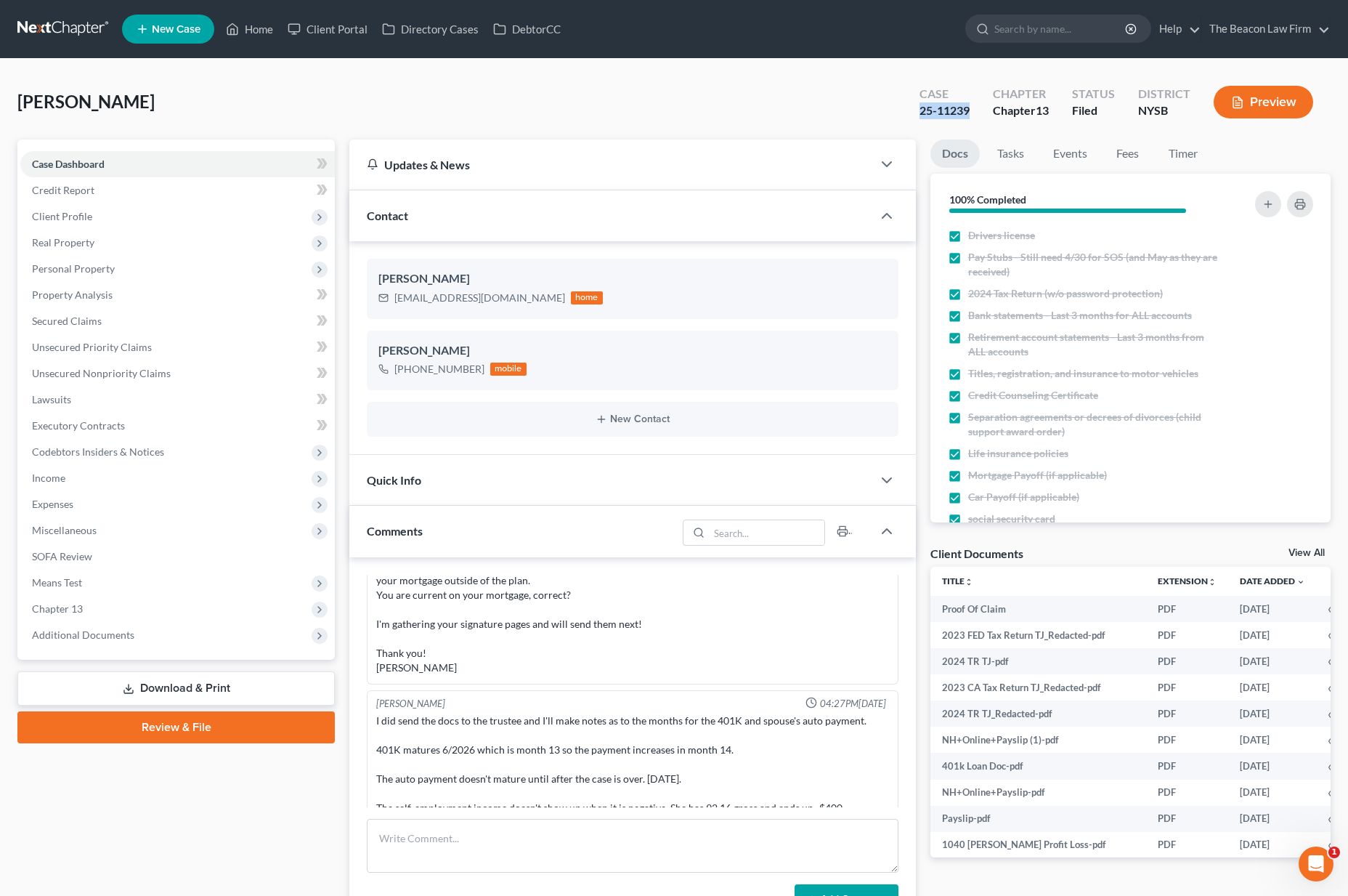
drag, startPoint x: 941, startPoint y: 108, endPoint x: 914, endPoint y: 113, distance: 27.5
click at [913, 105] on div "Case 25-11239" at bounding box center [944, 104] width 74 height 43
copy div "25-11239"
click at [530, 127] on div "Jones, Tameka Upgraded Case 25-11239 Chapter Chapter 13 Status Filed District N…" at bounding box center [674, 108] width 1314 height 63
click at [130, 271] on span "Personal Property" at bounding box center [177, 269] width 315 height 26
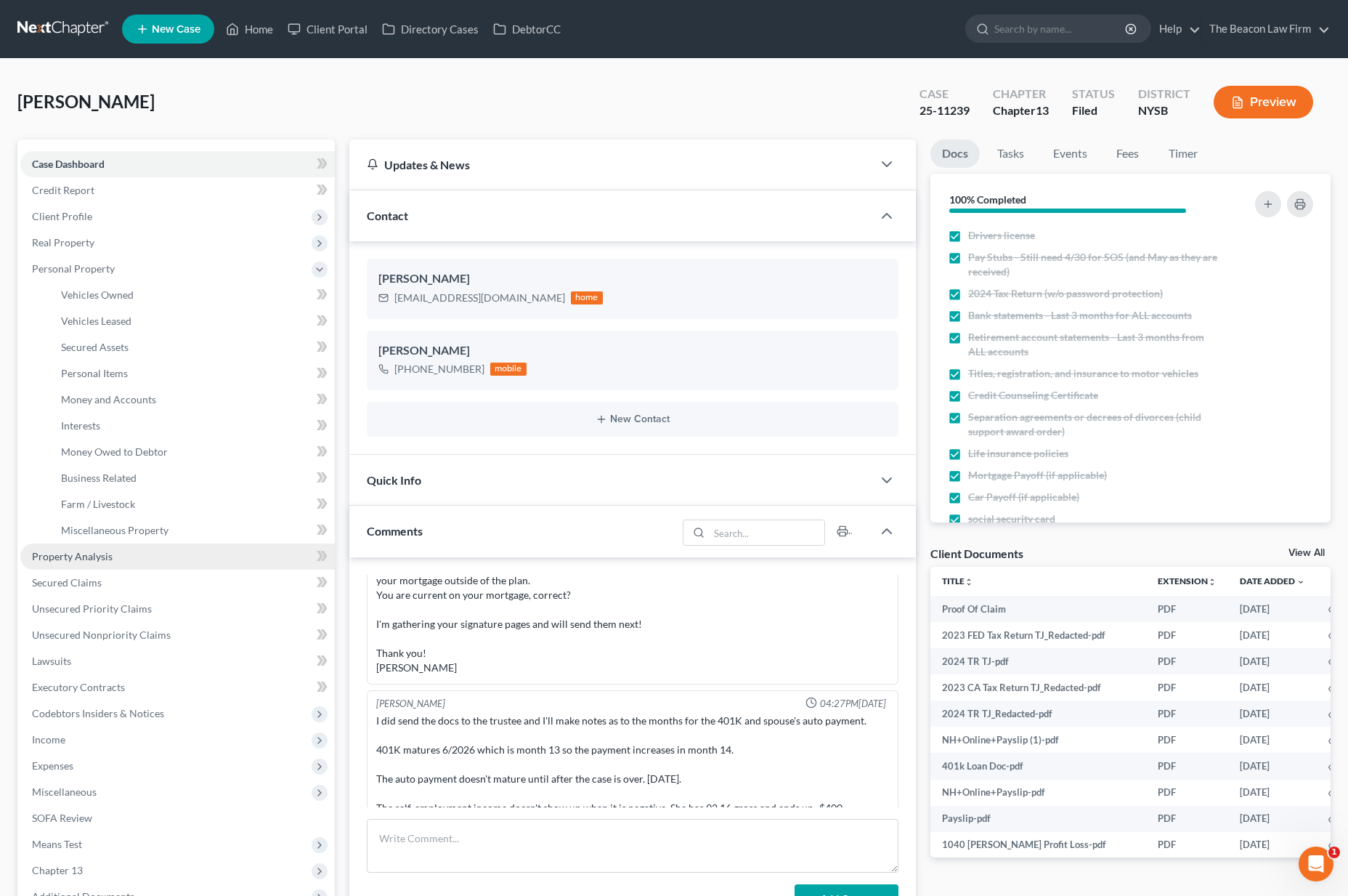
click at [143, 548] on link "Property Analysis" at bounding box center [177, 556] width 315 height 26
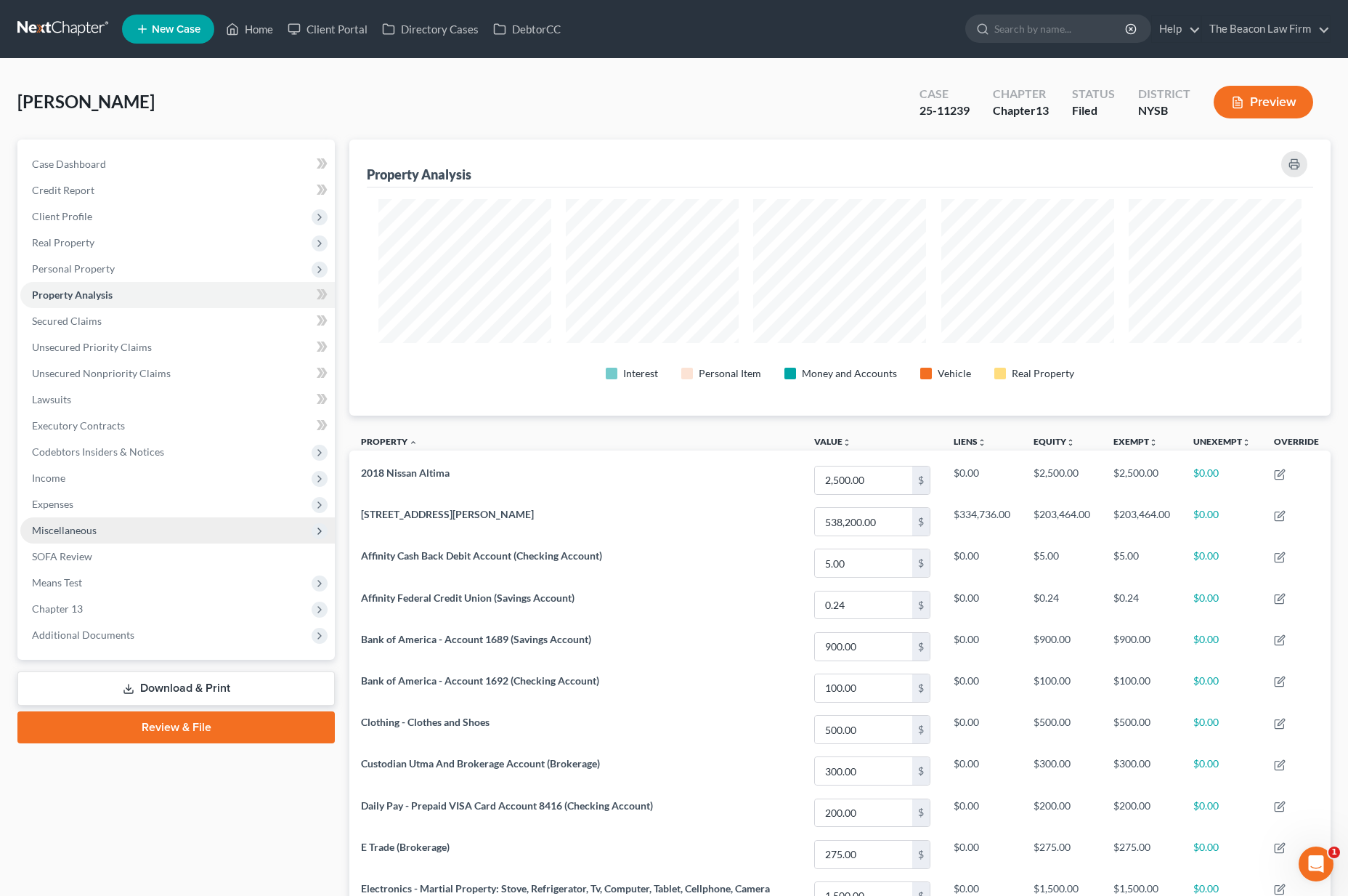
scroll to position [276, 981]
click at [97, 29] on link at bounding box center [64, 28] width 93 height 26
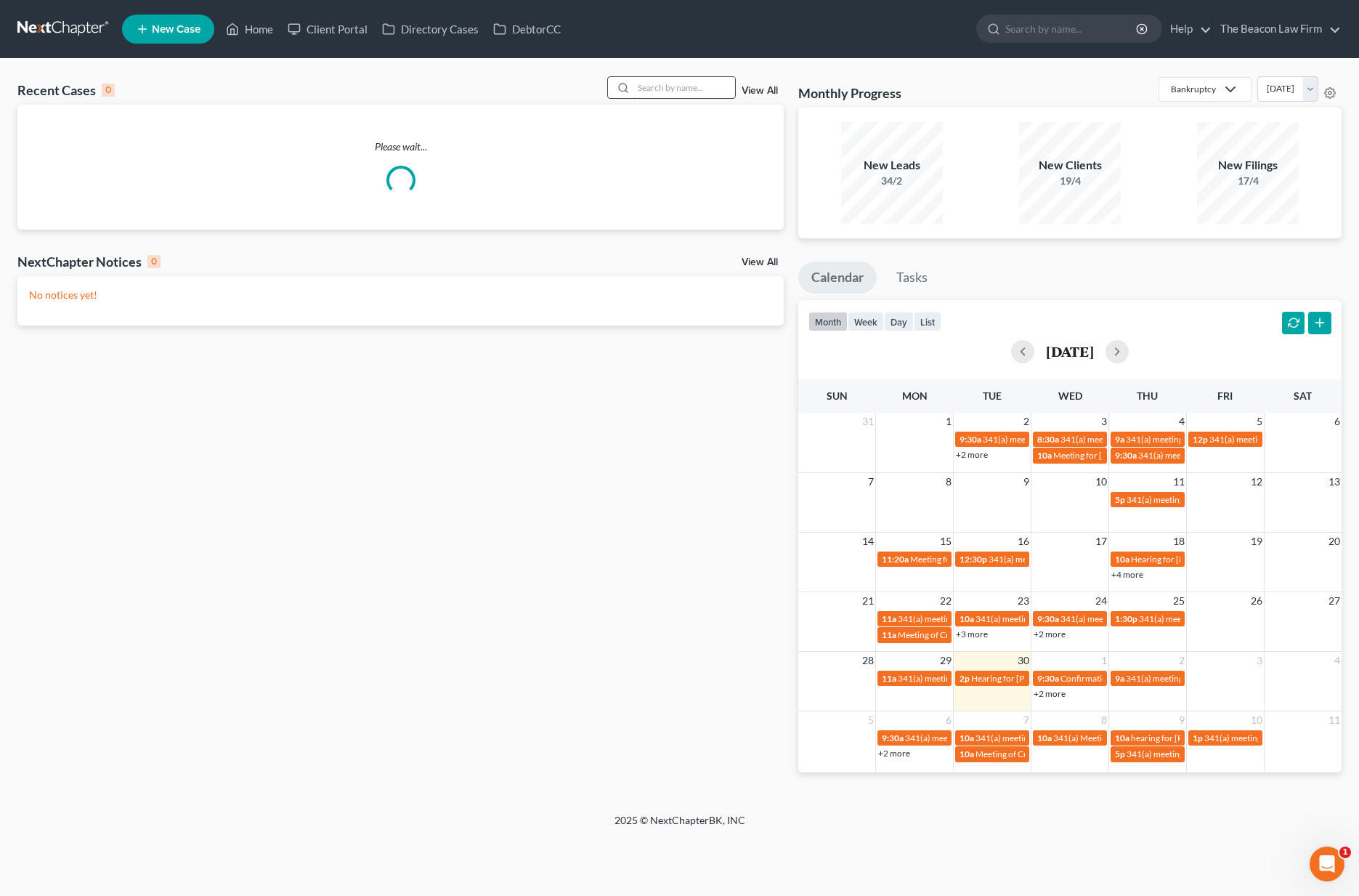
click at [705, 89] on input "search" at bounding box center [684, 87] width 102 height 21
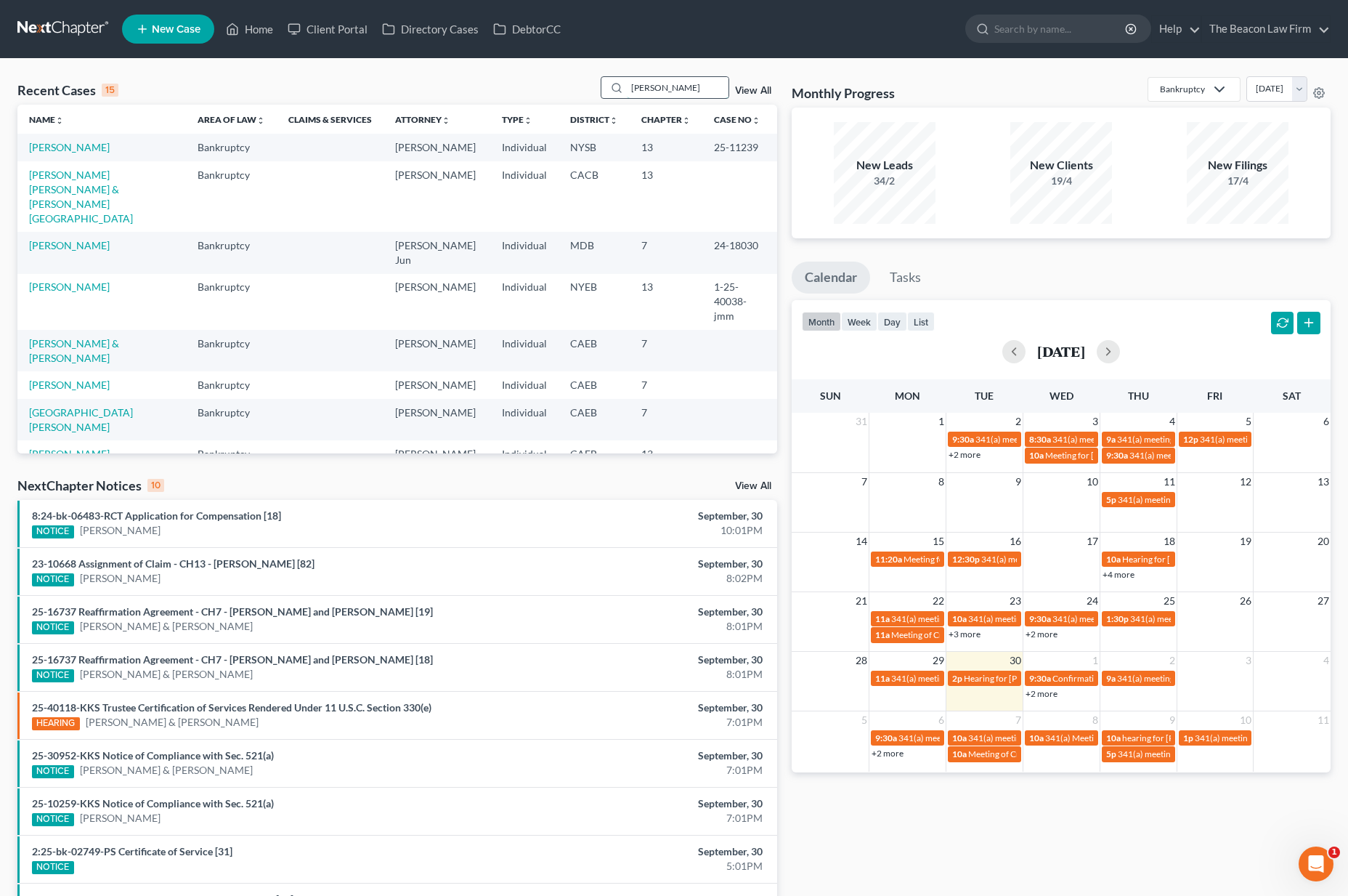
type input "[PERSON_NAME]"
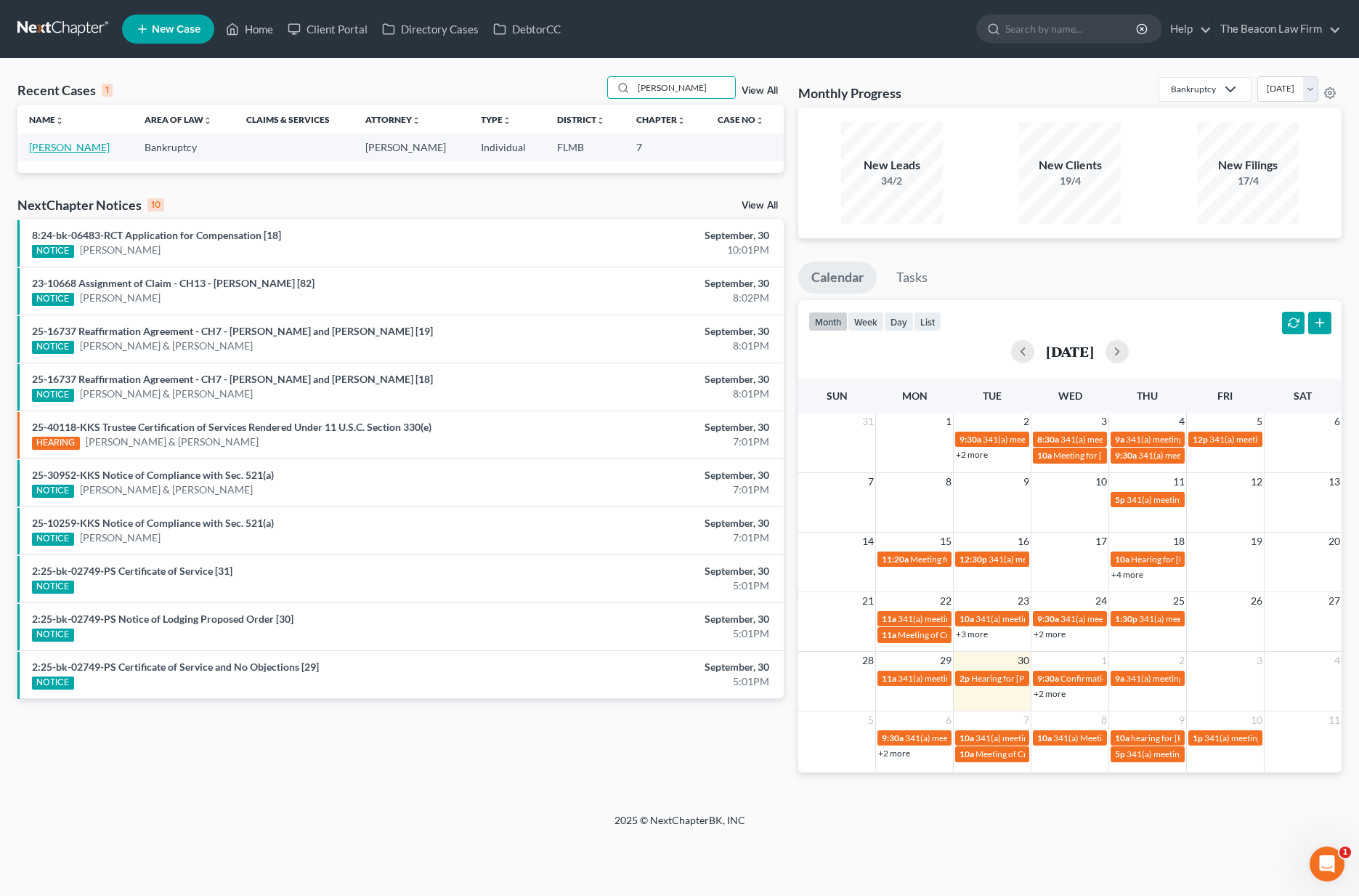
click at [85, 150] on link "[PERSON_NAME]" at bounding box center [70, 147] width 80 height 13
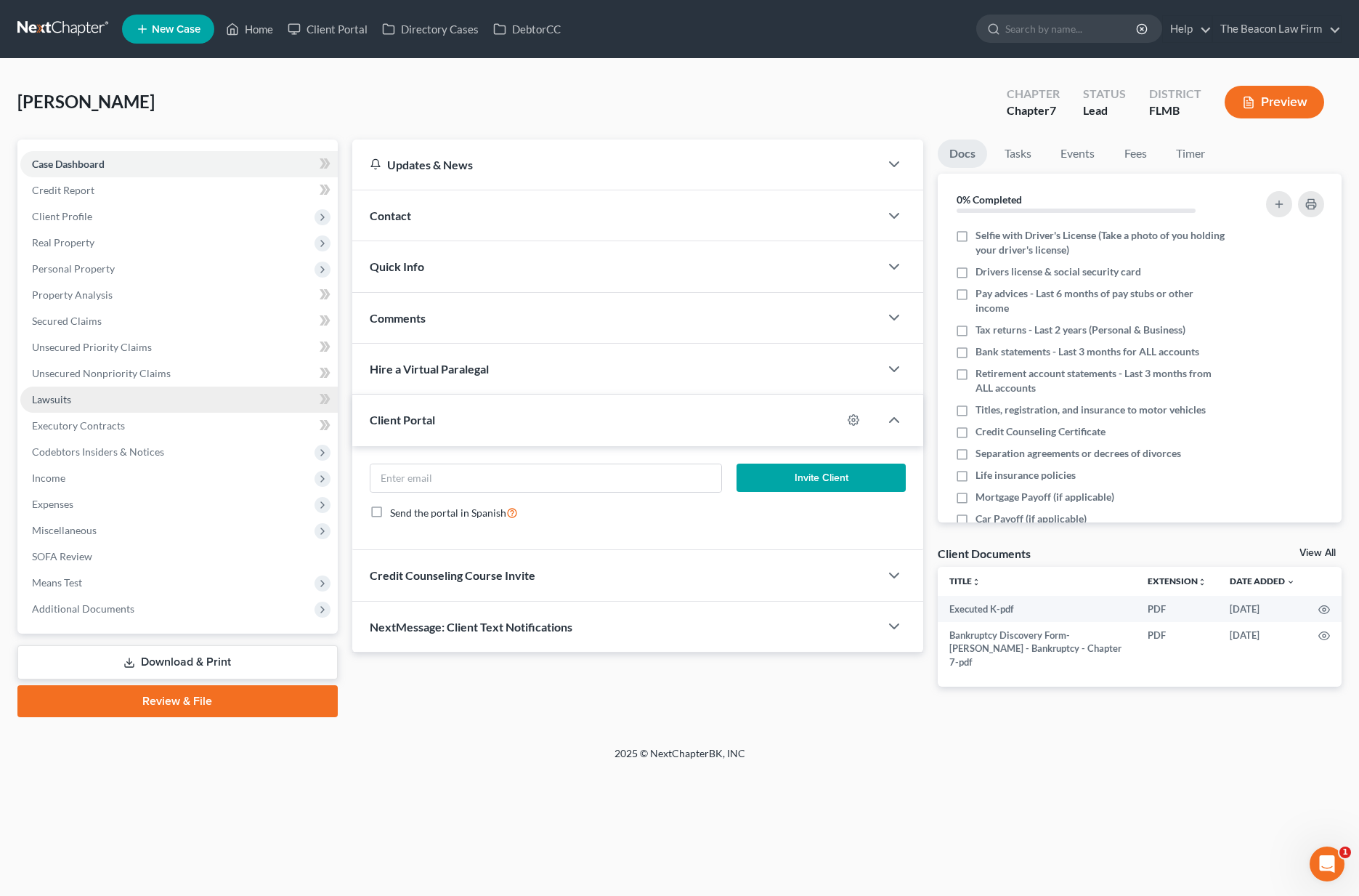
click at [52, 397] on span "Lawsuits" at bounding box center [52, 399] width 39 height 13
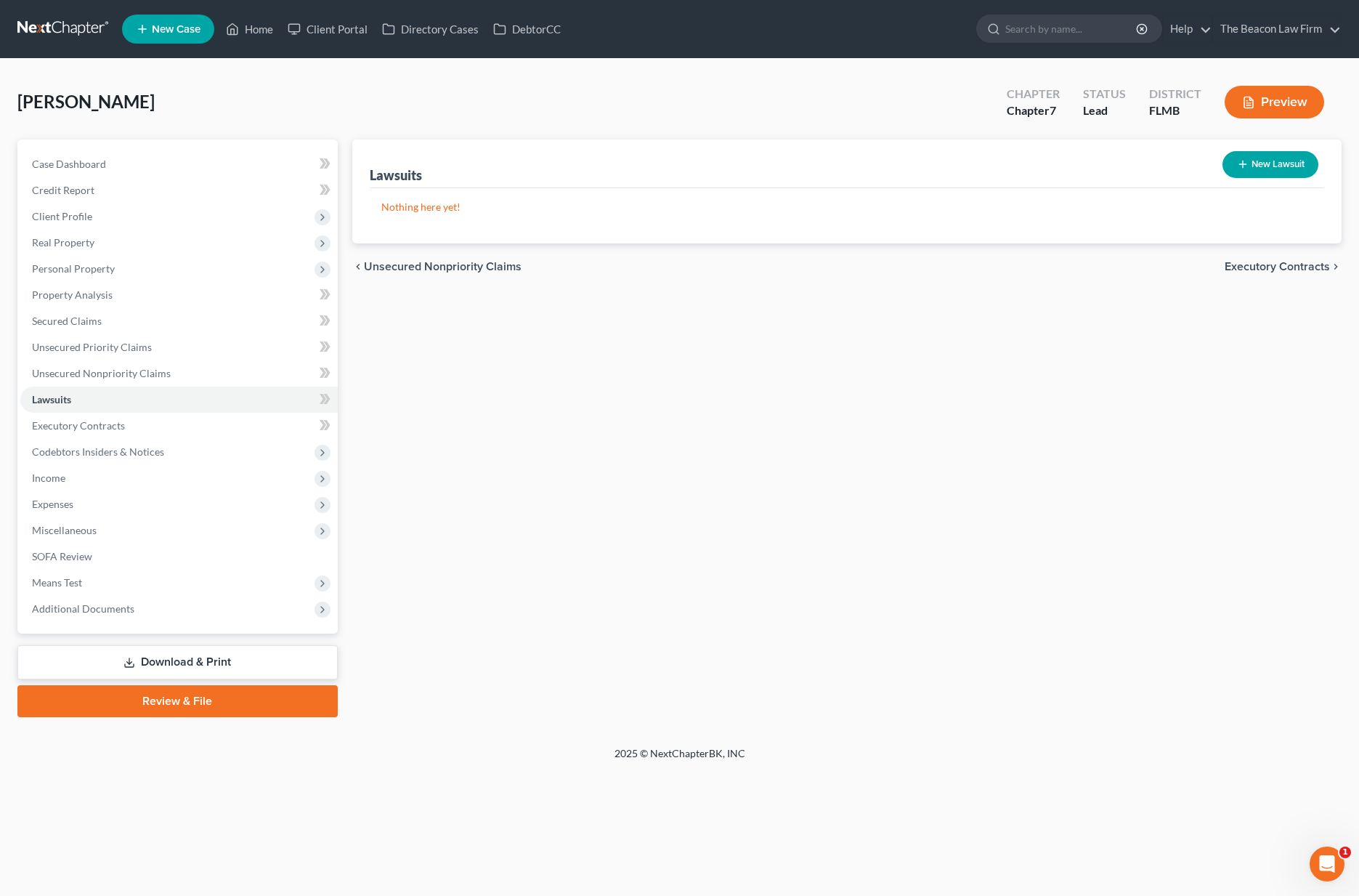
click at [1237, 166] on icon "button" at bounding box center [1243, 165] width 12 height 12
select select "0"
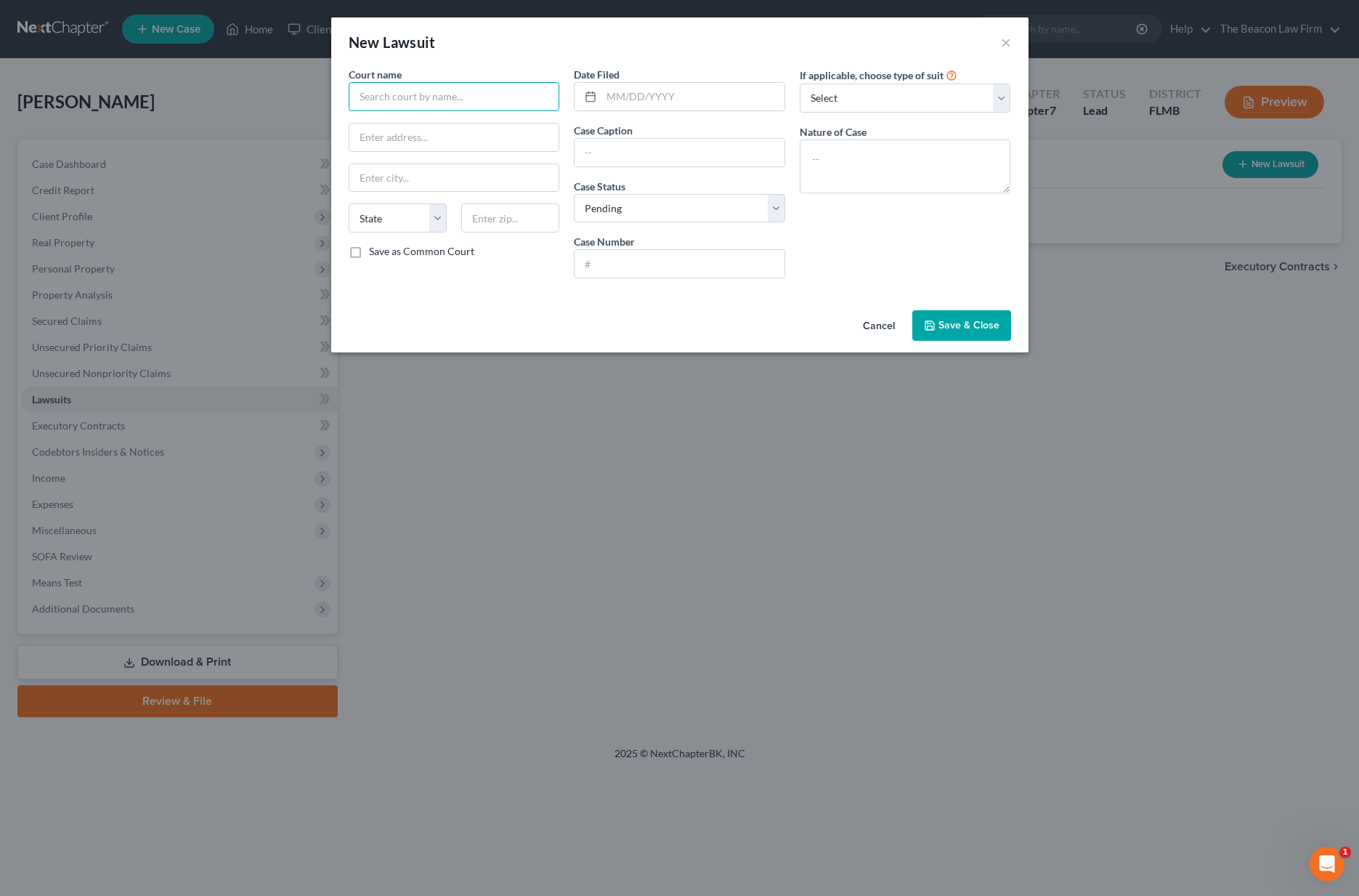
click at [425, 102] on input "text" at bounding box center [455, 97] width 212 height 29
click at [365, 124] on div "Hillsborough County Clerk of Courts" at bounding box center [447, 122] width 176 height 15
type input "Hillsborough County Clerk of Courts"
type input "401 N Jefferson St."
type input "Tampa"
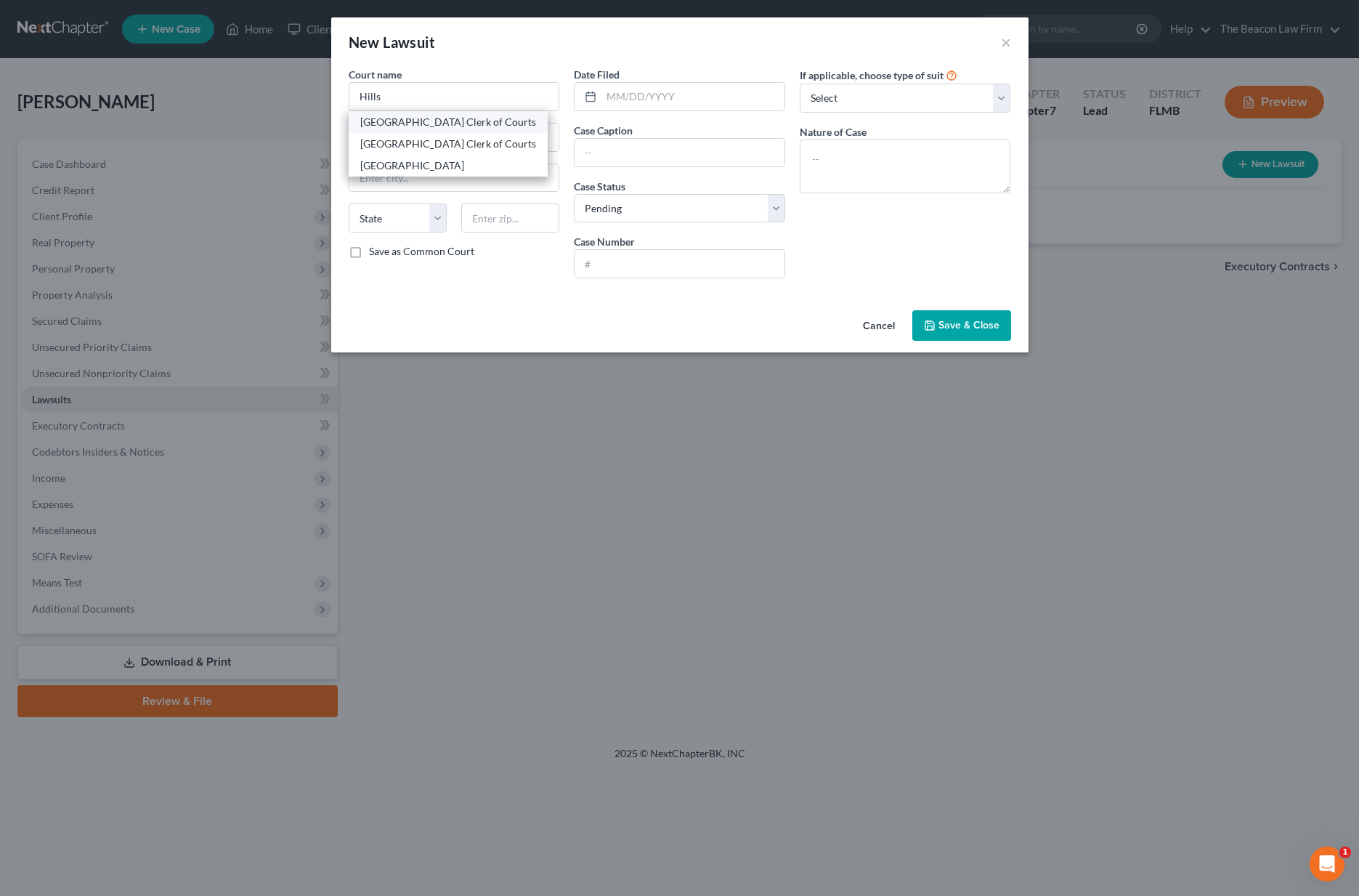
select select "10"
type input "33602"
click at [629, 144] on input "text" at bounding box center [680, 153] width 210 height 27
click at [612, 268] on input "text" at bounding box center [680, 264] width 210 height 27
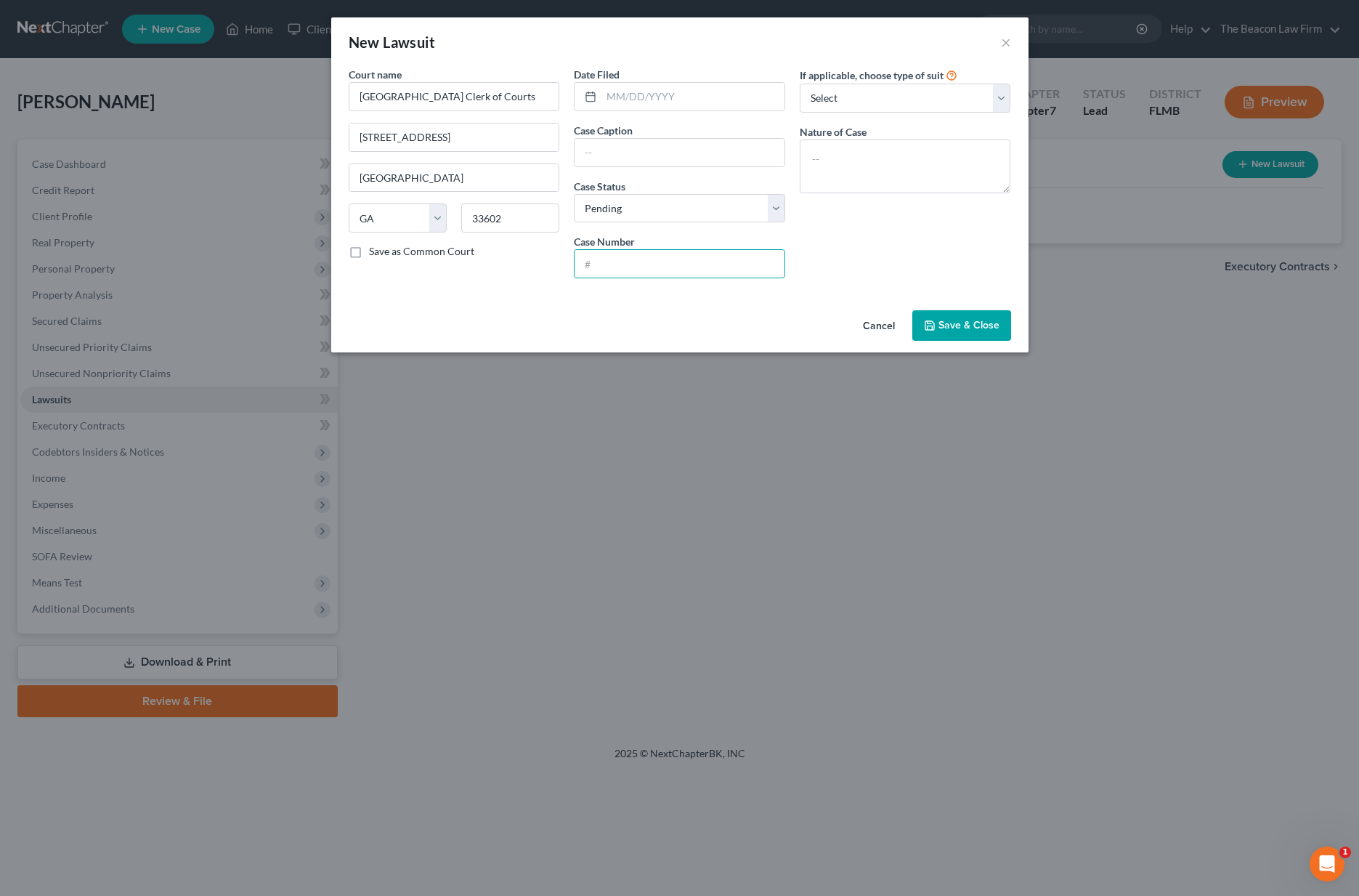
paste input "25-CC-025516"
type input "25-CC-025516"
click at [705, 154] on input "text" at bounding box center [680, 153] width 210 height 27
paste input "CAPITAL ONE, N.A. vs BERTRAND, MARTHE-ELISE"
type input "CAPITAL ONE, N.A. vs BERTRAND, MARTHE-ELISE"
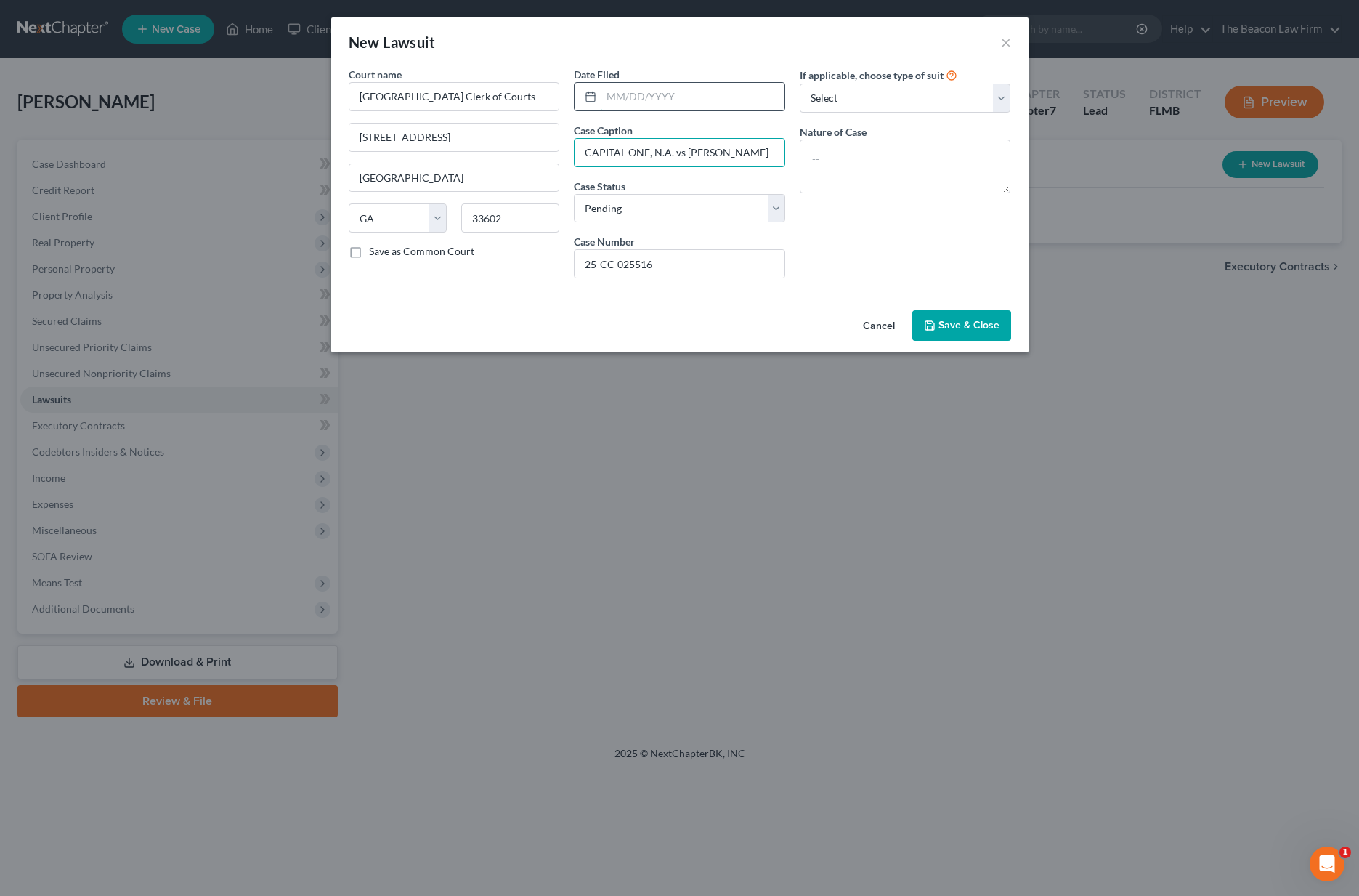
click at [673, 108] on input "text" at bounding box center [692, 96] width 183 height 27
type input "06/17/2025"
click at [983, 326] on span "Save & Close" at bounding box center [969, 324] width 61 height 13
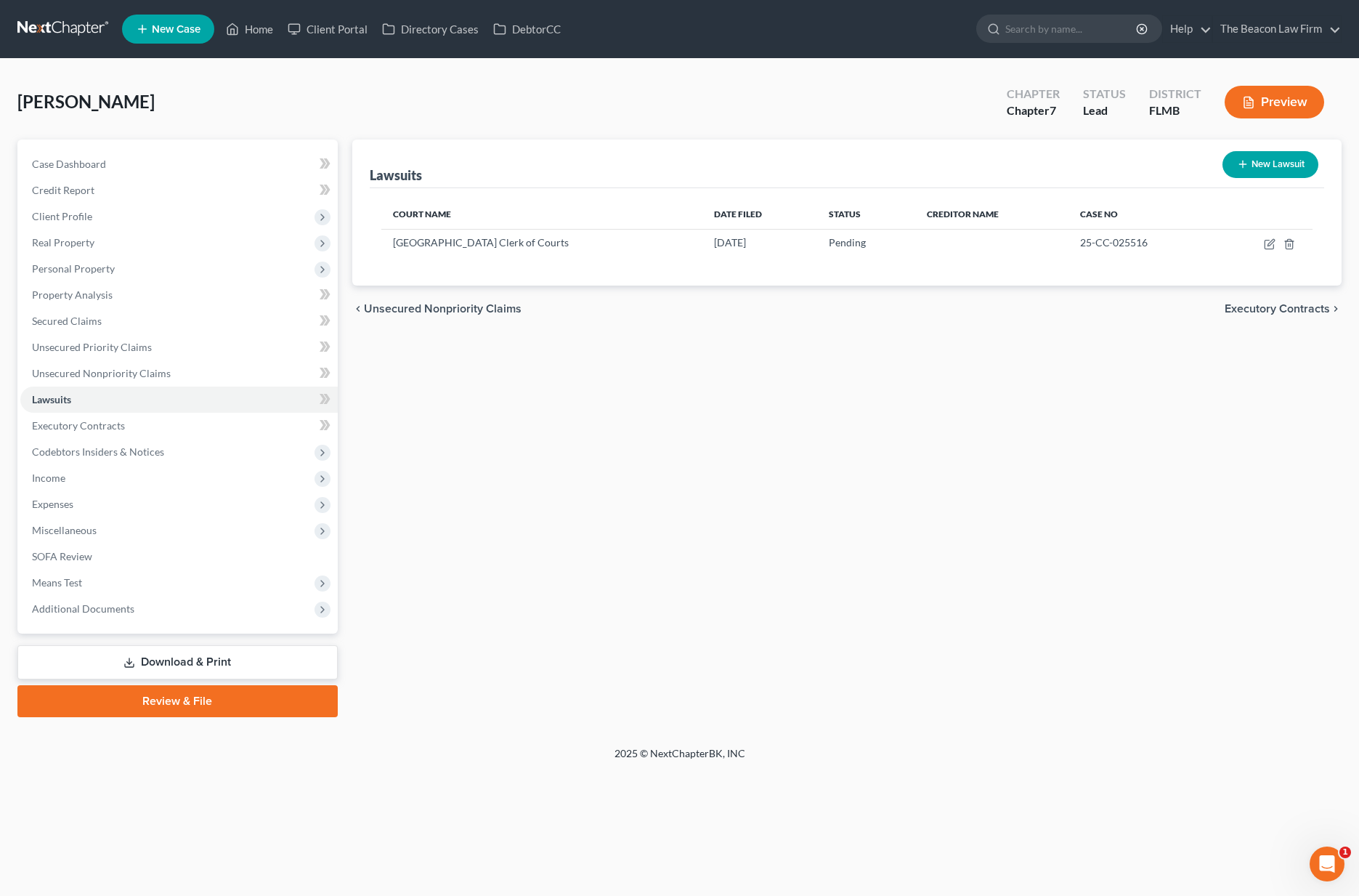
click at [76, 21] on link at bounding box center [64, 28] width 93 height 26
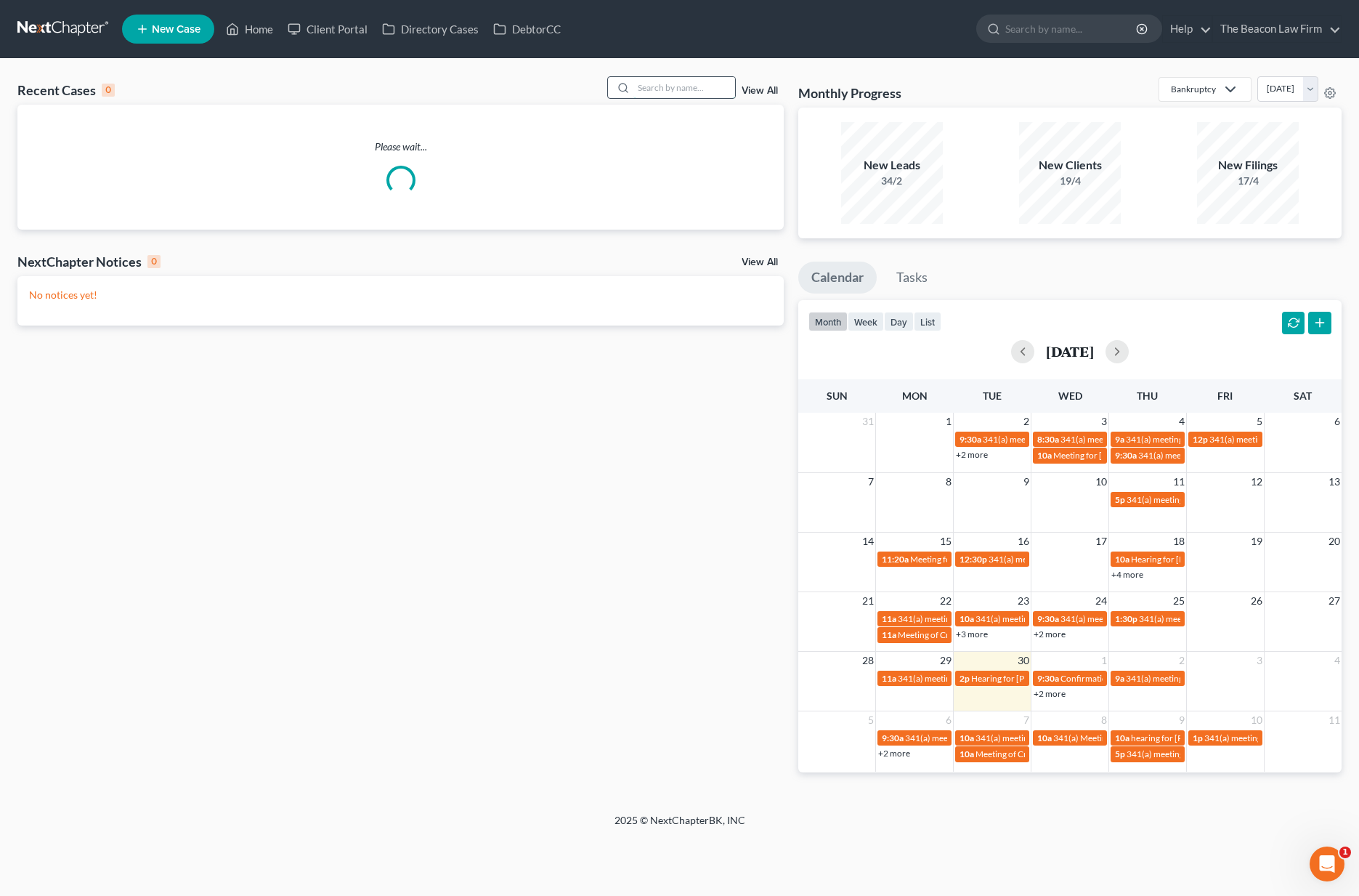
click at [654, 85] on input "search" at bounding box center [684, 87] width 102 height 21
type input "cook"
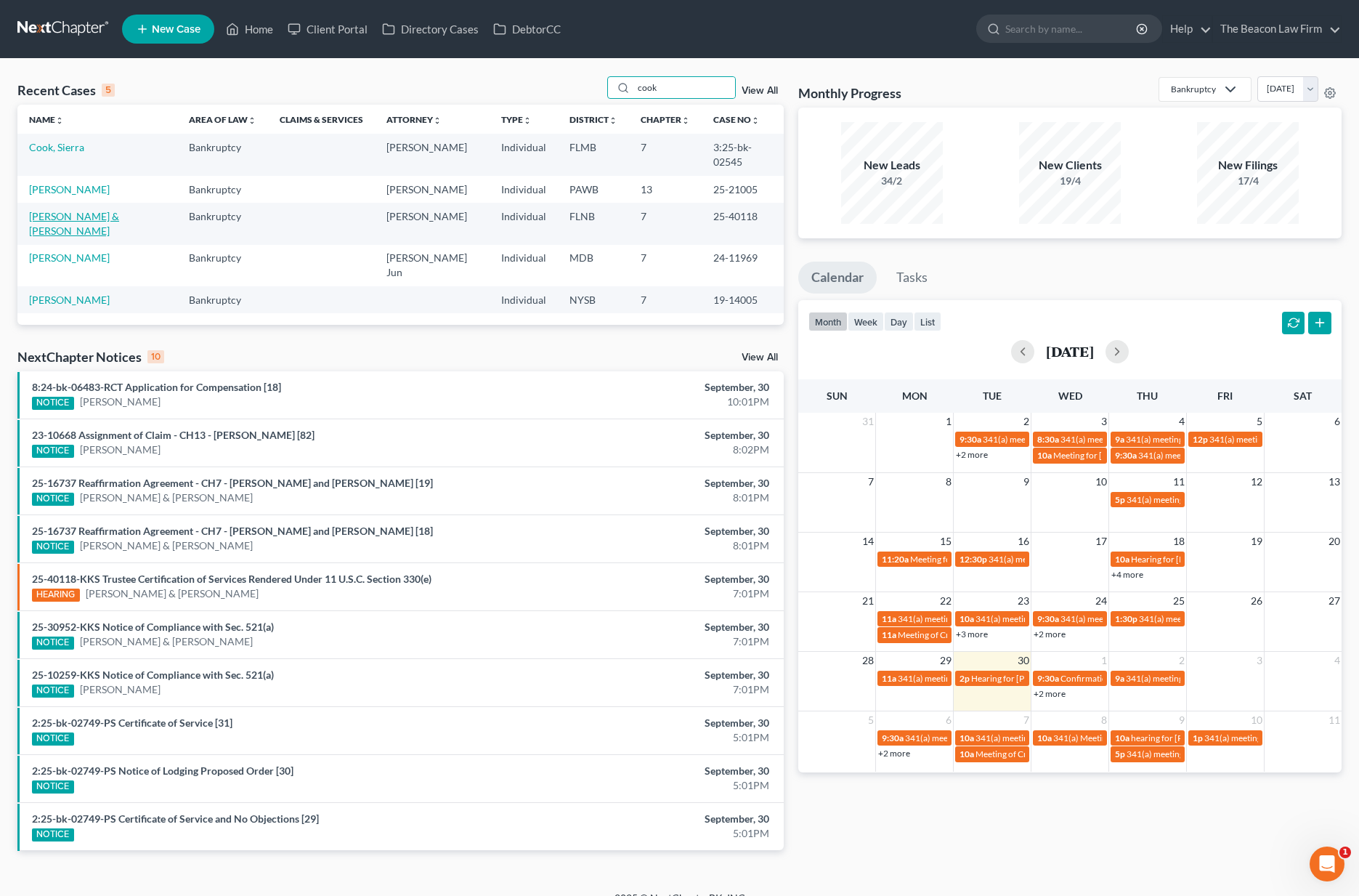
click at [83, 210] on link "[PERSON_NAME] & [PERSON_NAME]" at bounding box center [75, 223] width 90 height 26
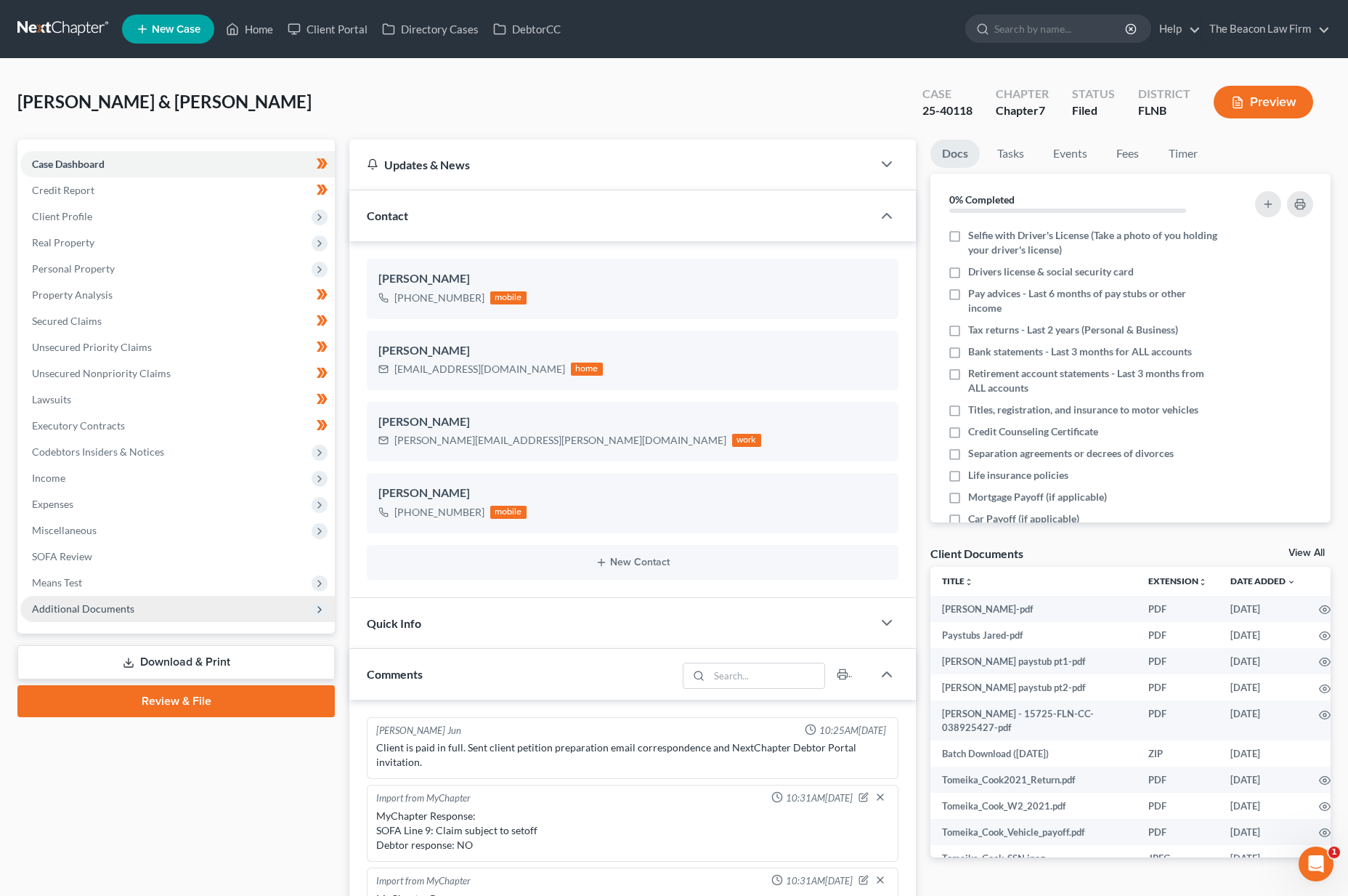
scroll to position [325, 0]
click at [109, 600] on span "Additional Documents" at bounding box center [177, 609] width 315 height 26
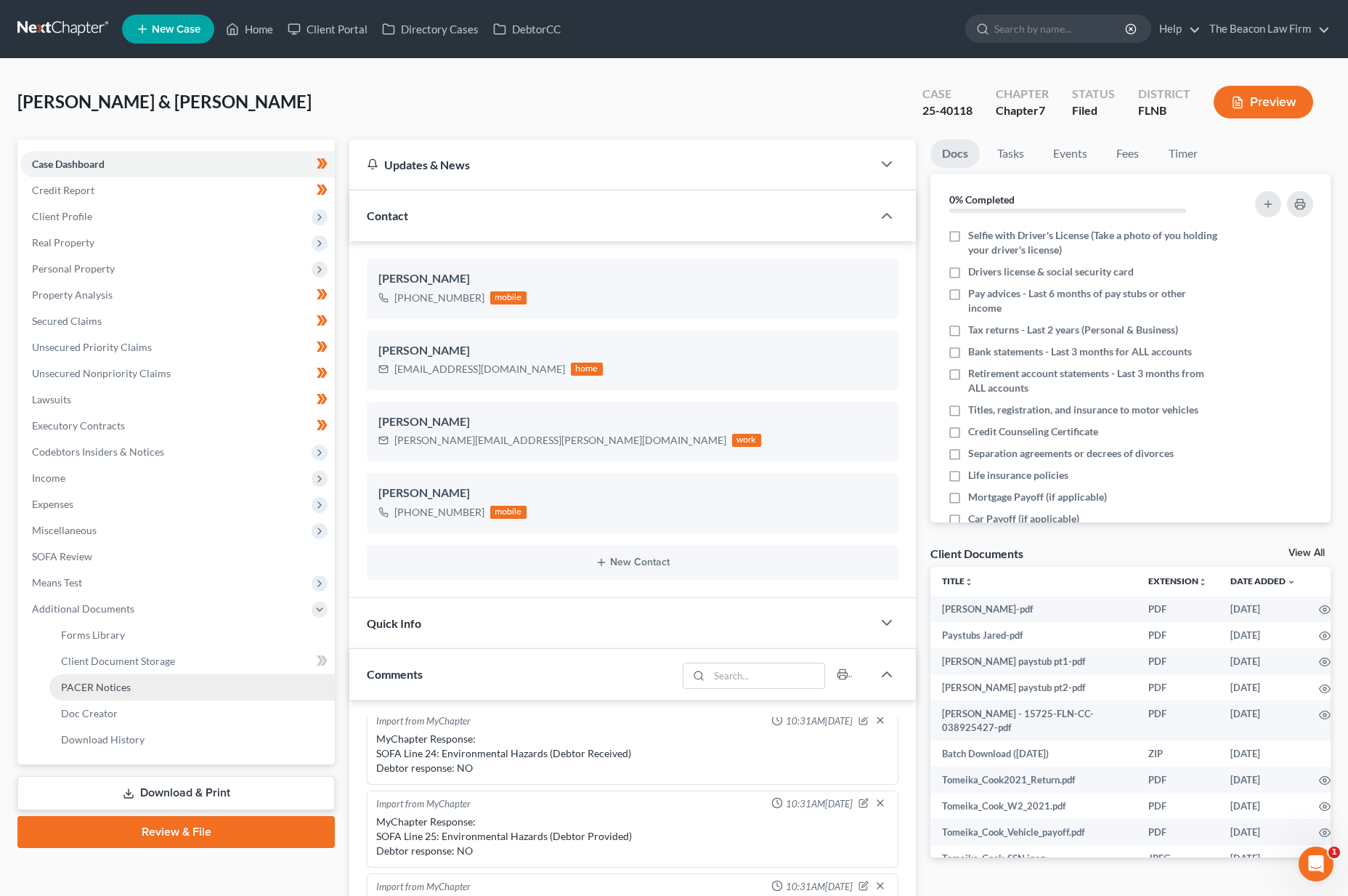
drag, startPoint x: 108, startPoint y: 685, endPoint x: 154, endPoint y: 688, distance: 46.1
click at [108, 685] on span "PACER Notices" at bounding box center [95, 686] width 70 height 13
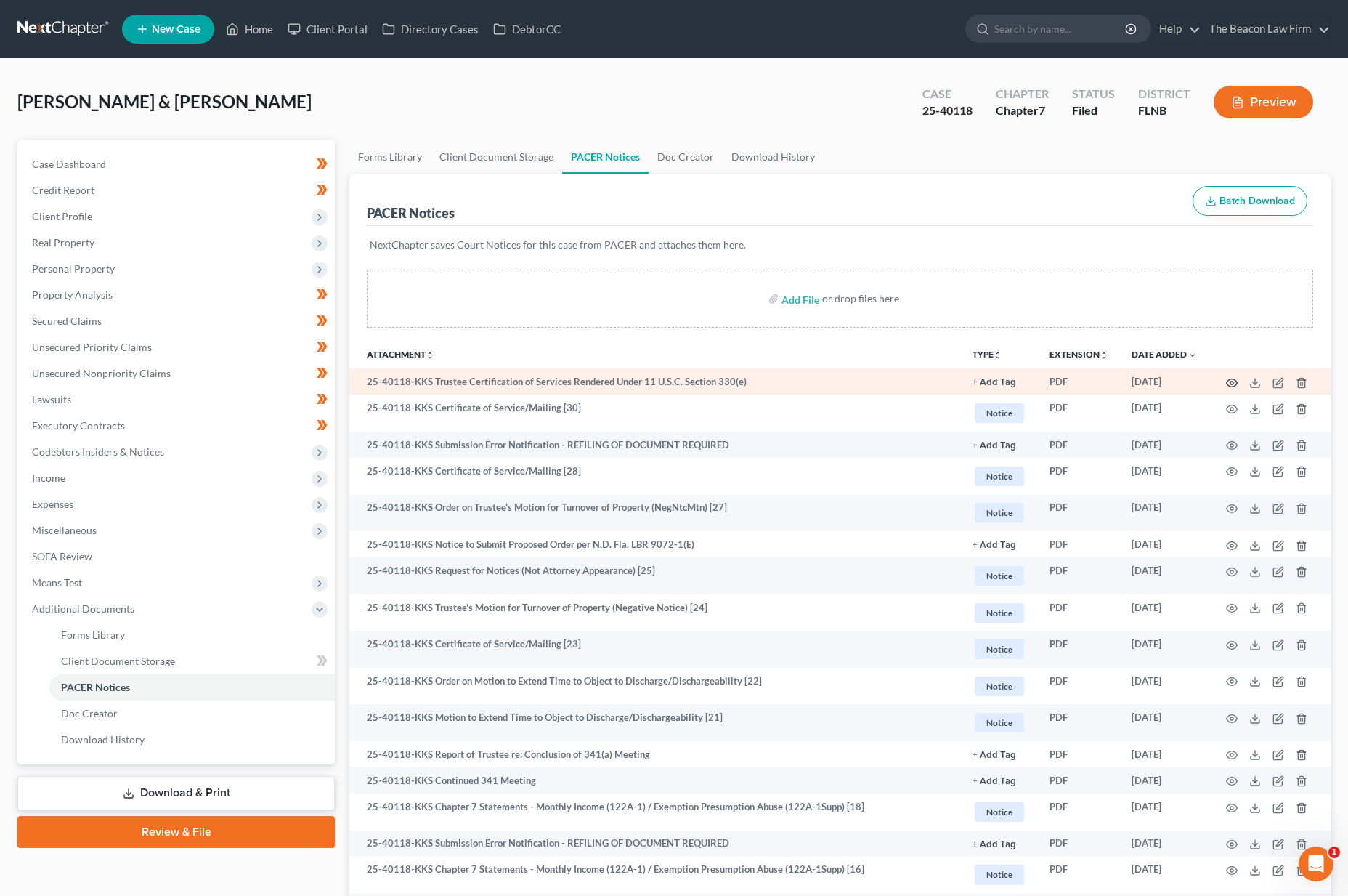
click at [1233, 378] on icon "button" at bounding box center [1232, 383] width 12 height 12
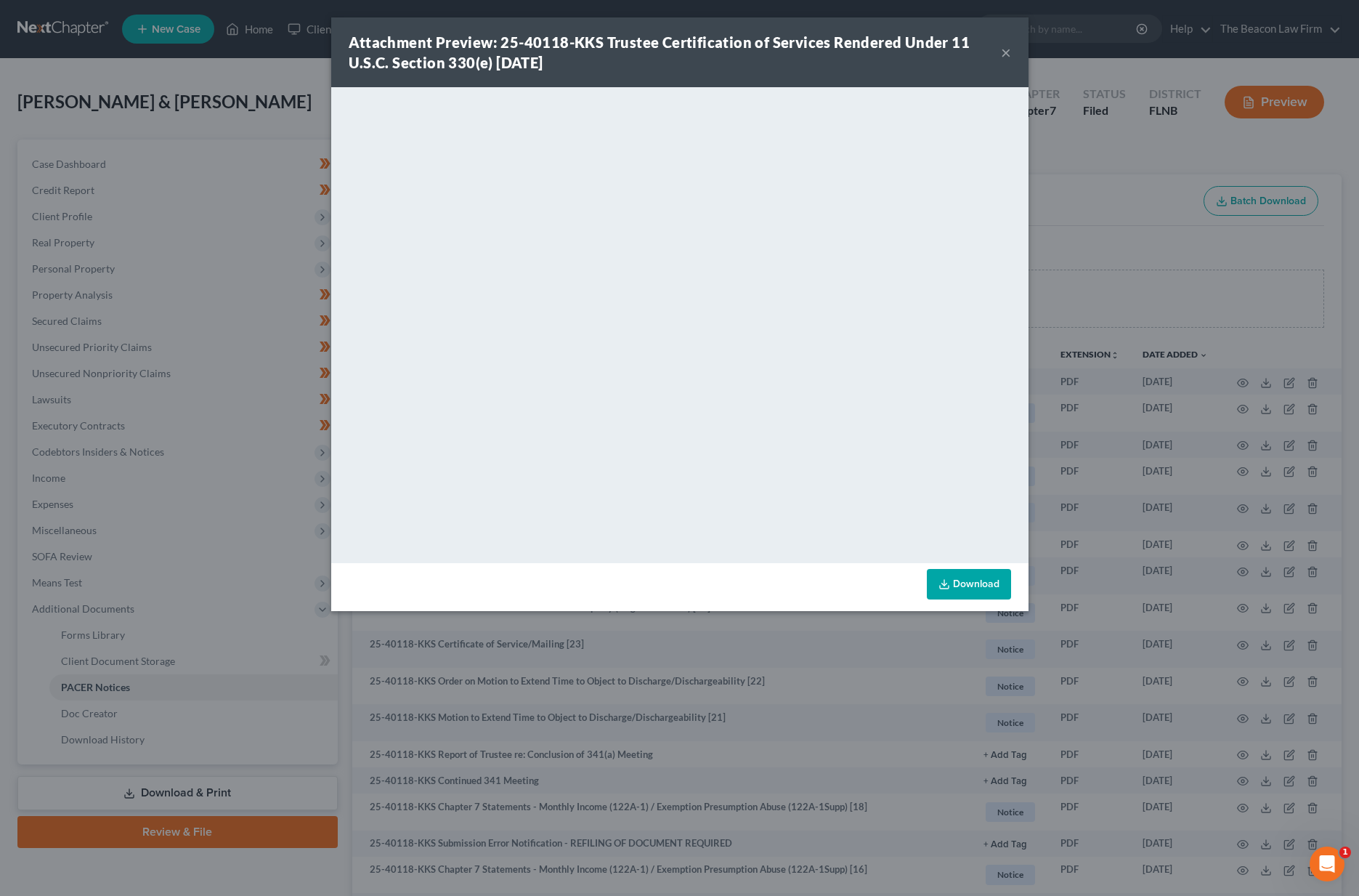
click at [1005, 52] on button "×" at bounding box center [1006, 52] width 10 height 18
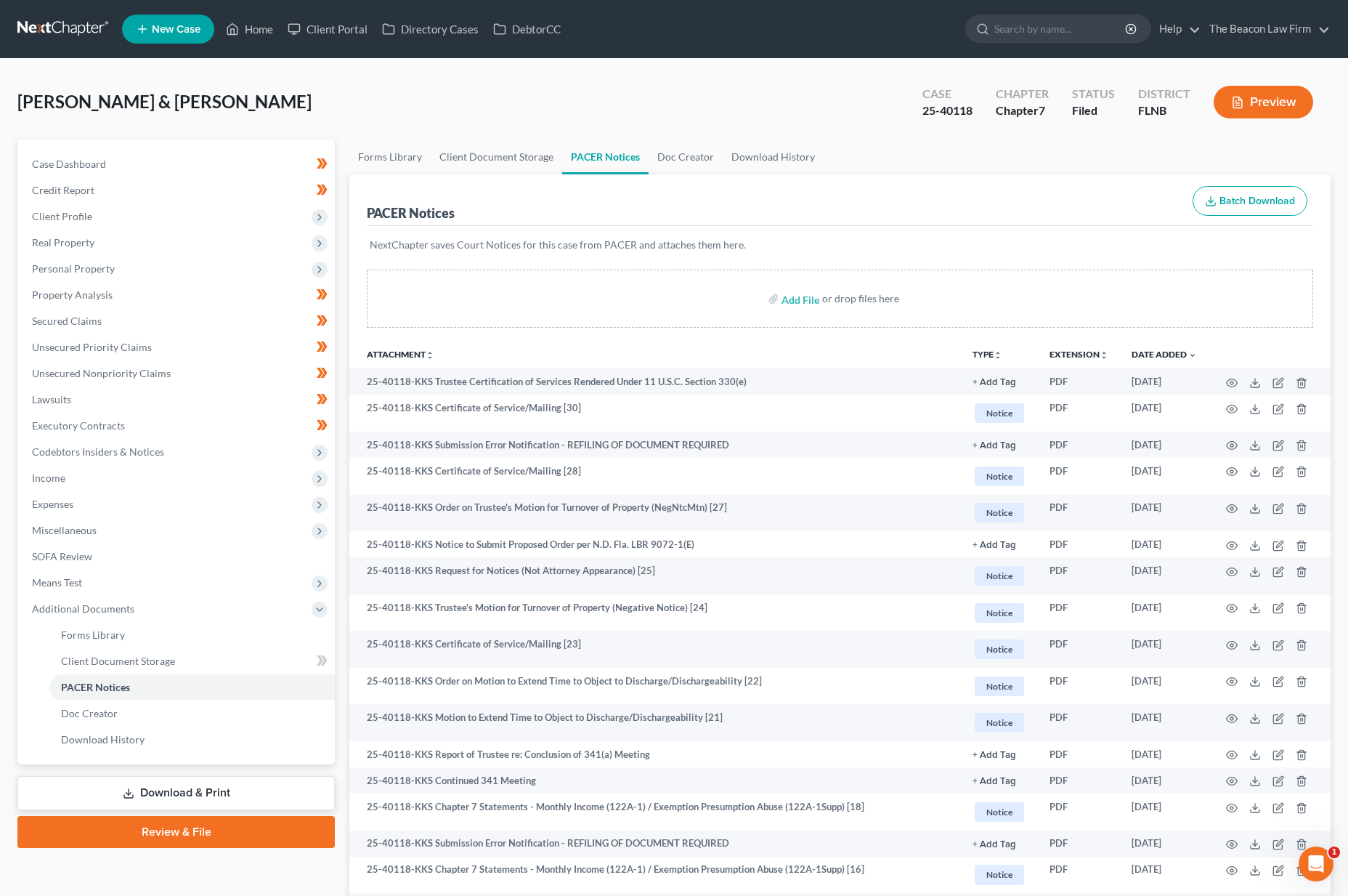
click at [66, 32] on link at bounding box center [64, 28] width 93 height 26
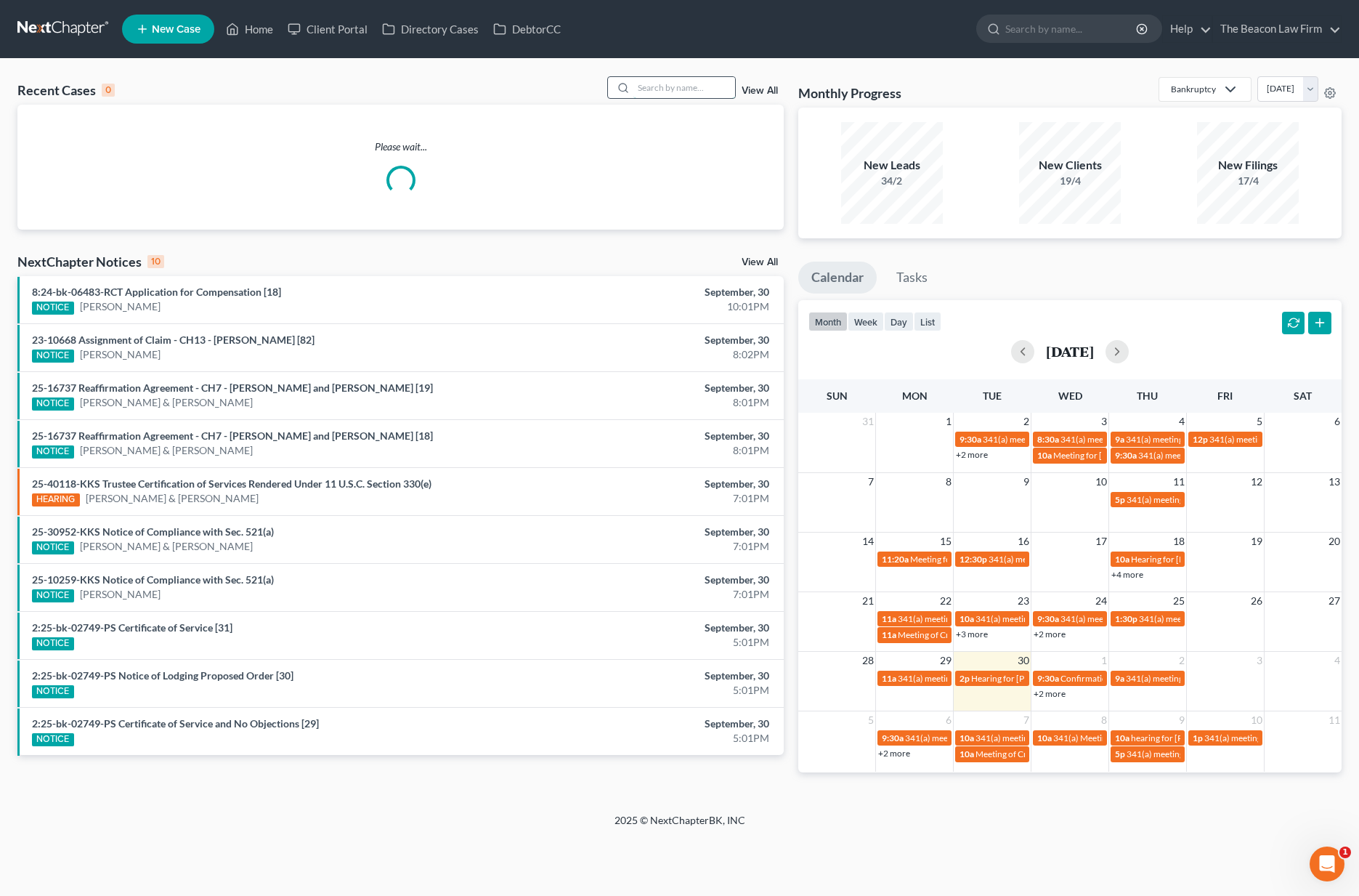
click at [649, 91] on input "search" at bounding box center [684, 87] width 102 height 21
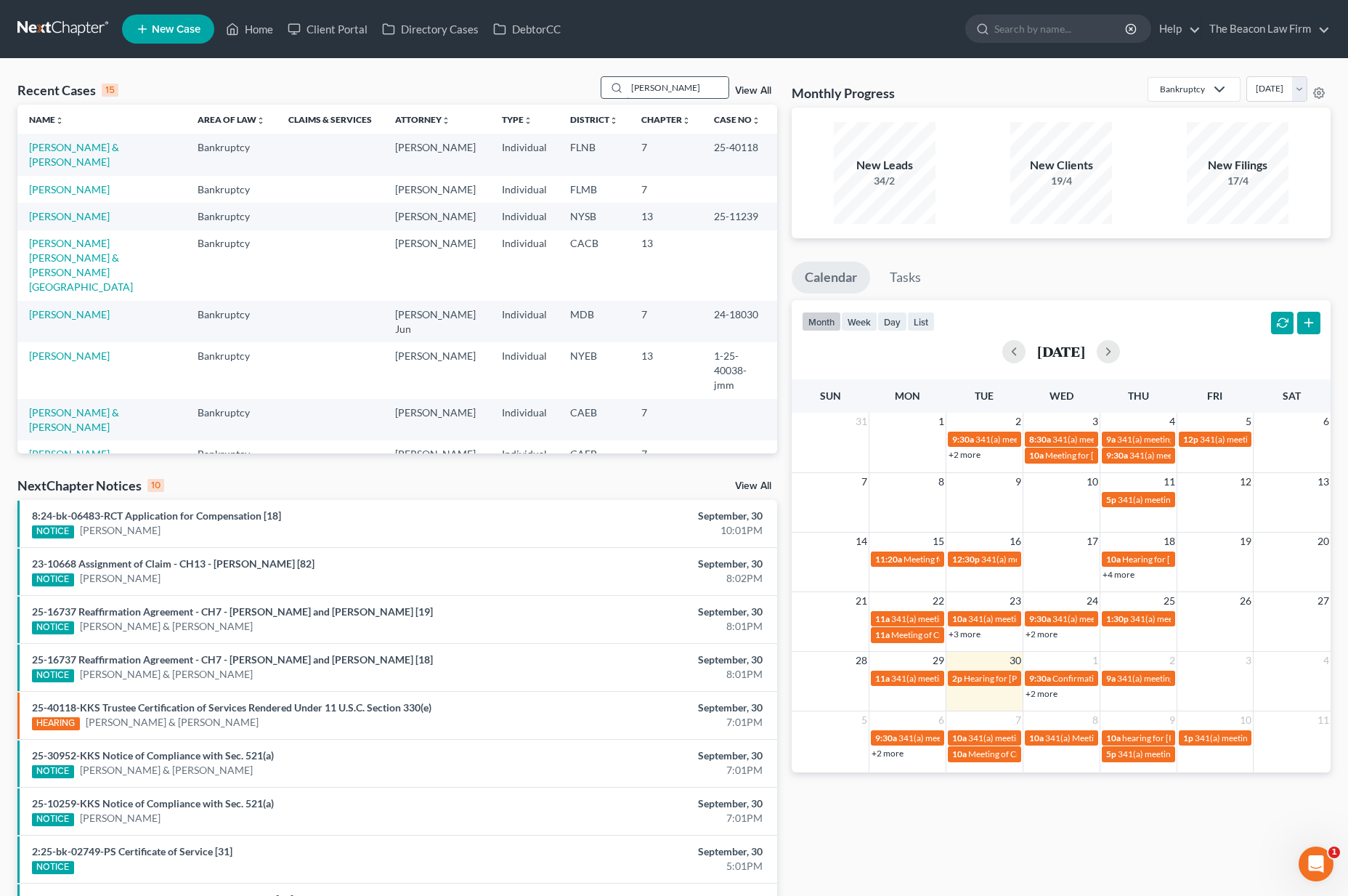
type input "Sierra cook"
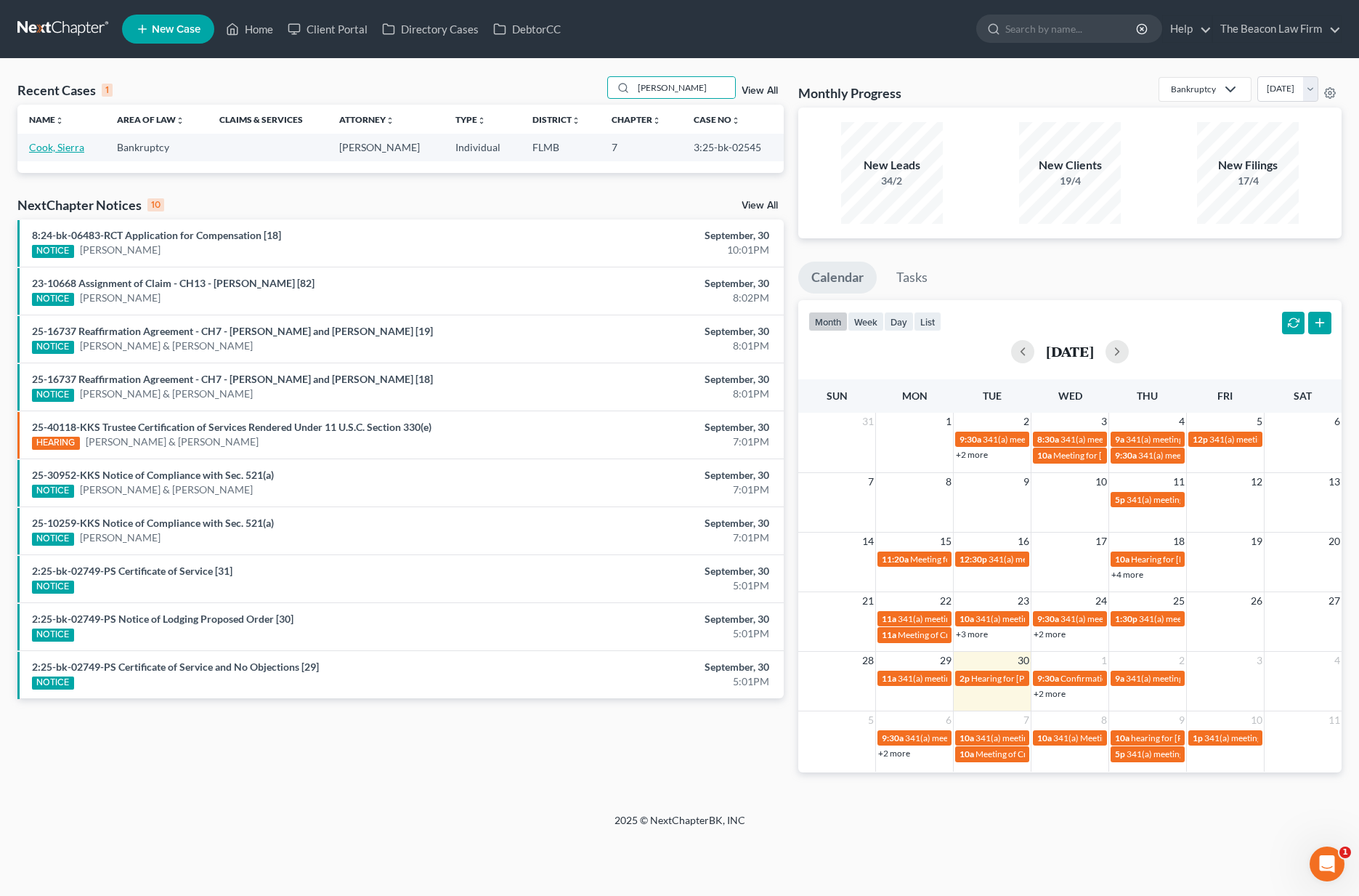
click at [70, 151] on link "Cook, Sierra" at bounding box center [57, 147] width 55 height 13
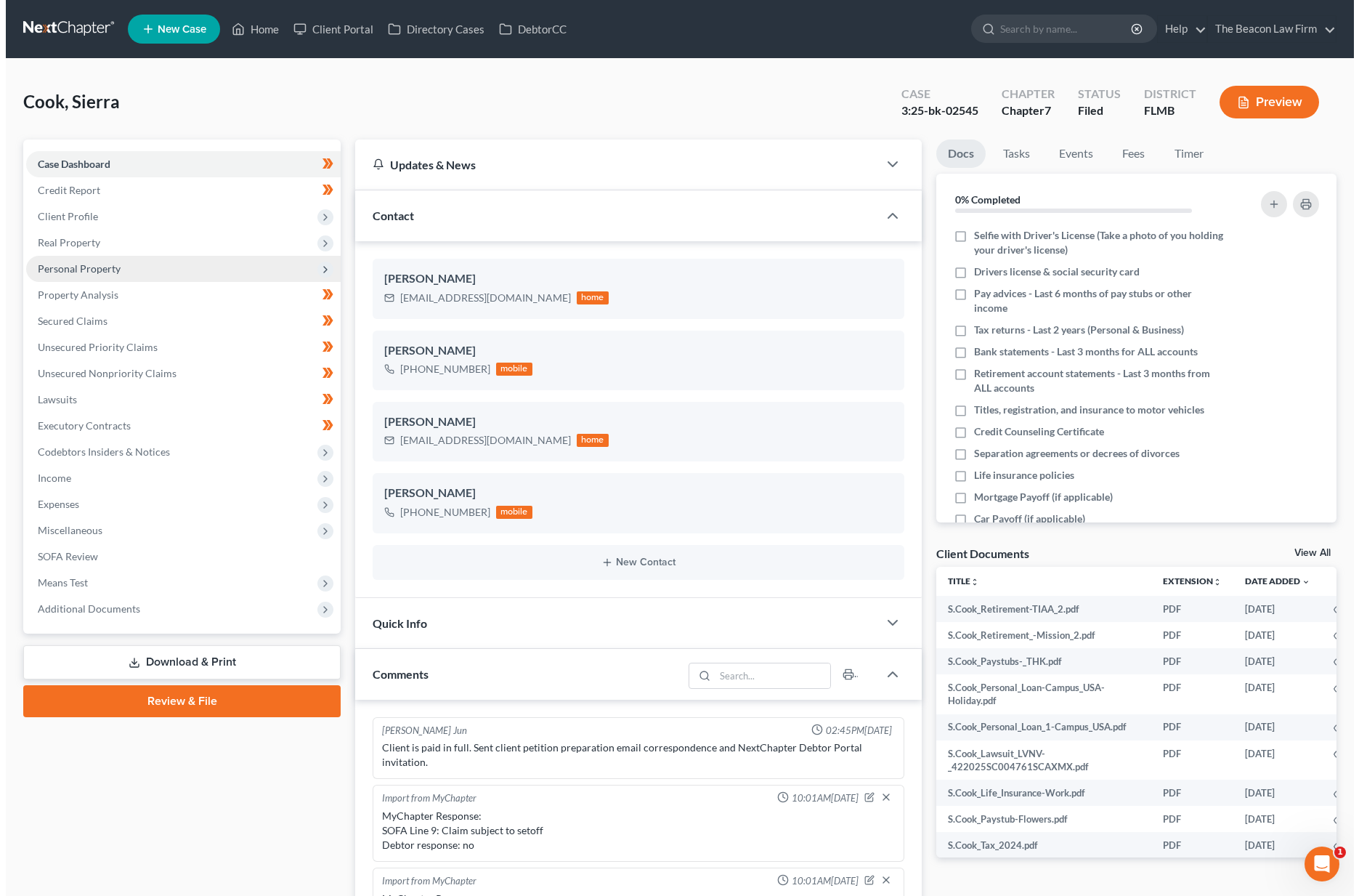
scroll to position [377, 0]
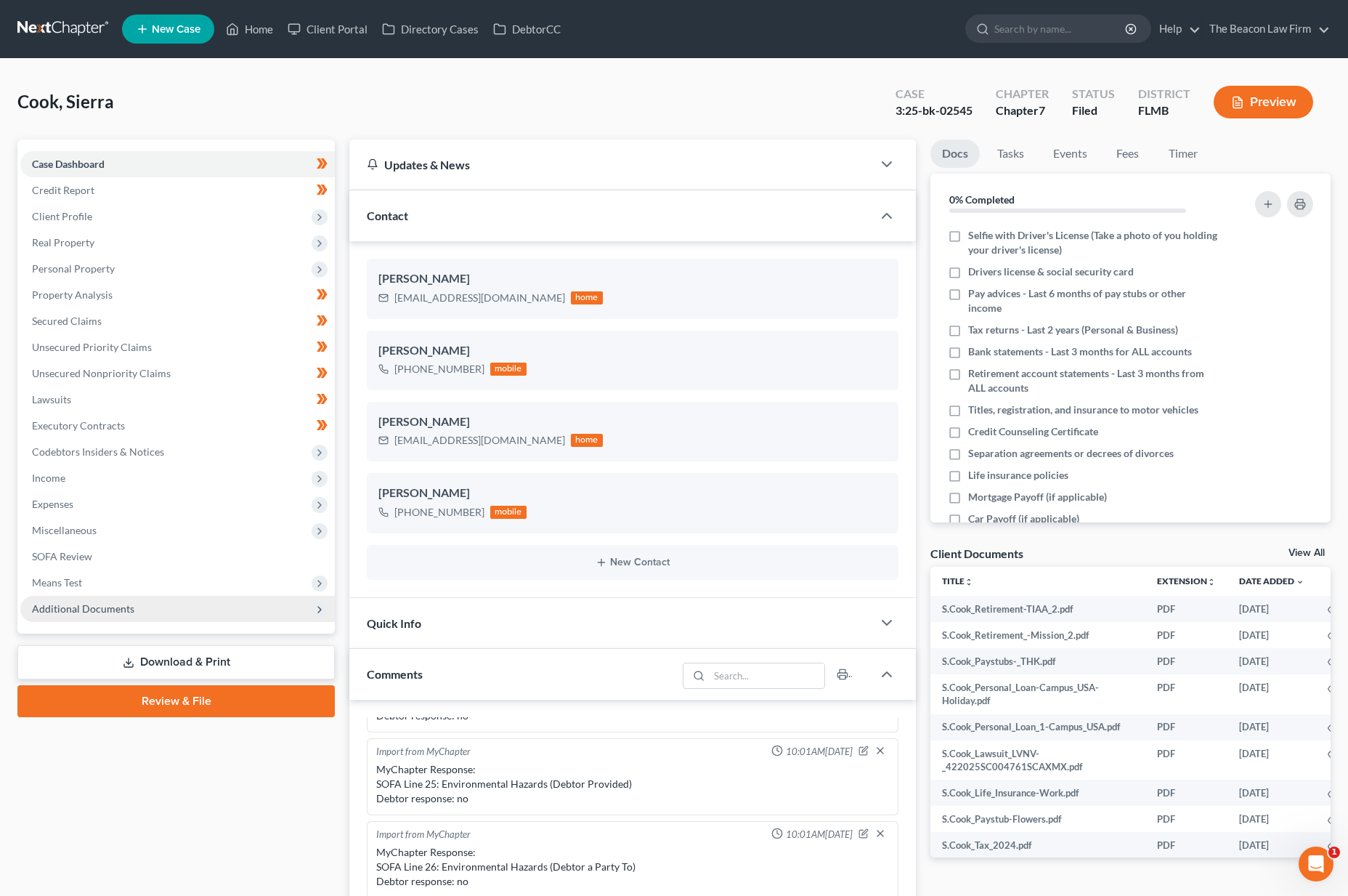
click at [137, 616] on span "Additional Documents" at bounding box center [177, 609] width 315 height 26
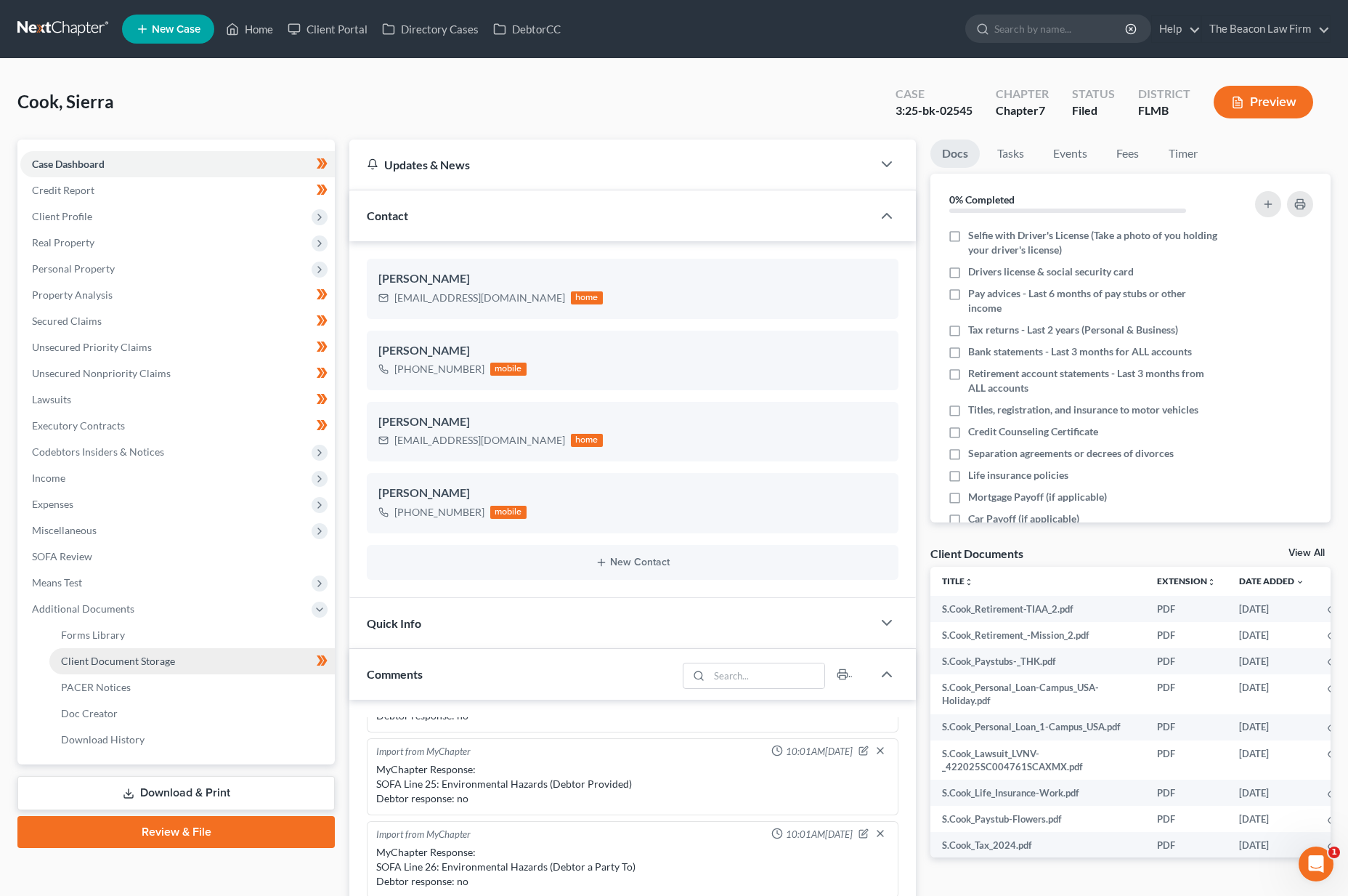
click at [141, 657] on span "Client Document Storage" at bounding box center [118, 661] width 114 height 13
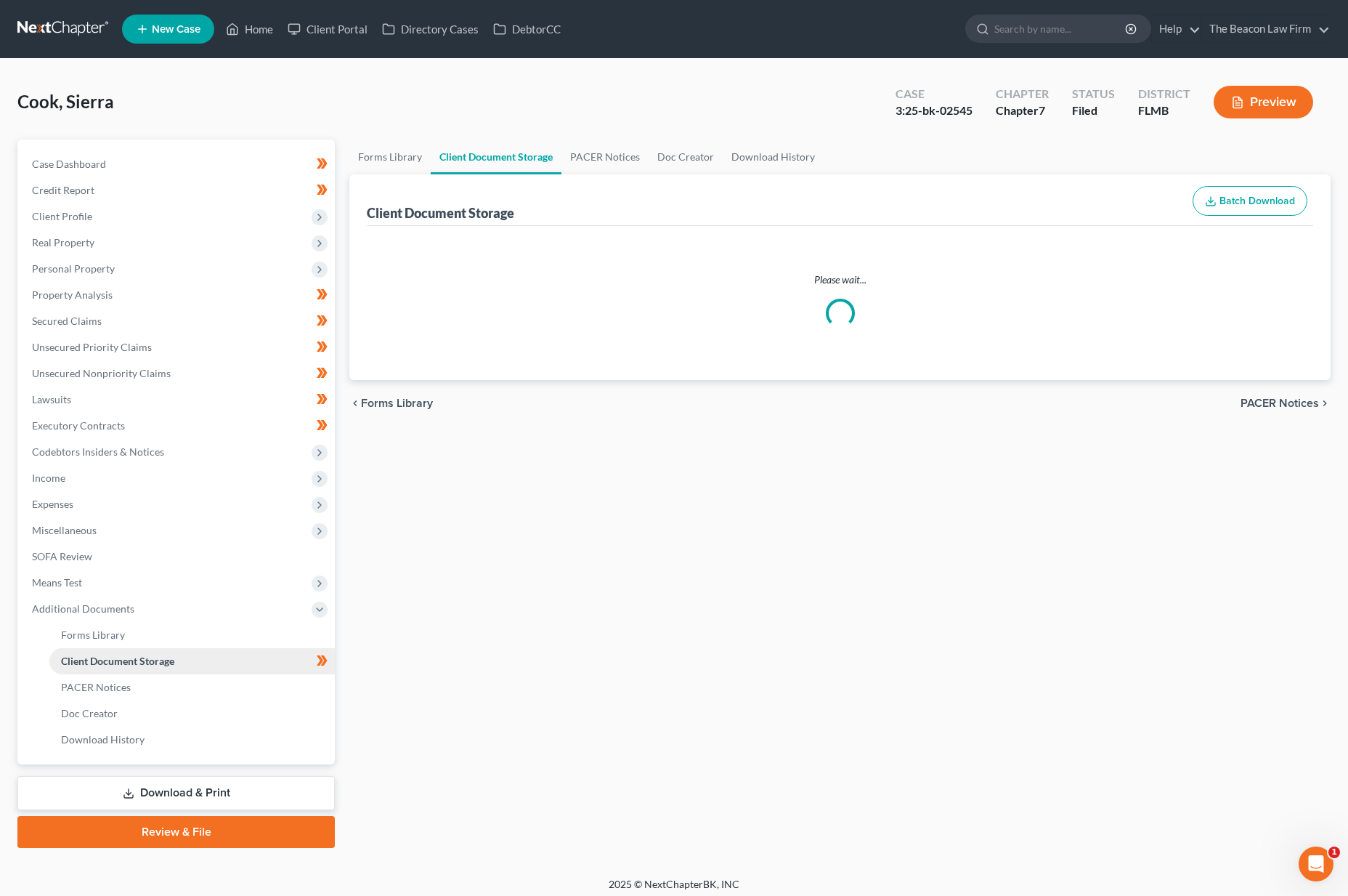
select select "9"
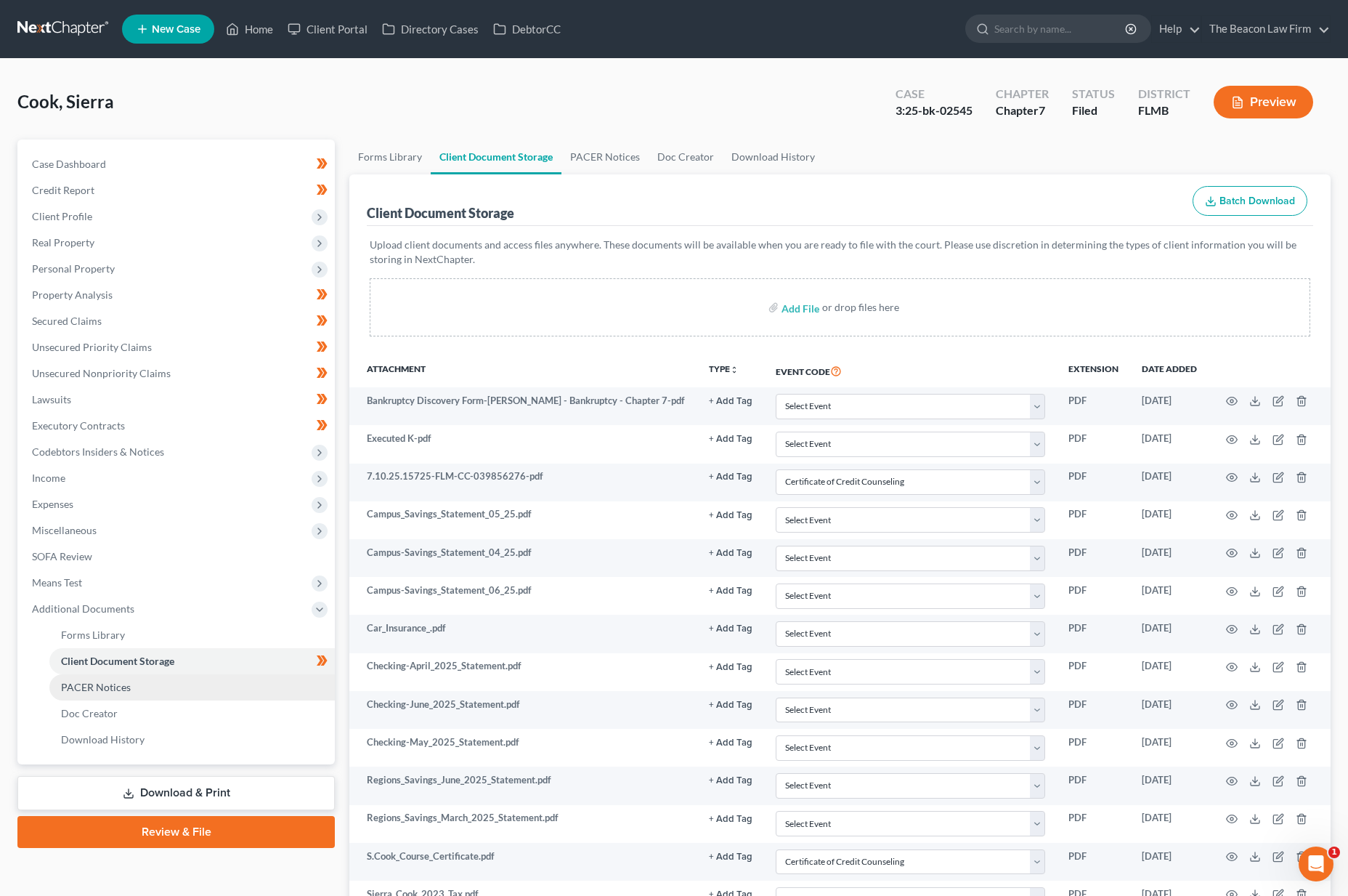
click at [94, 688] on span "PACER Notices" at bounding box center [95, 686] width 70 height 13
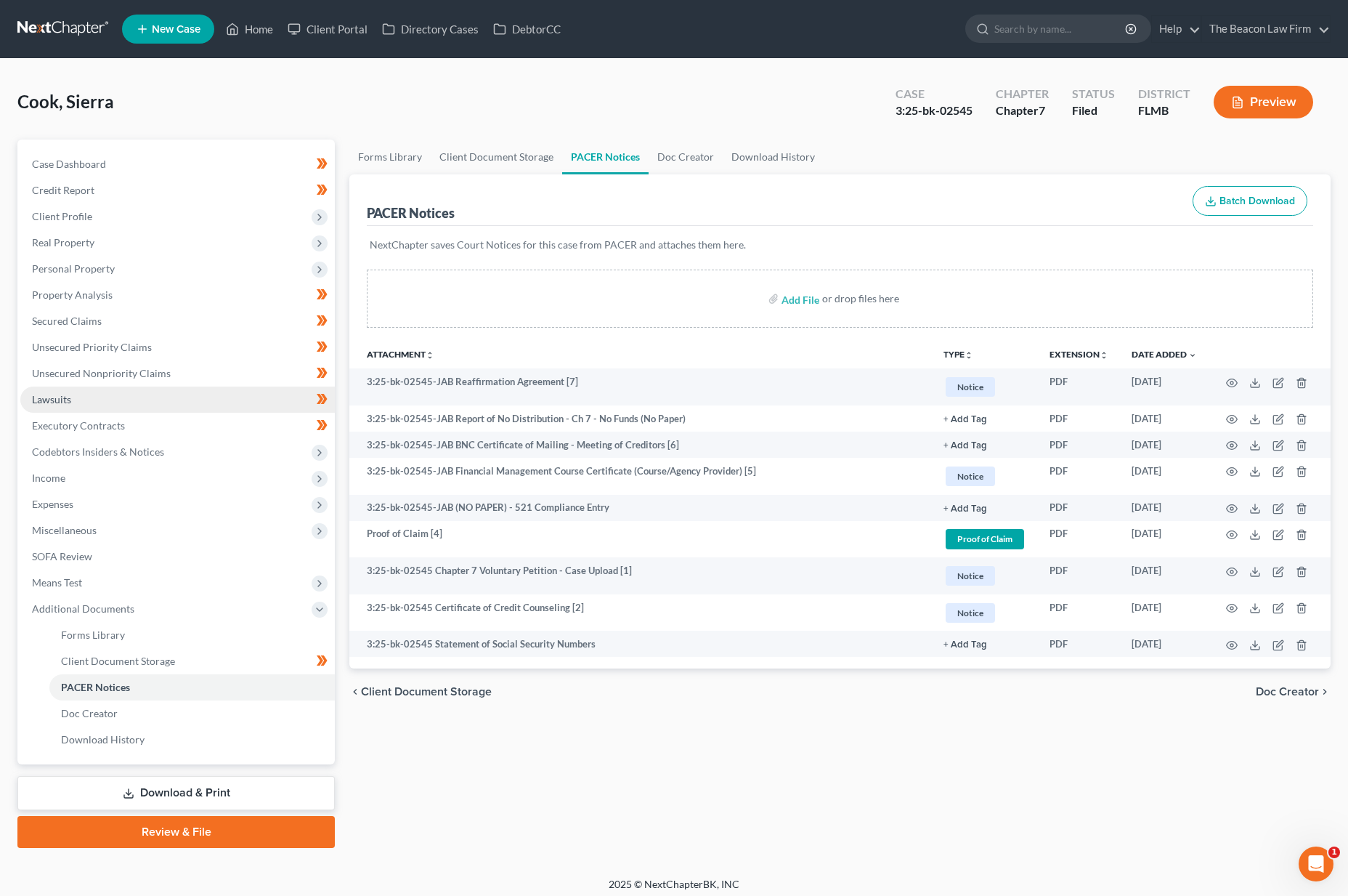
click at [61, 400] on span "Lawsuits" at bounding box center [52, 399] width 39 height 13
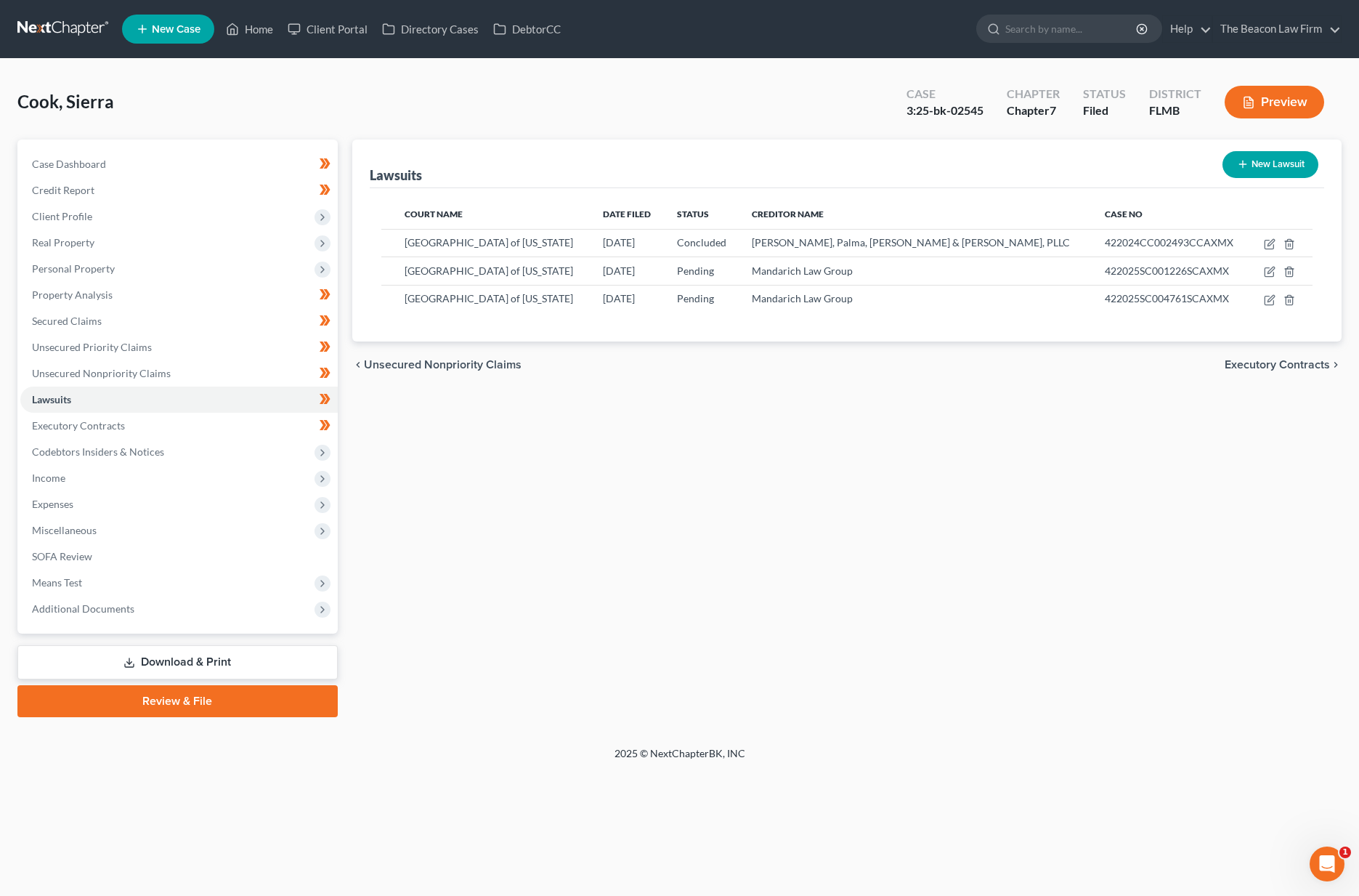
click at [78, 22] on link at bounding box center [64, 28] width 93 height 26
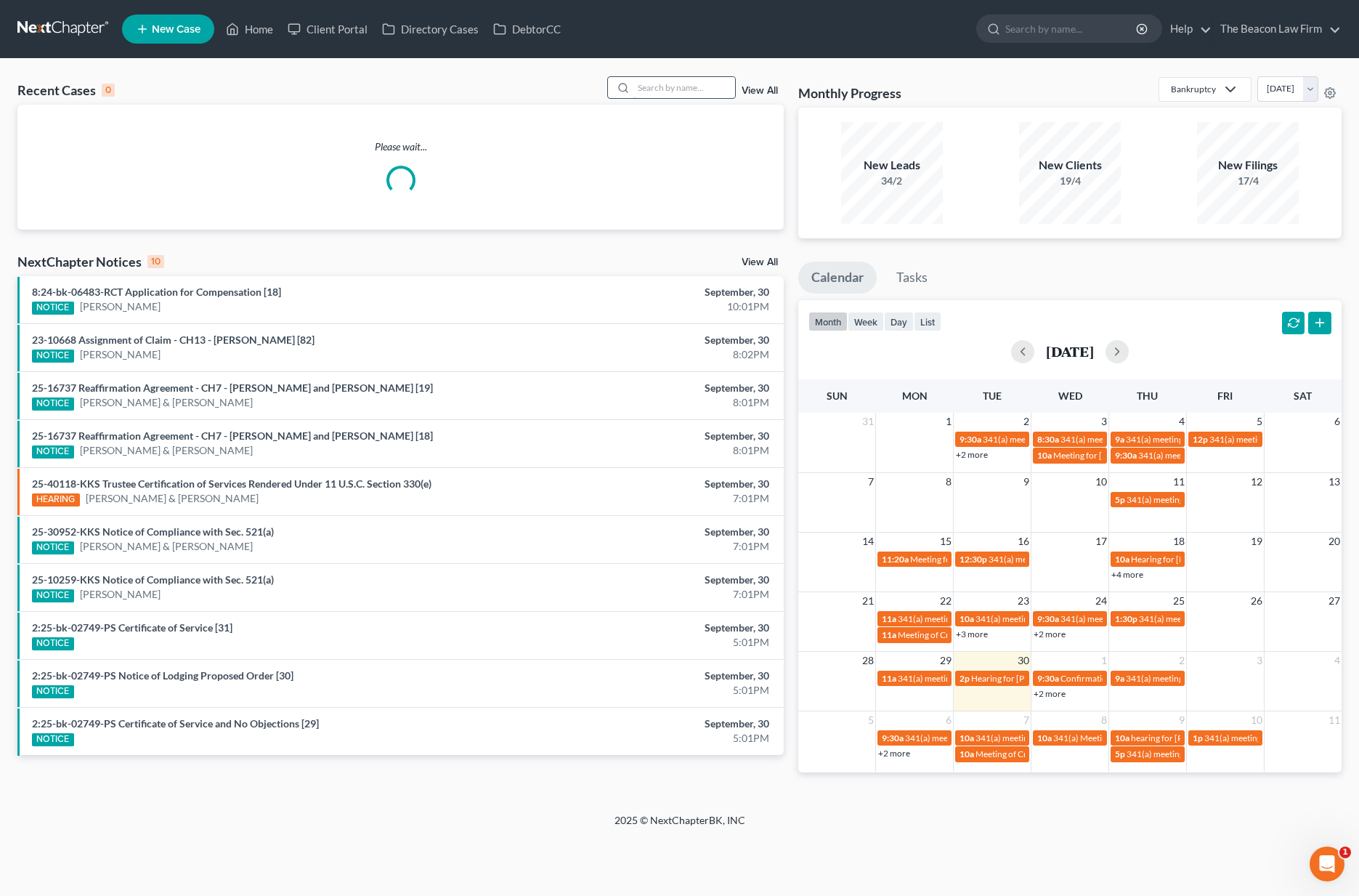
click at [655, 88] on input "search" at bounding box center [684, 87] width 102 height 21
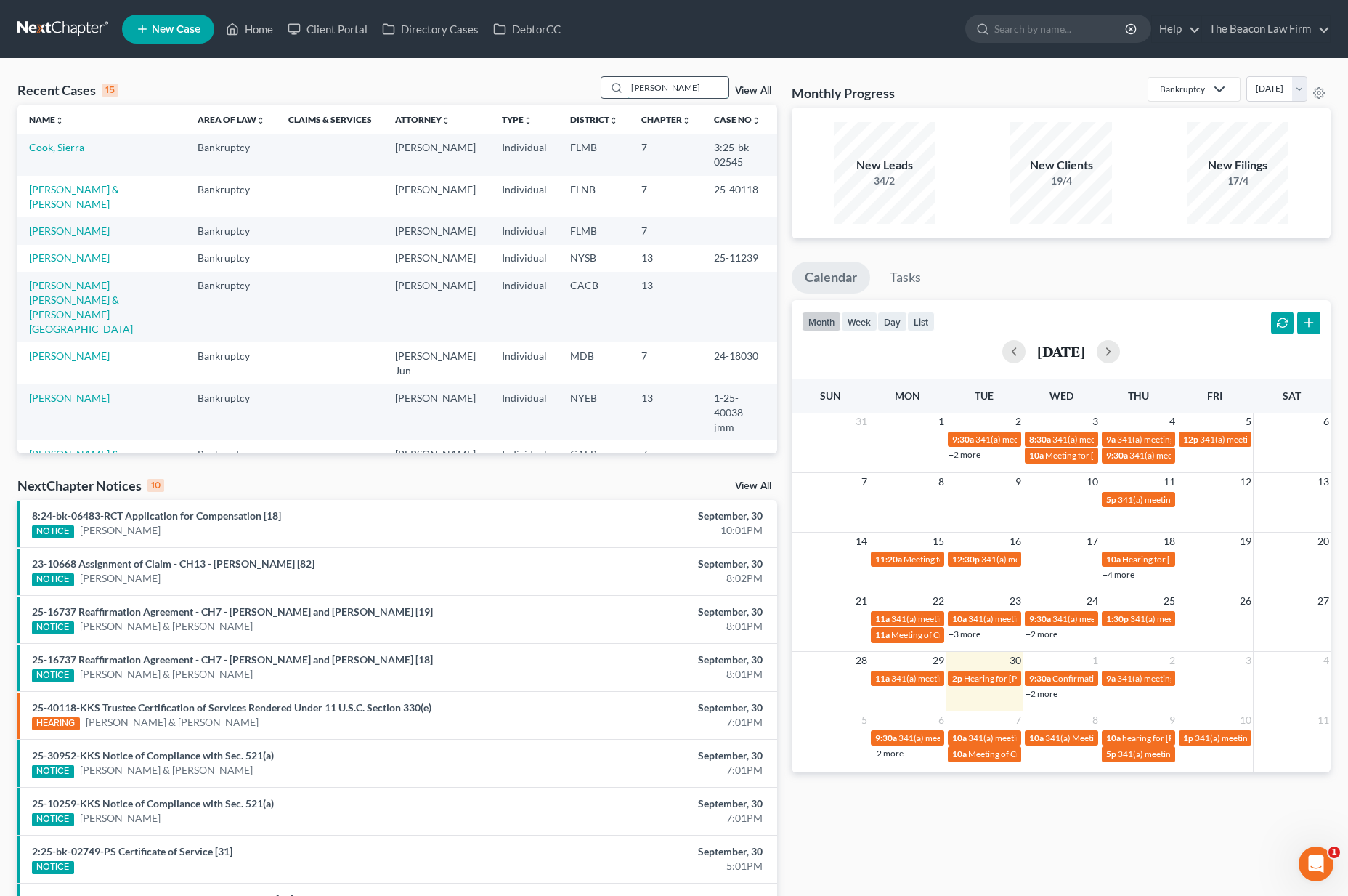
type input "[PERSON_NAME]"
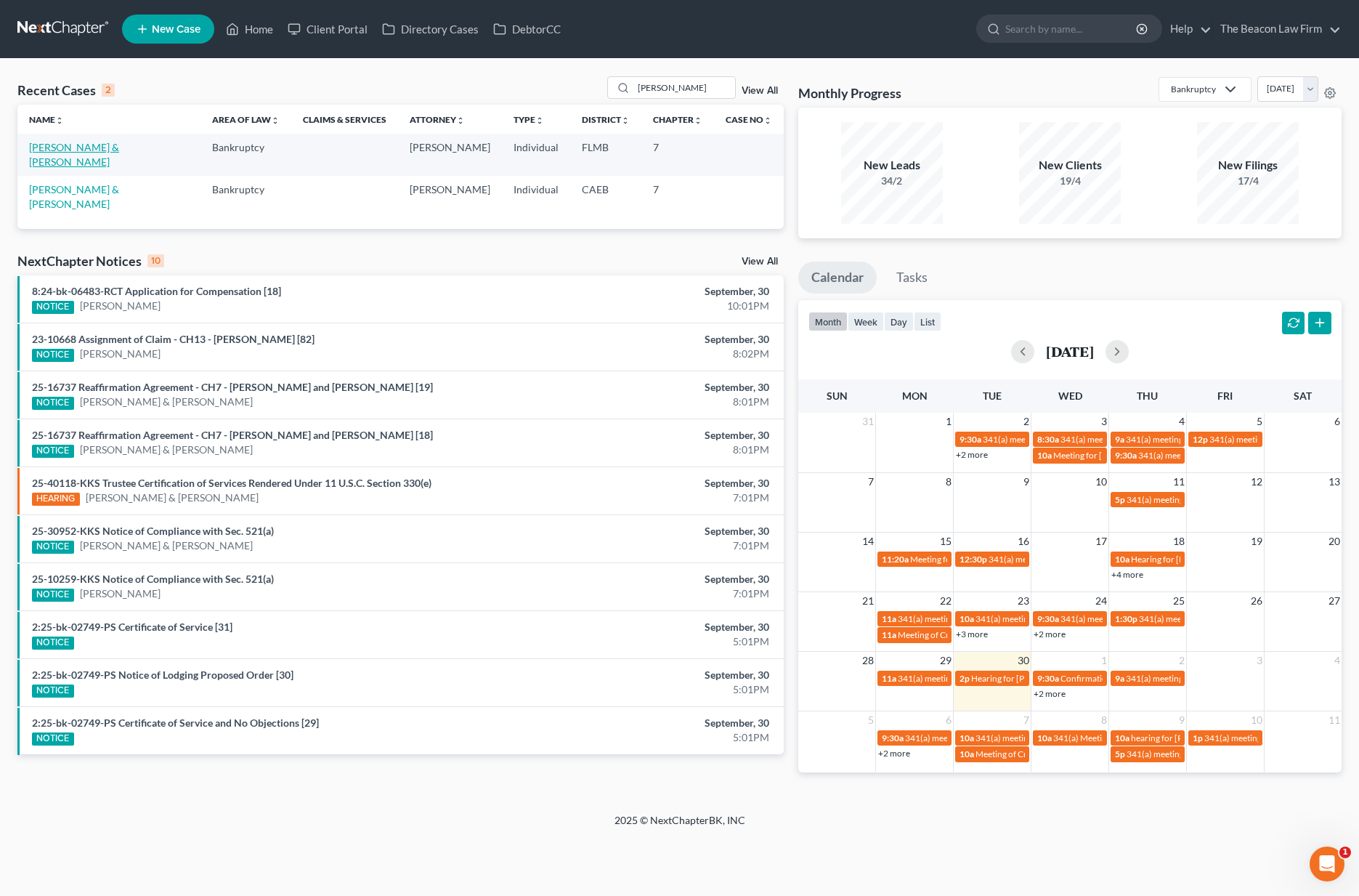
click at [102, 147] on link "[PERSON_NAME] & [PERSON_NAME]" at bounding box center [75, 154] width 90 height 26
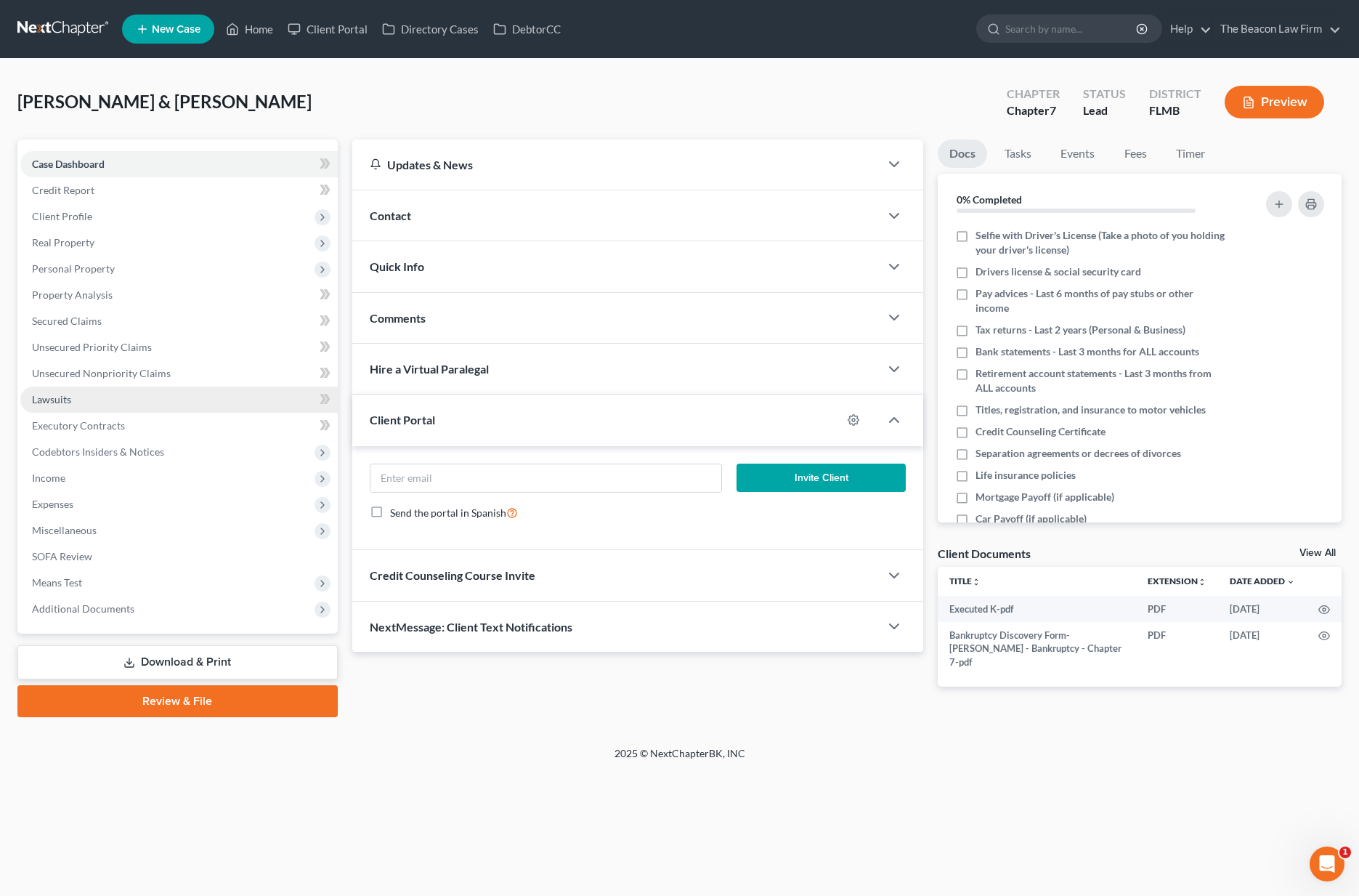
click at [58, 404] on span "Lawsuits" at bounding box center [52, 399] width 39 height 13
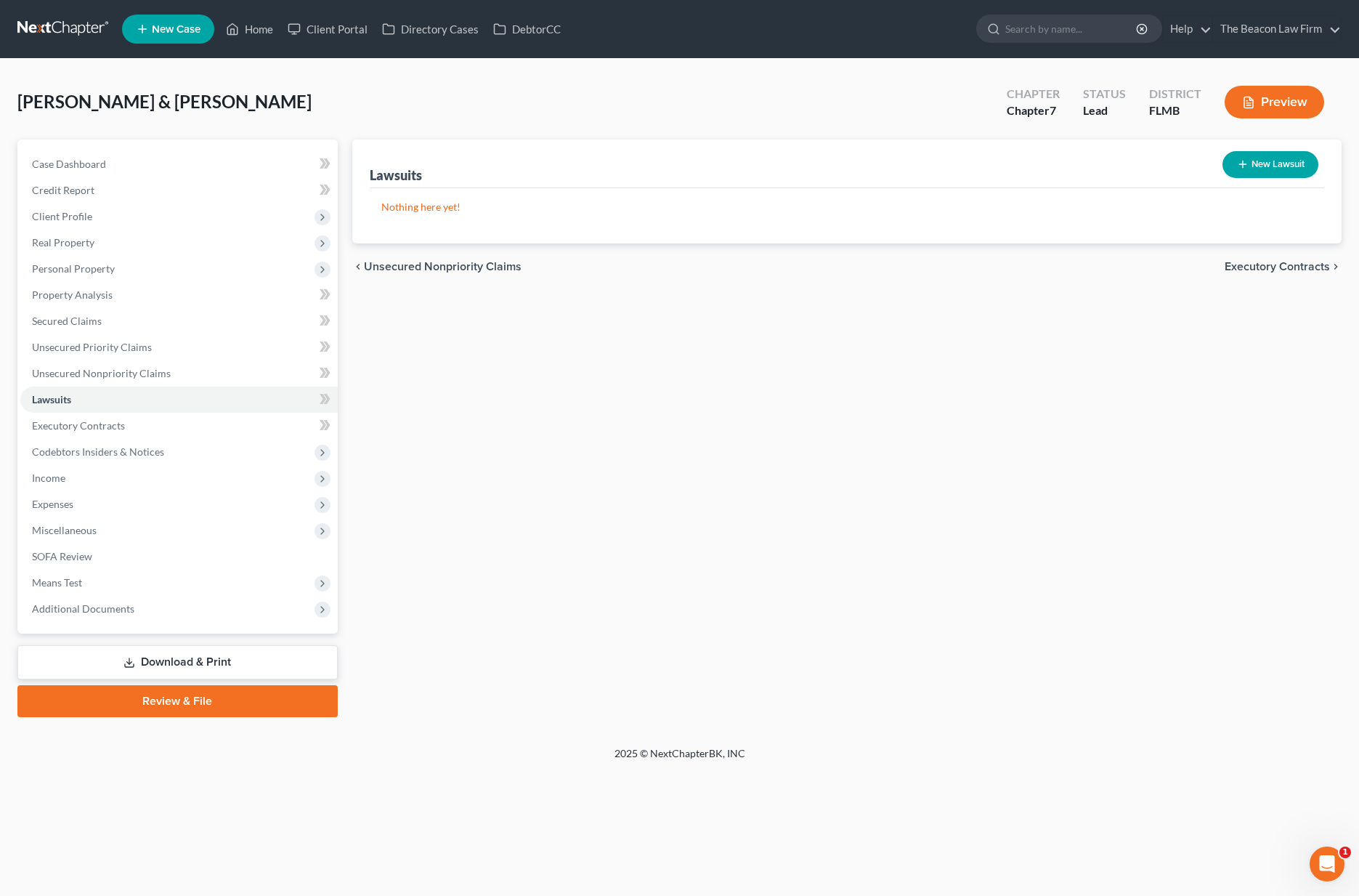
click at [1269, 167] on button "New Lawsuit" at bounding box center [1271, 164] width 96 height 26
select select "0"
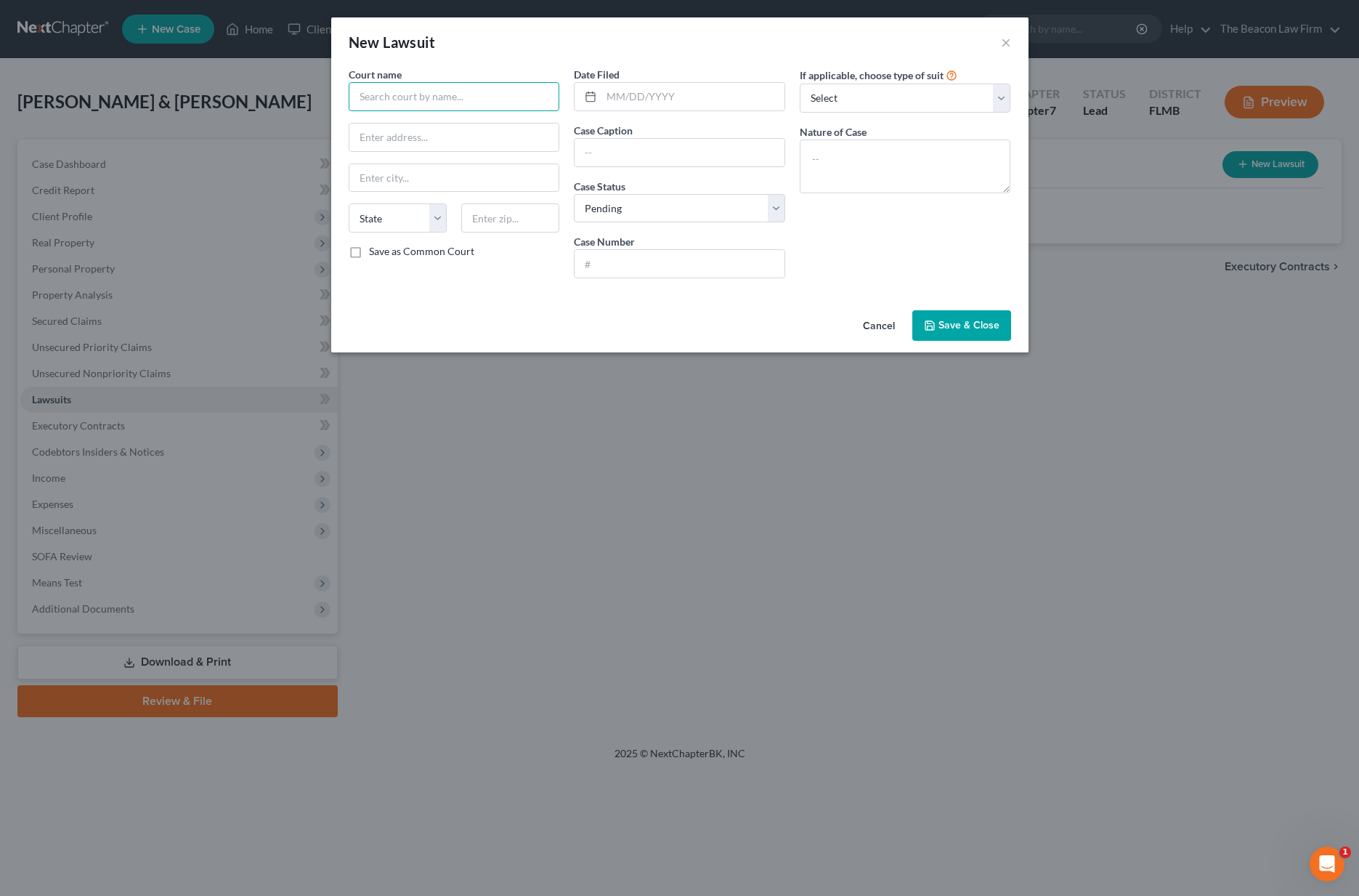
click at [478, 102] on input "text" at bounding box center [455, 97] width 212 height 29
click at [450, 117] on div "Polk County Court" at bounding box center [435, 122] width 151 height 15
type input "Polk County Court"
type input "[STREET_ADDRESS]"
type input "Bartow"
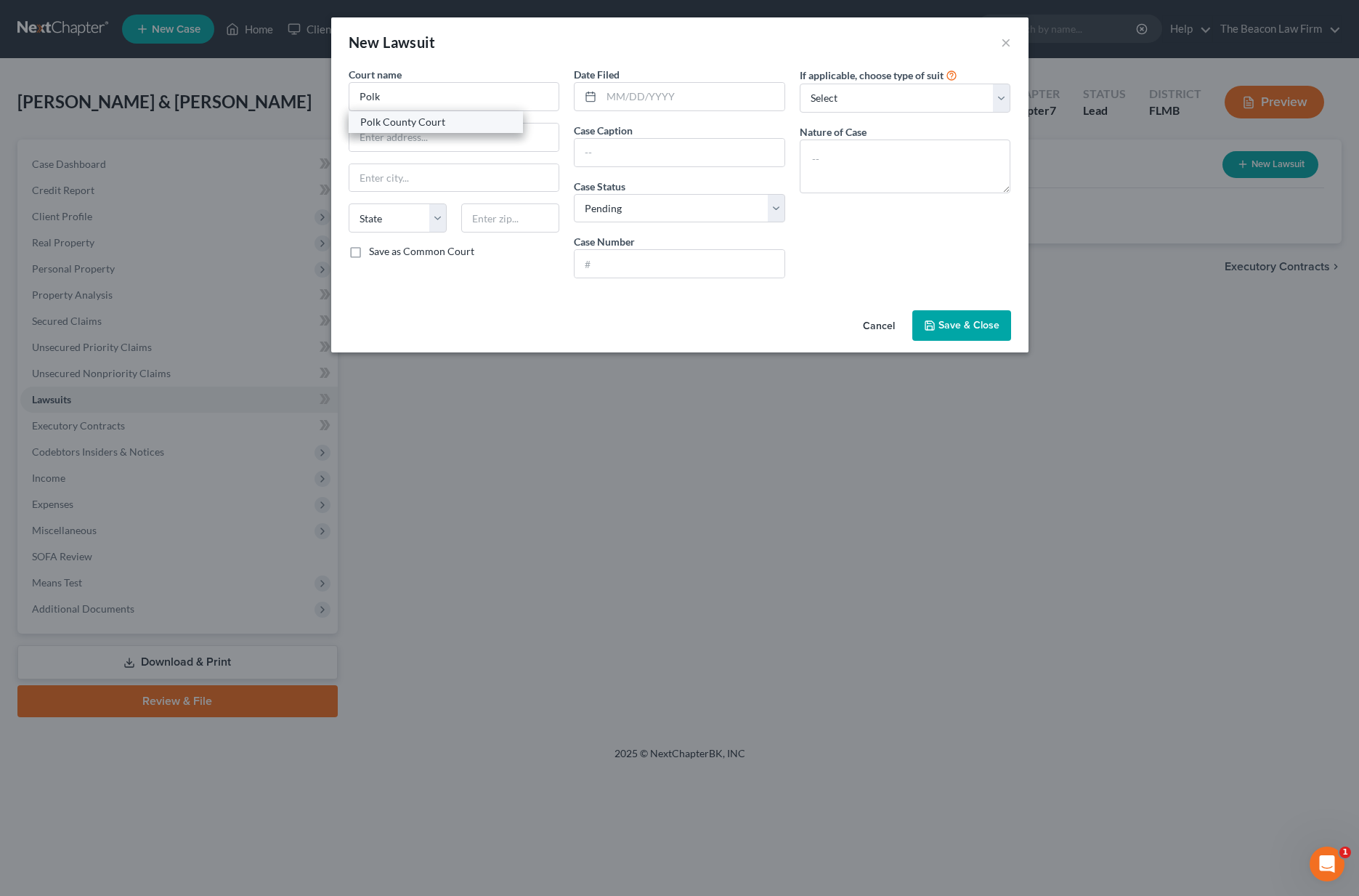
select select "9"
type input "33830"
click at [607, 150] on input "text" at bounding box center [680, 153] width 210 height 27
type input "Synchrony Bank vs. [PERSON_NAME]"
click at [985, 327] on span "Save & Close" at bounding box center [969, 324] width 61 height 13
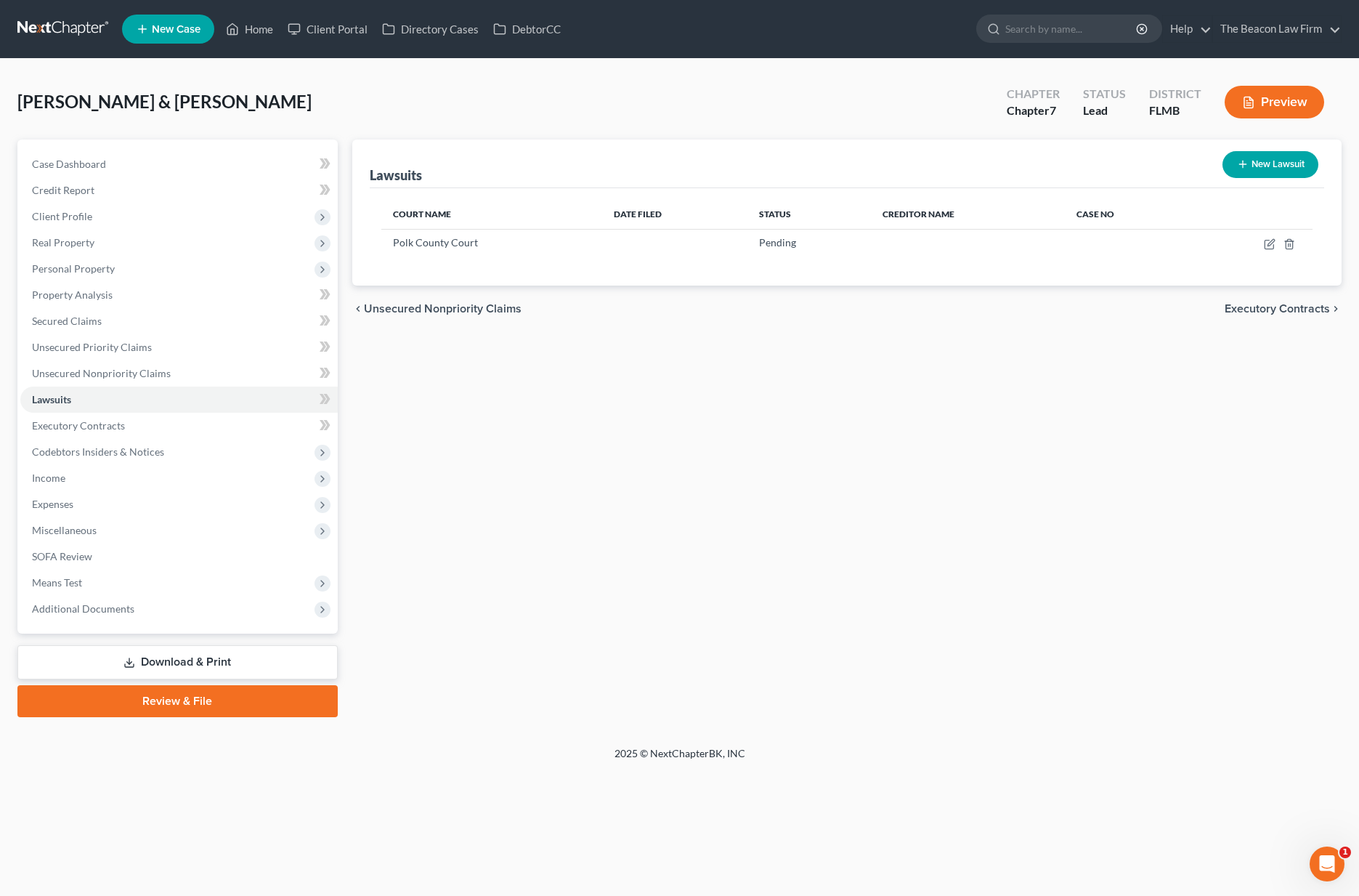
click at [49, 28] on link at bounding box center [64, 28] width 93 height 26
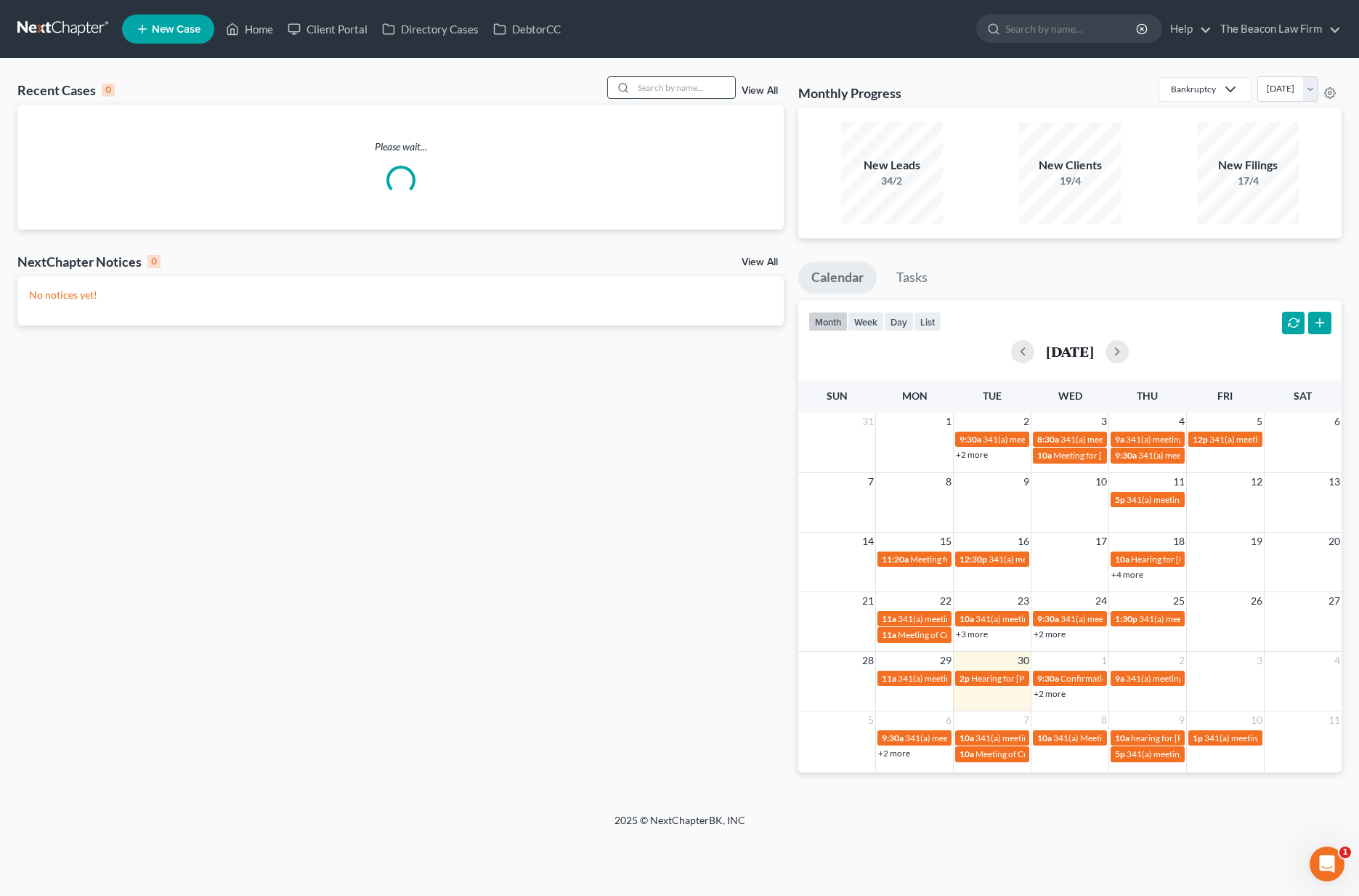
click at [698, 92] on input "search" at bounding box center [684, 87] width 102 height 21
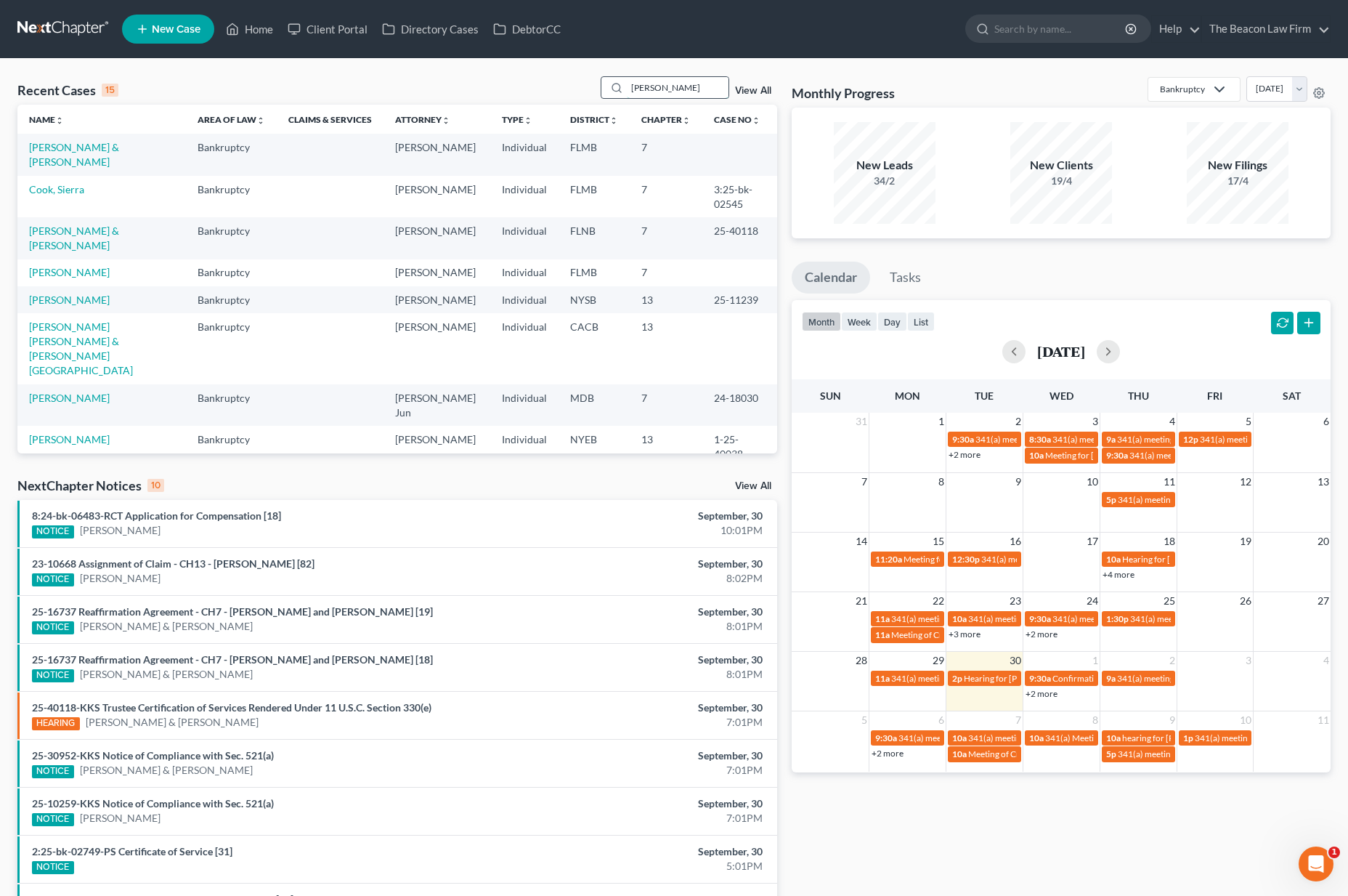
type input "[PERSON_NAME]"
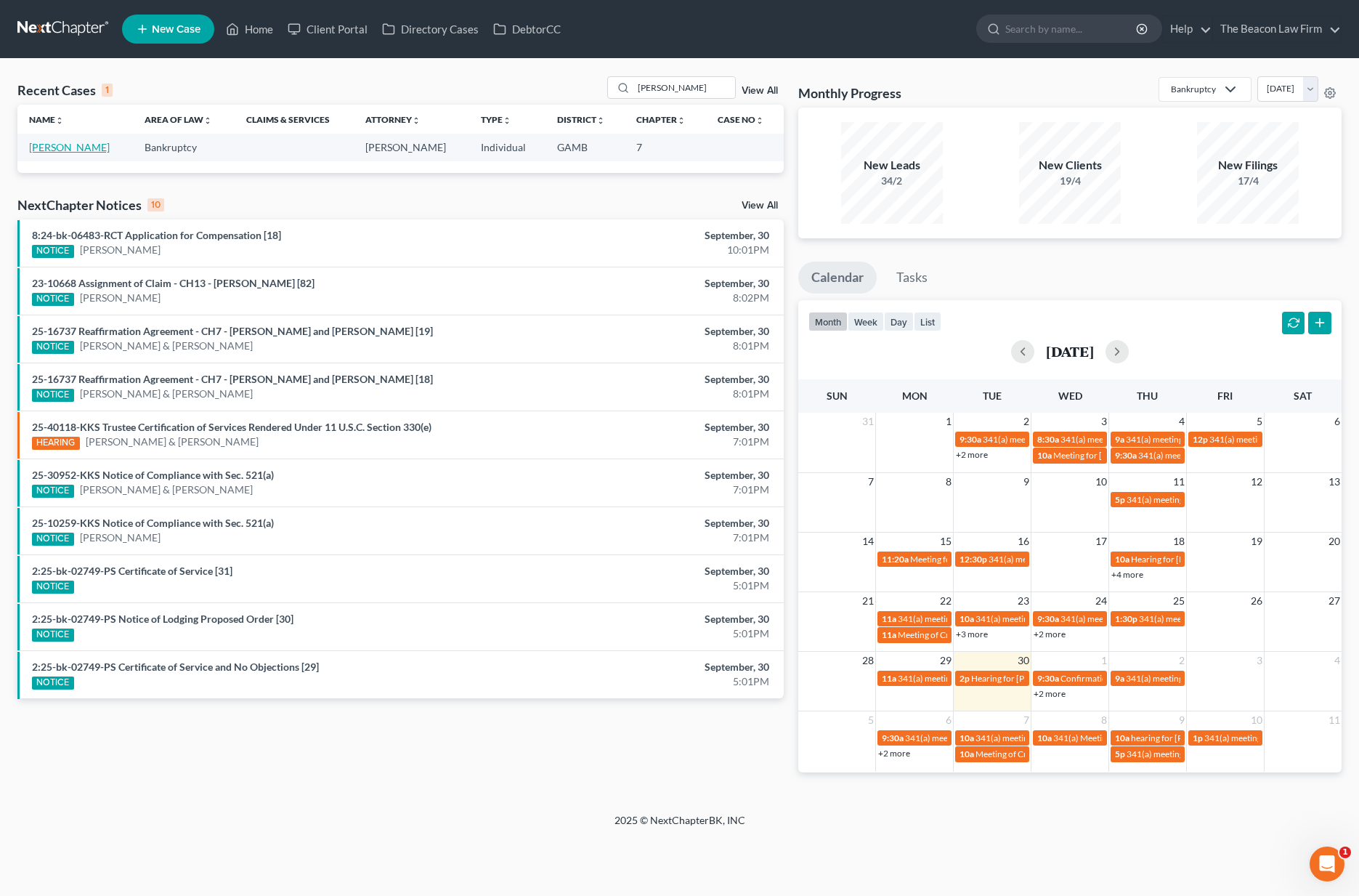
click at [82, 144] on link "[PERSON_NAME]" at bounding box center [70, 147] width 80 height 13
